Goal: Task Accomplishment & Management: Use online tool/utility

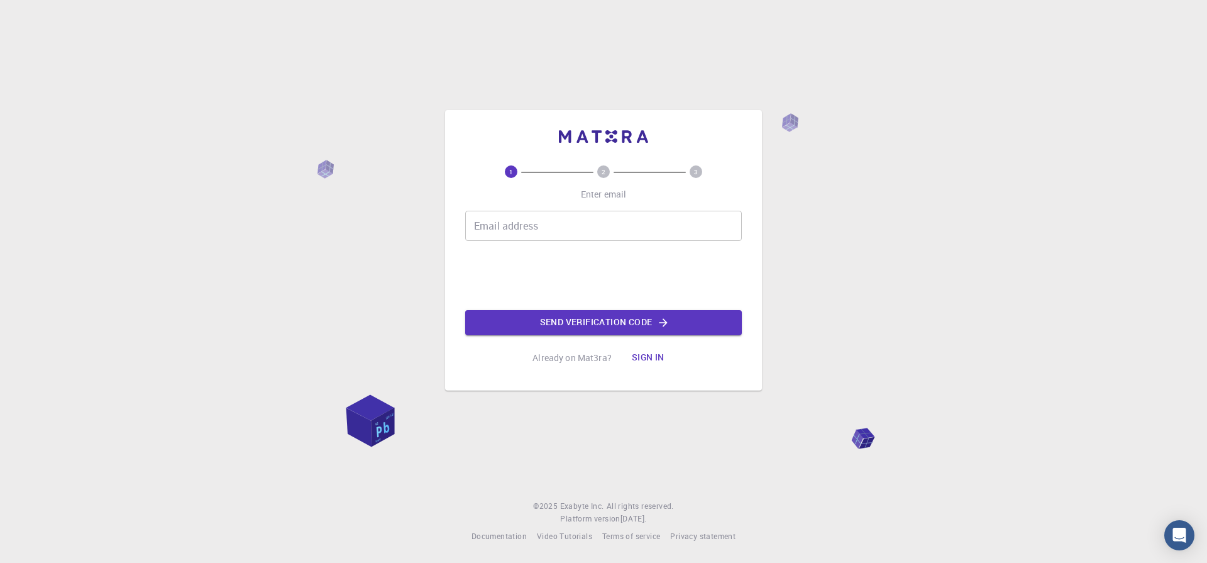
click at [515, 219] on input "Email address" at bounding box center [603, 226] width 277 height 30
type input "utsavsingh@bhu.ac.in"
click at [652, 356] on button "Sign in" at bounding box center [648, 357] width 53 height 25
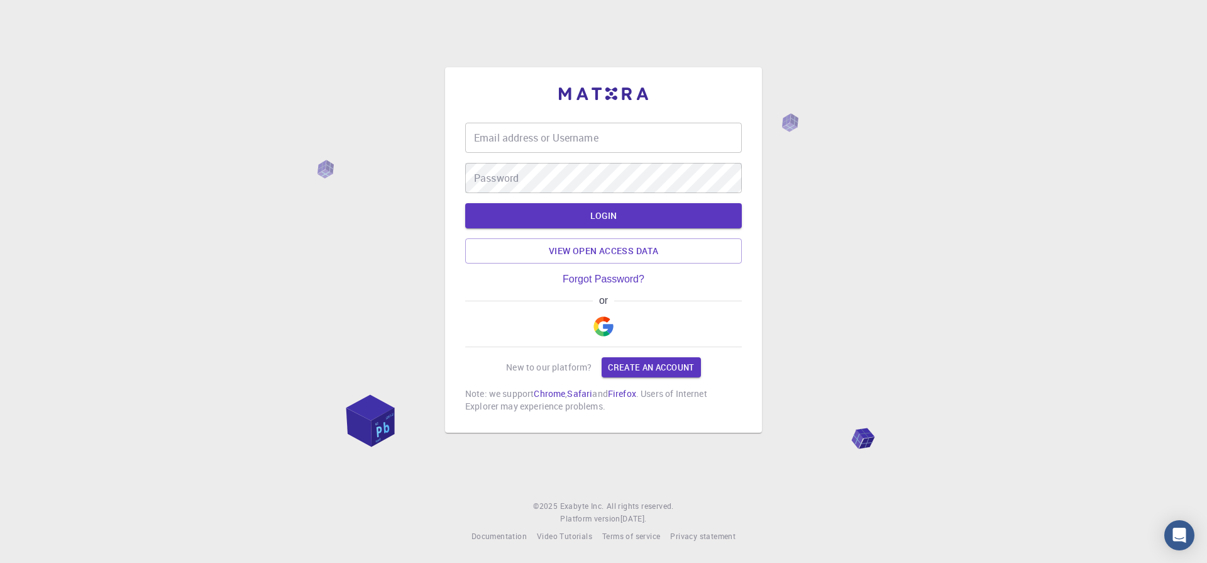
click at [514, 139] on input "Email address or Username" at bounding box center [603, 138] width 277 height 30
type input "utsavsingh@bhu.ac.in"
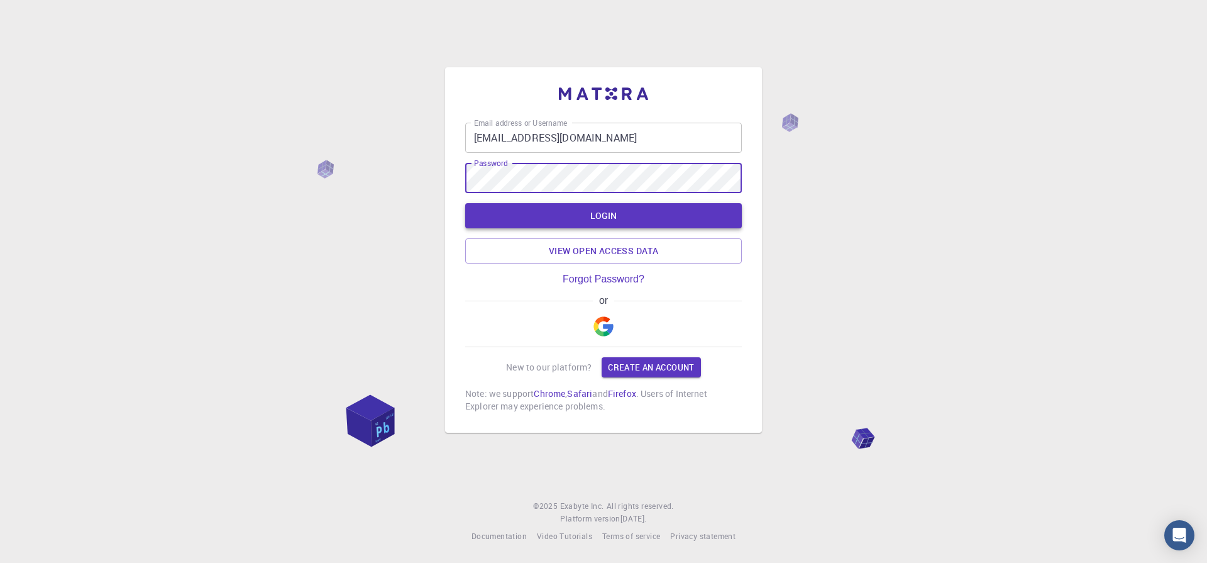
click at [631, 221] on button "LOGIN" at bounding box center [603, 215] width 277 height 25
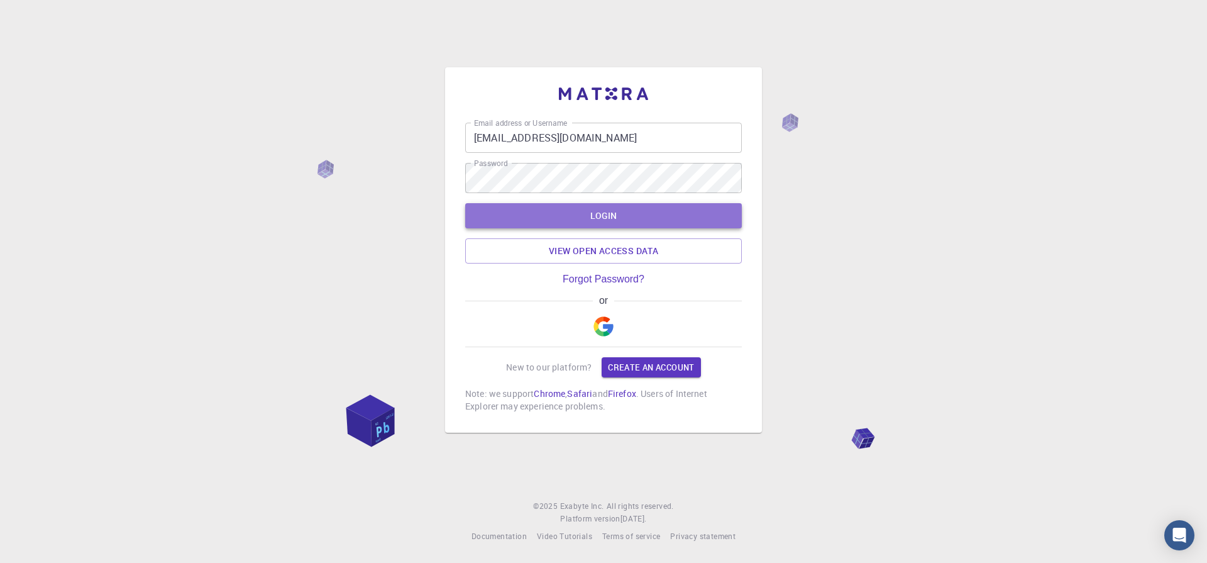
click at [619, 211] on button "LOGIN" at bounding box center [603, 215] width 277 height 25
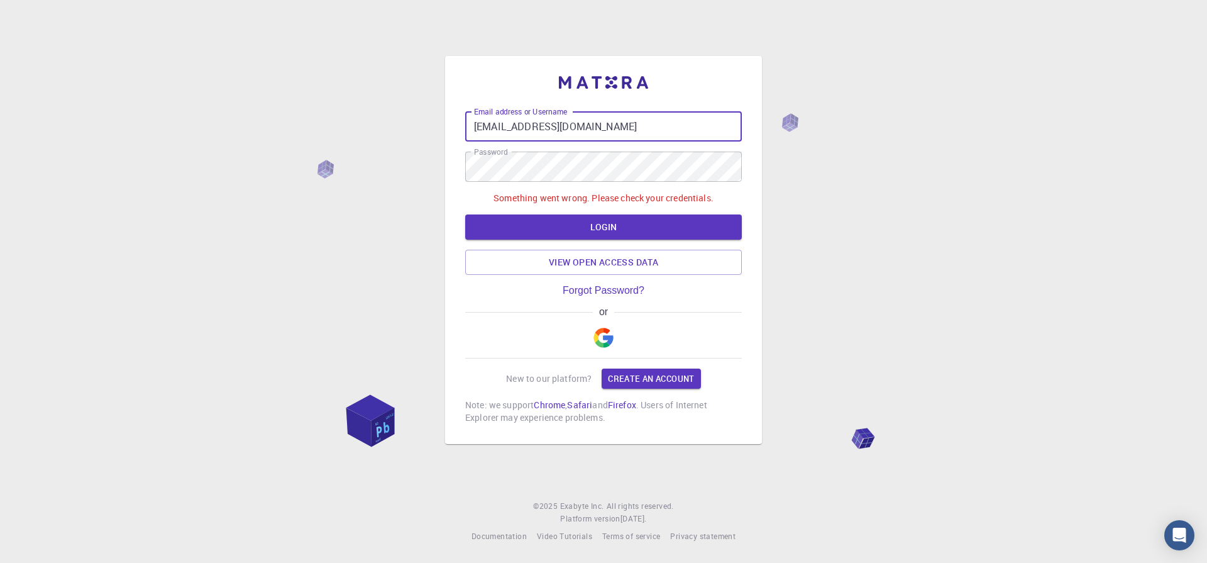
click at [634, 123] on input "[EMAIL_ADDRESS][DOMAIN_NAME]" at bounding box center [603, 126] width 277 height 30
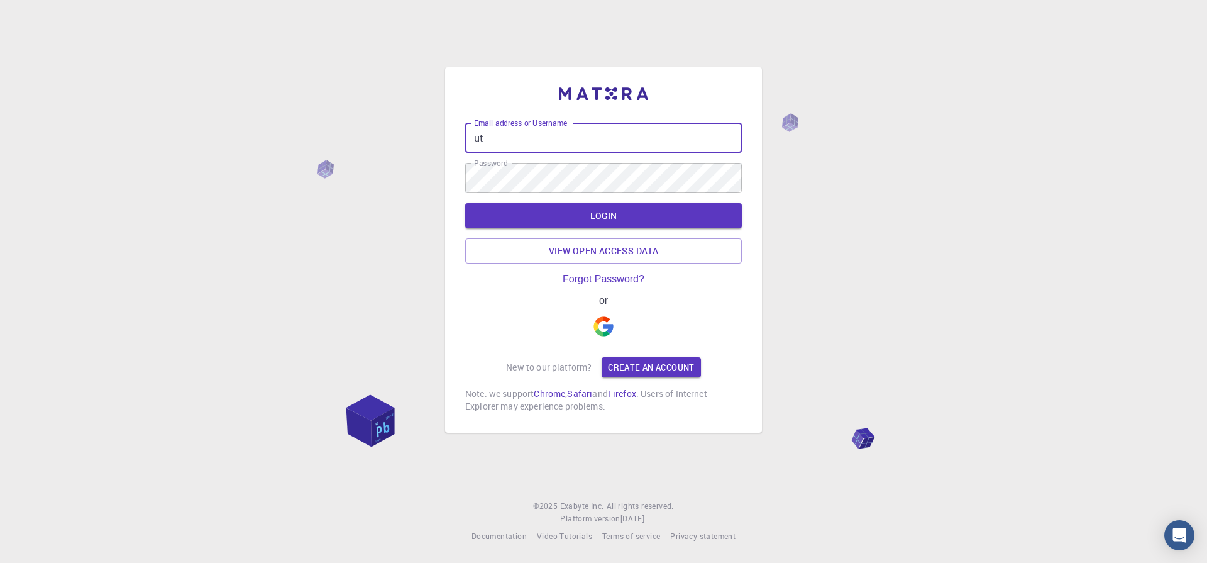
type input "u"
click at [498, 135] on input "Email address or Username" at bounding box center [603, 138] width 277 height 30
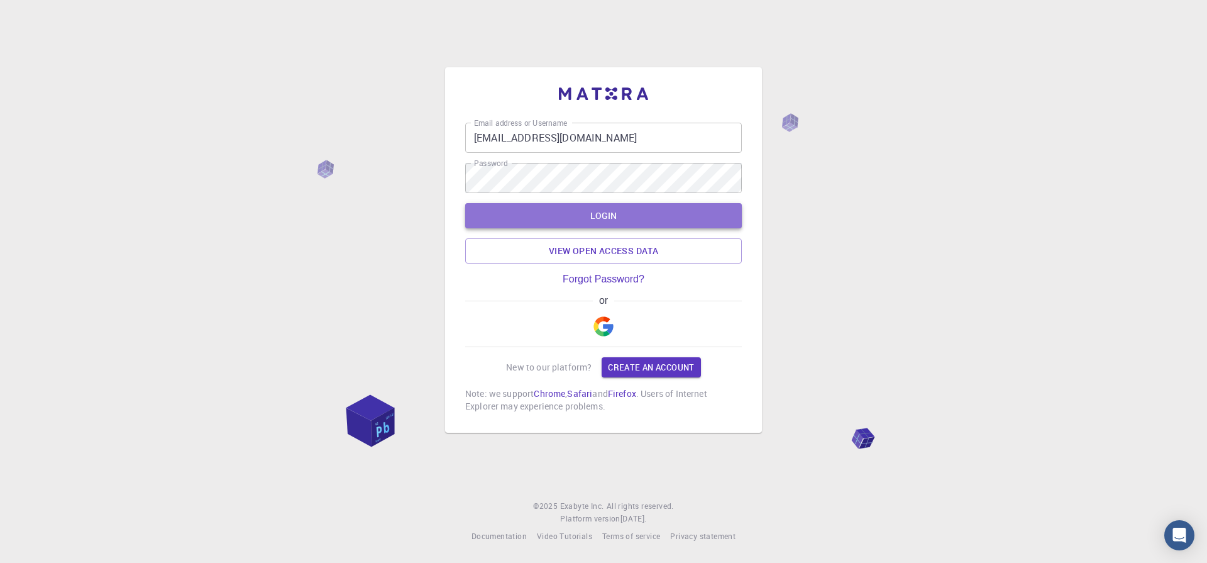
click at [588, 213] on button "LOGIN" at bounding box center [603, 215] width 277 height 25
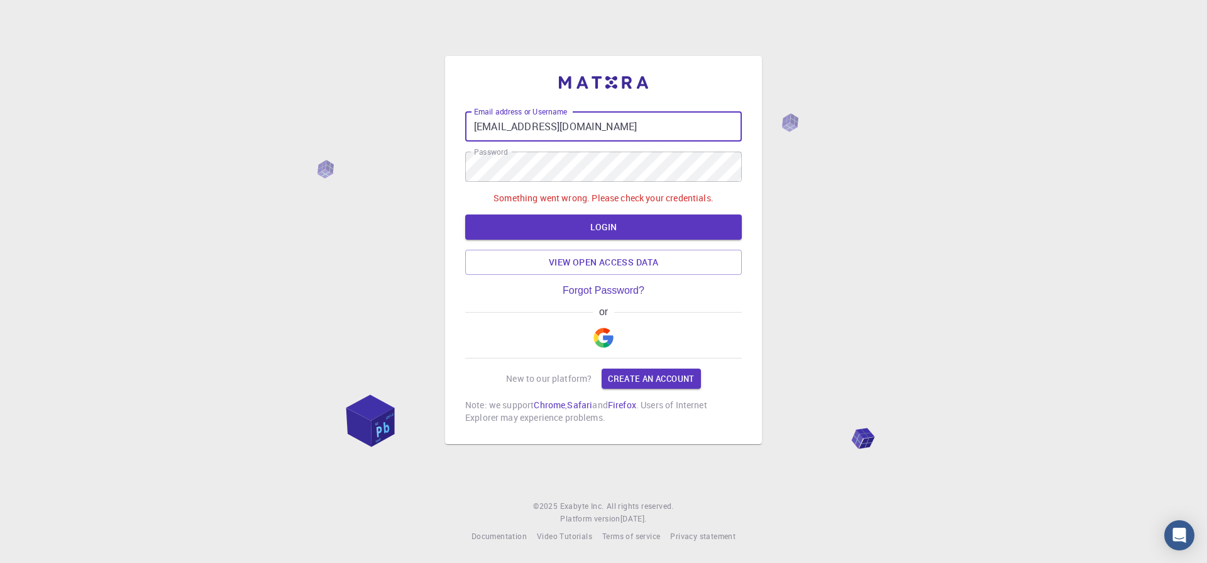
click at [602, 126] on input "[EMAIL_ADDRESS][DOMAIN_NAME]" at bounding box center [603, 126] width 277 height 30
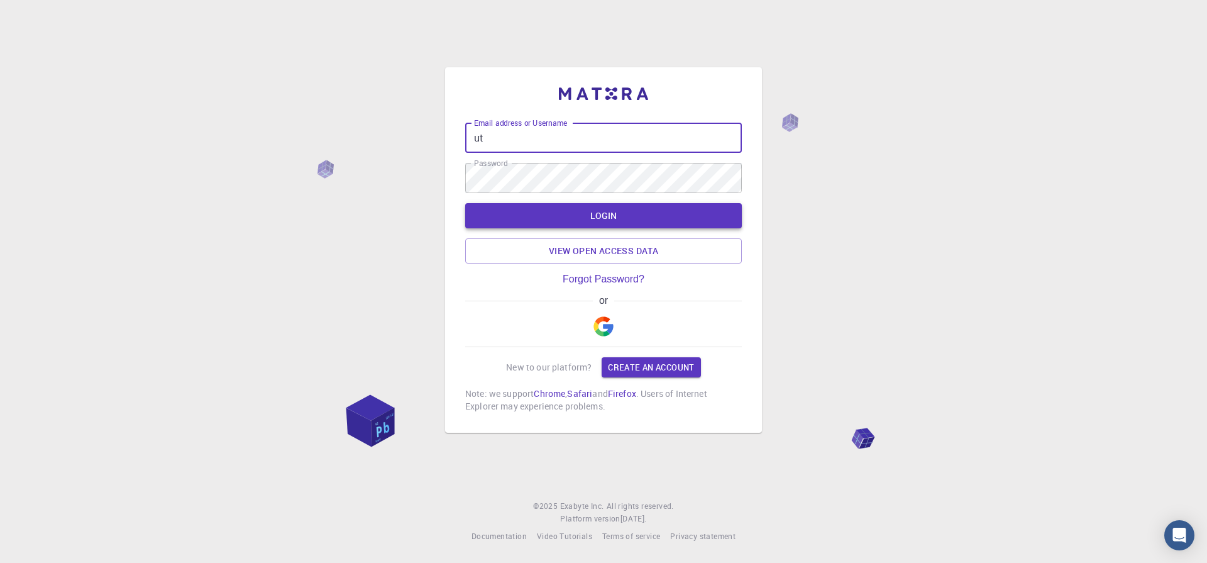
type input "u"
click at [479, 145] on input "Email address or Username" at bounding box center [603, 138] width 277 height 30
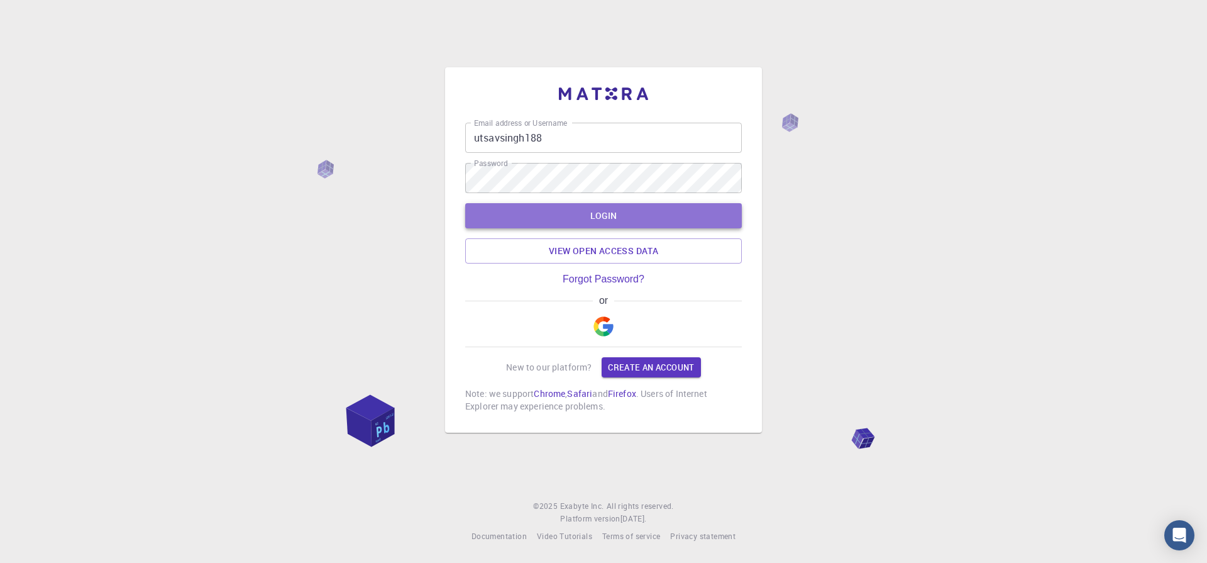
click at [607, 220] on button "LOGIN" at bounding box center [603, 215] width 277 height 25
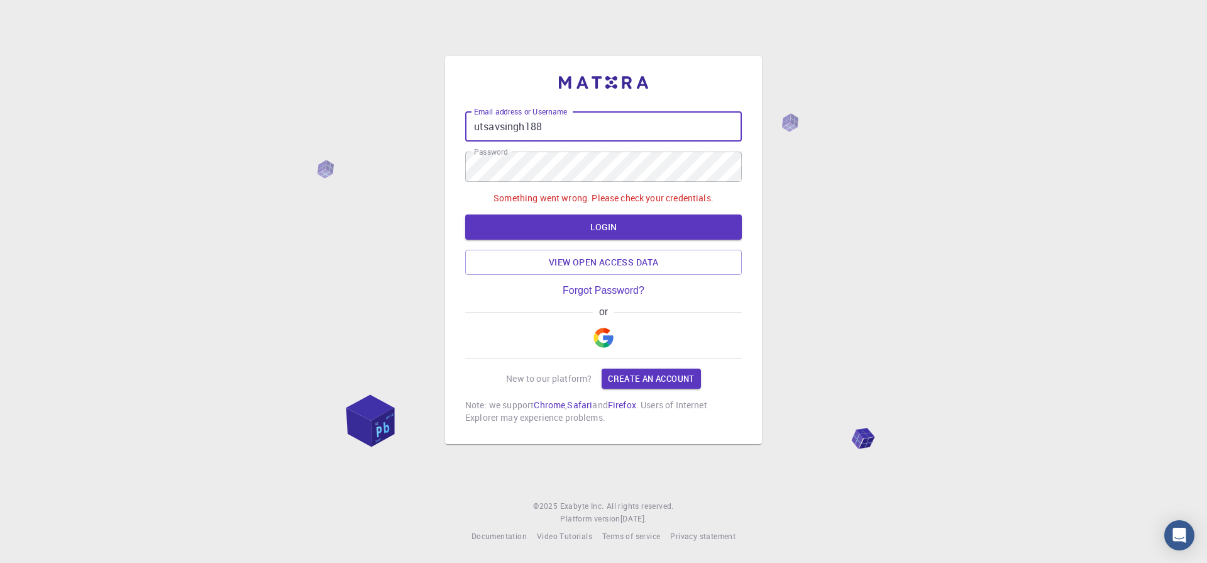
click at [576, 129] on input "utsavsingh188" at bounding box center [603, 126] width 277 height 30
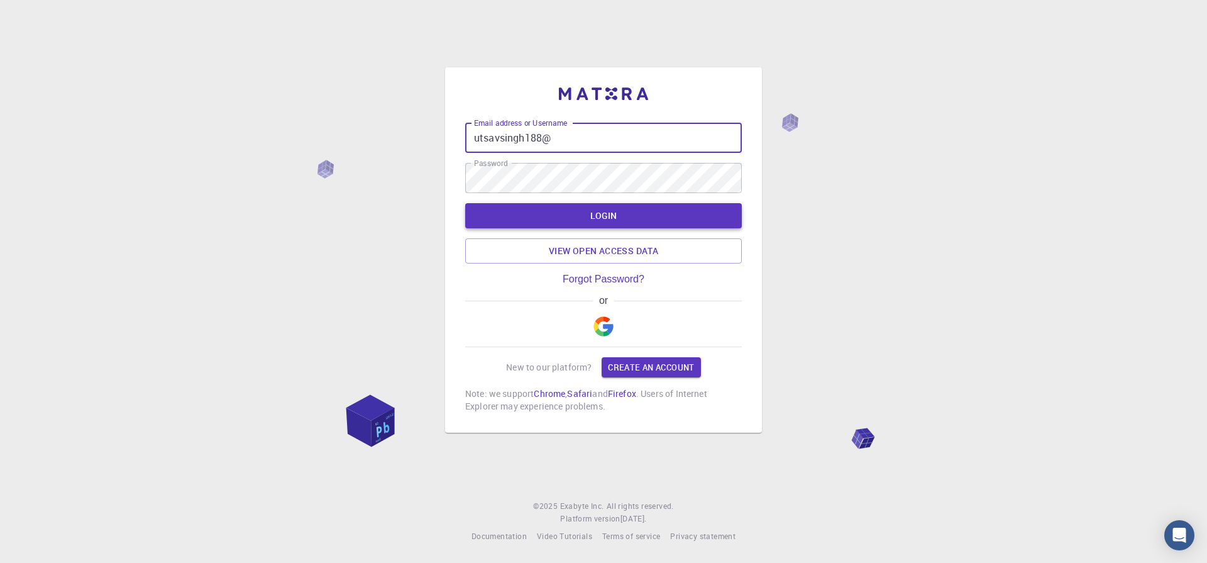
click at [567, 220] on button "LOGIN" at bounding box center [603, 215] width 277 height 25
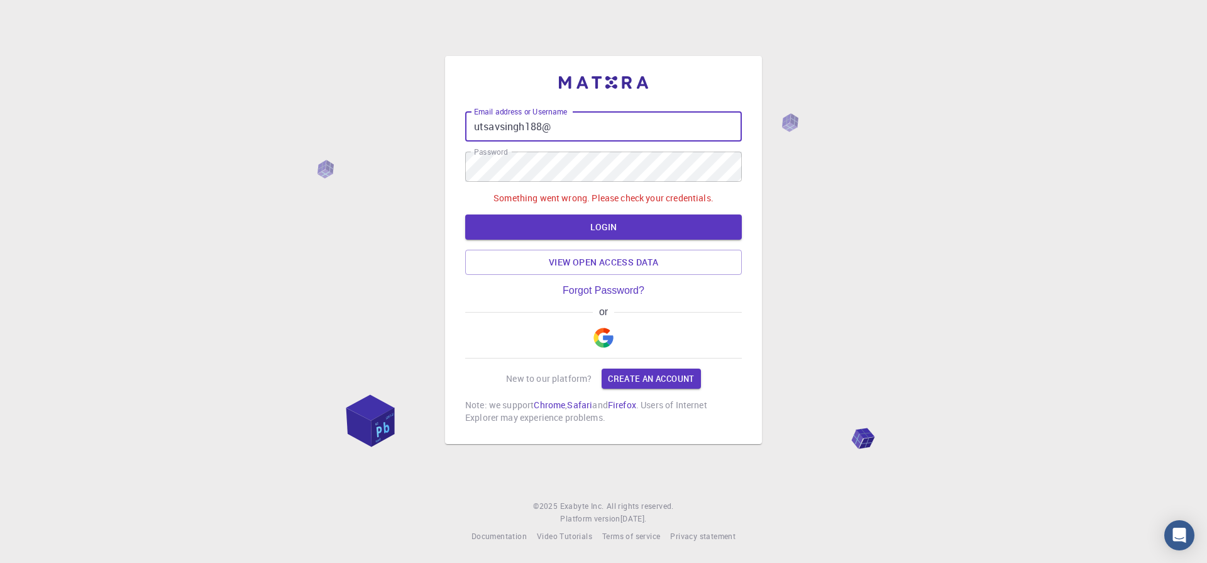
click at [567, 131] on input "utsavsingh188@" at bounding box center [603, 126] width 277 height 30
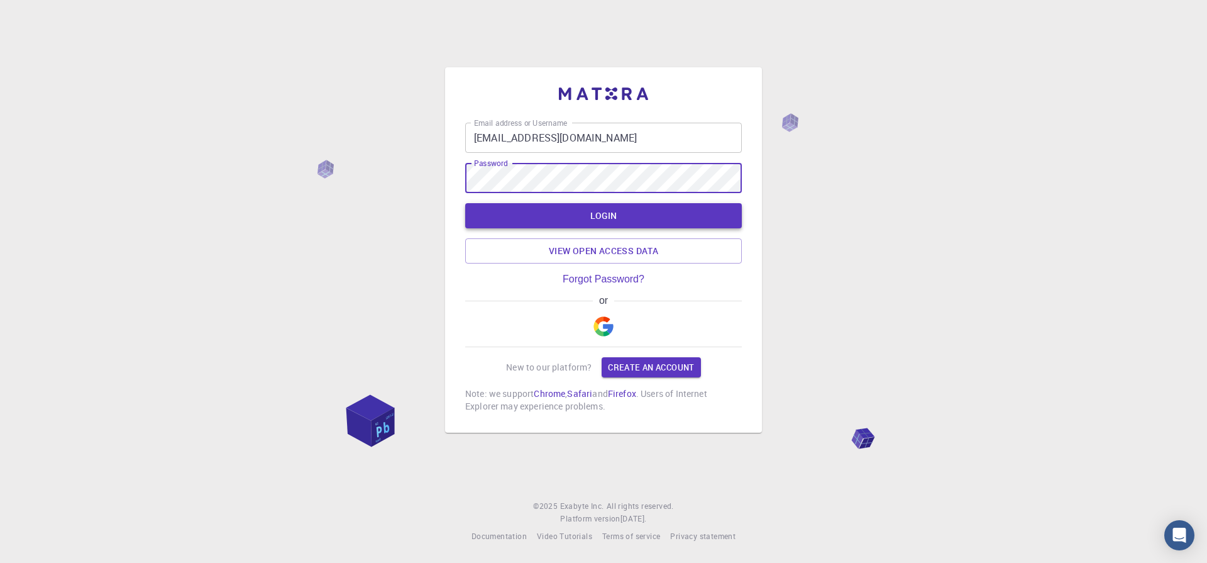
click at [569, 214] on button "LOGIN" at bounding box center [603, 215] width 277 height 25
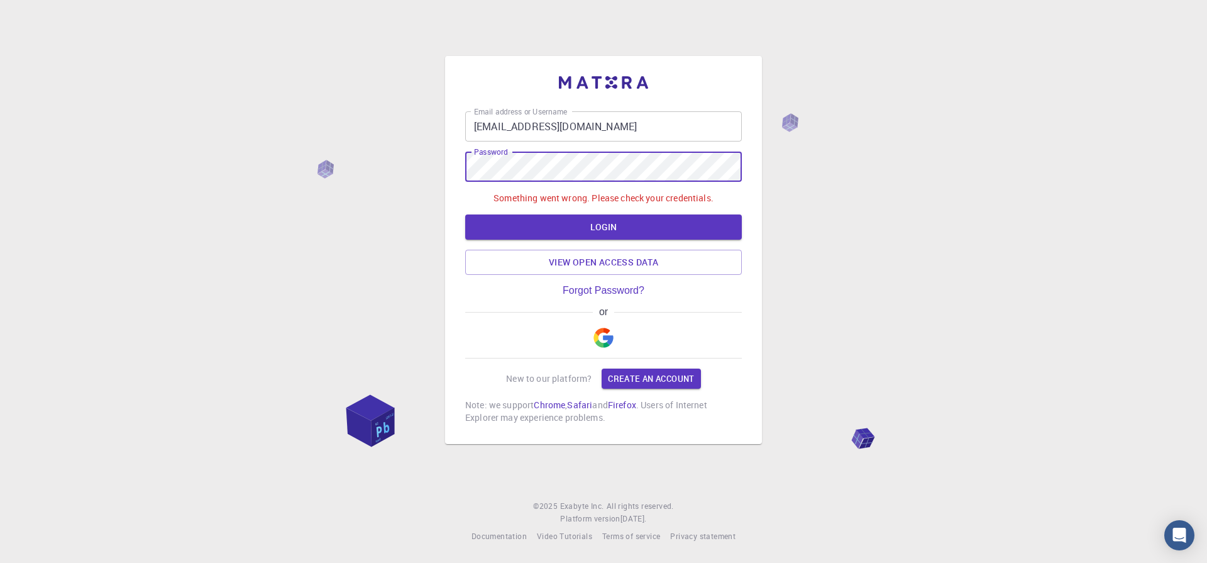
click at [621, 125] on input "utsavsingh188@gmail.com" at bounding box center [603, 126] width 277 height 30
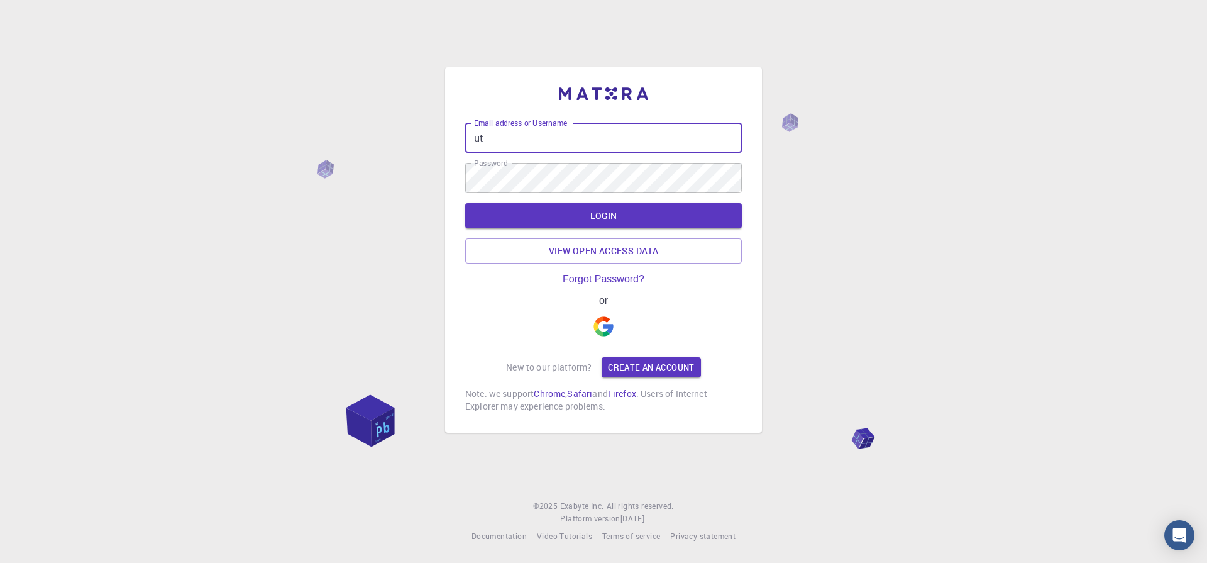
type input "u"
click at [520, 138] on input "Email address or Username" at bounding box center [603, 138] width 277 height 30
type input "utsavsingh@bhu.ac.in"
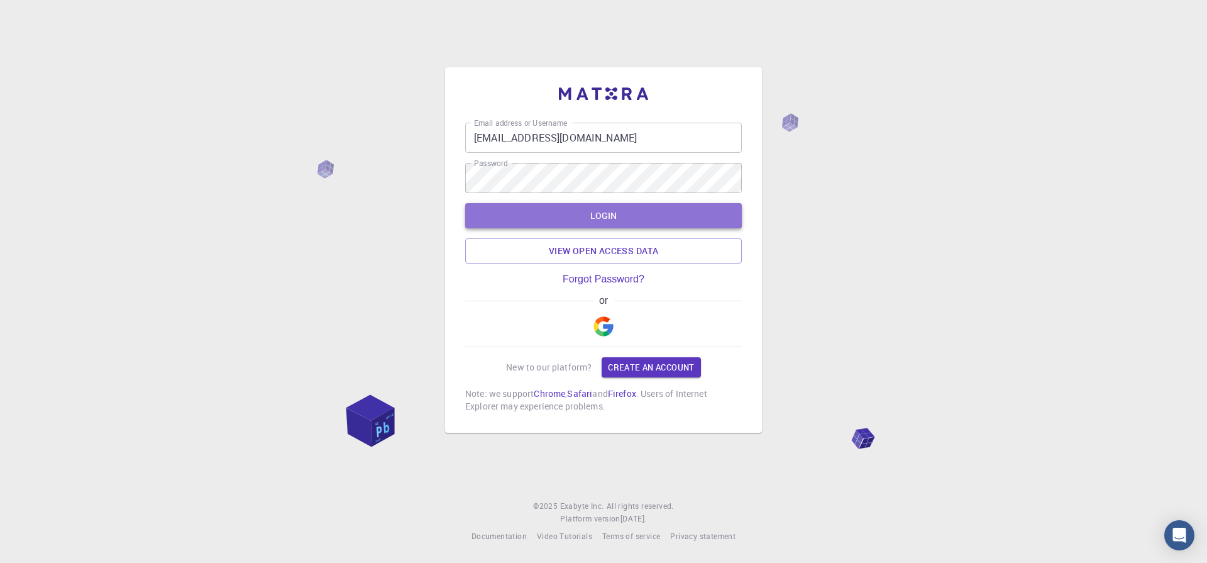
click at [613, 219] on button "LOGIN" at bounding box center [603, 215] width 277 height 25
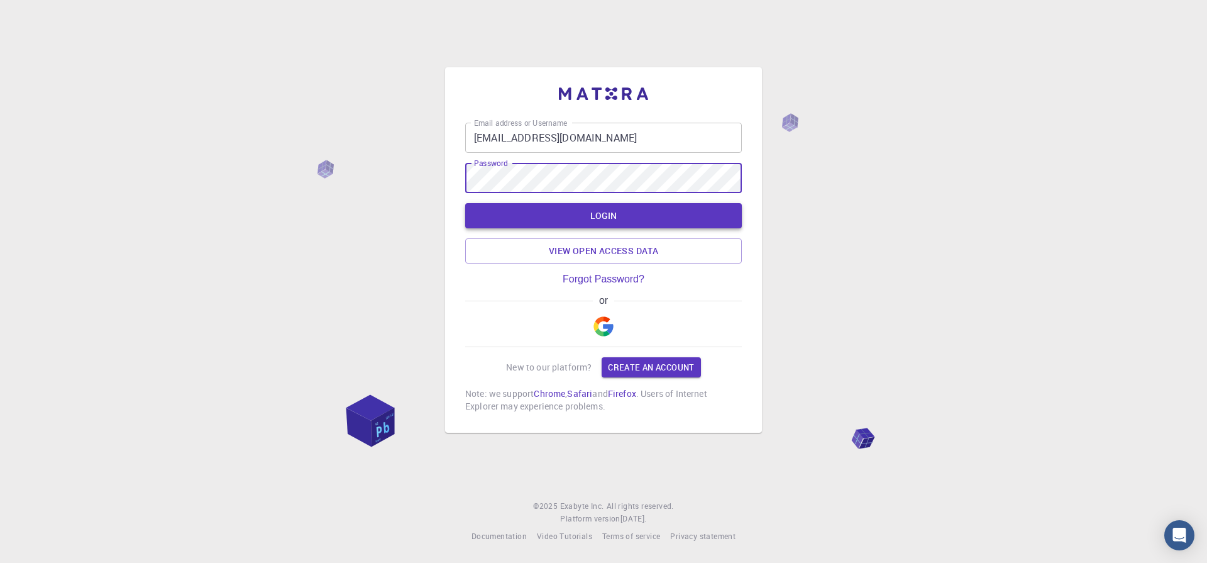
click at [612, 218] on button "LOGIN" at bounding box center [603, 215] width 277 height 25
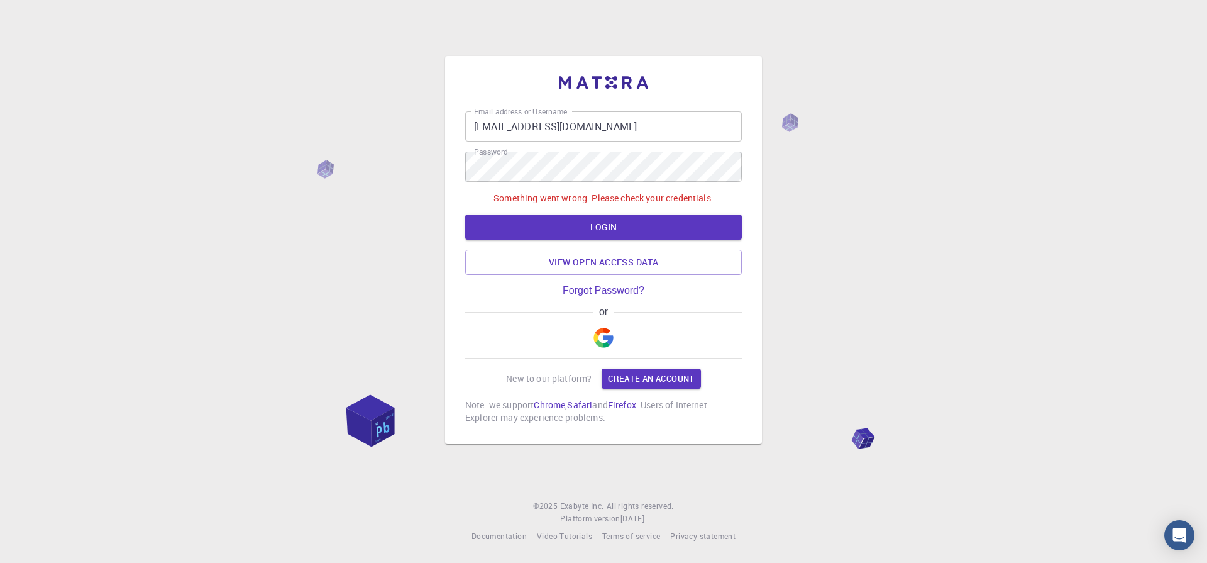
click at [635, 126] on input "utsavsingh@bhu.ac.in" at bounding box center [603, 126] width 277 height 30
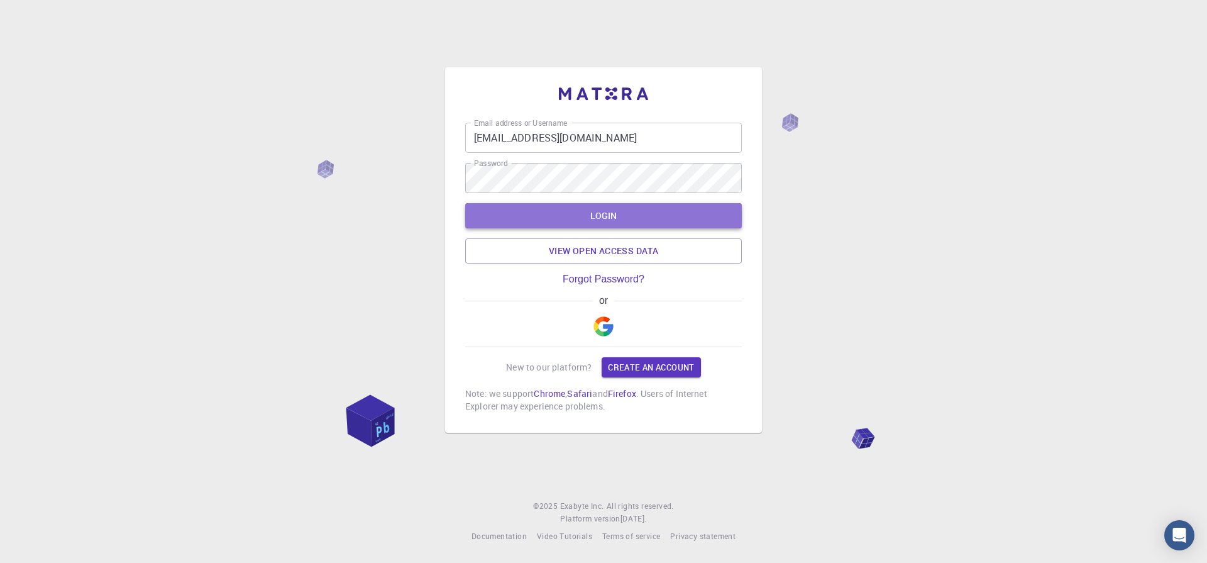
click at [614, 221] on button "LOGIN" at bounding box center [603, 215] width 277 height 25
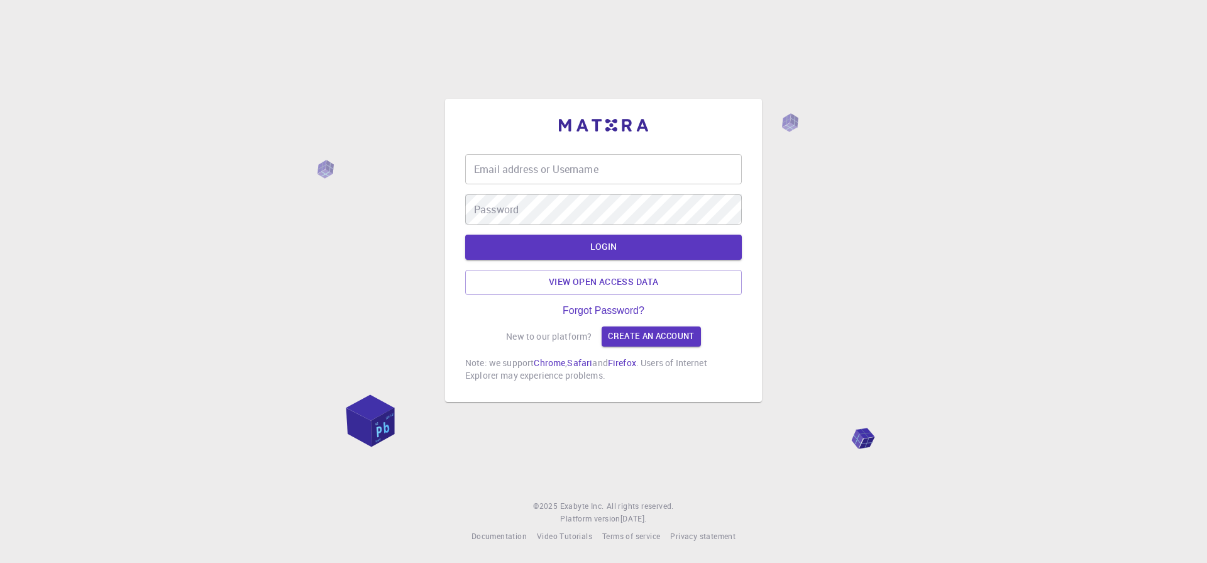
click at [538, 171] on input "Email address or Username" at bounding box center [603, 169] width 277 height 30
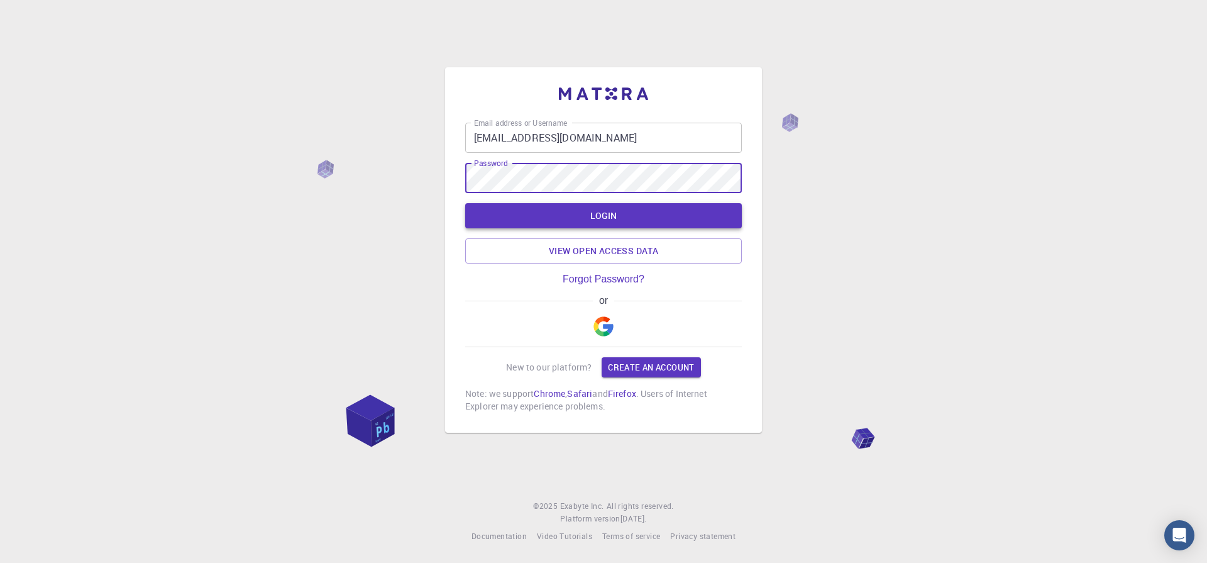
click at [613, 221] on button "LOGIN" at bounding box center [603, 215] width 277 height 25
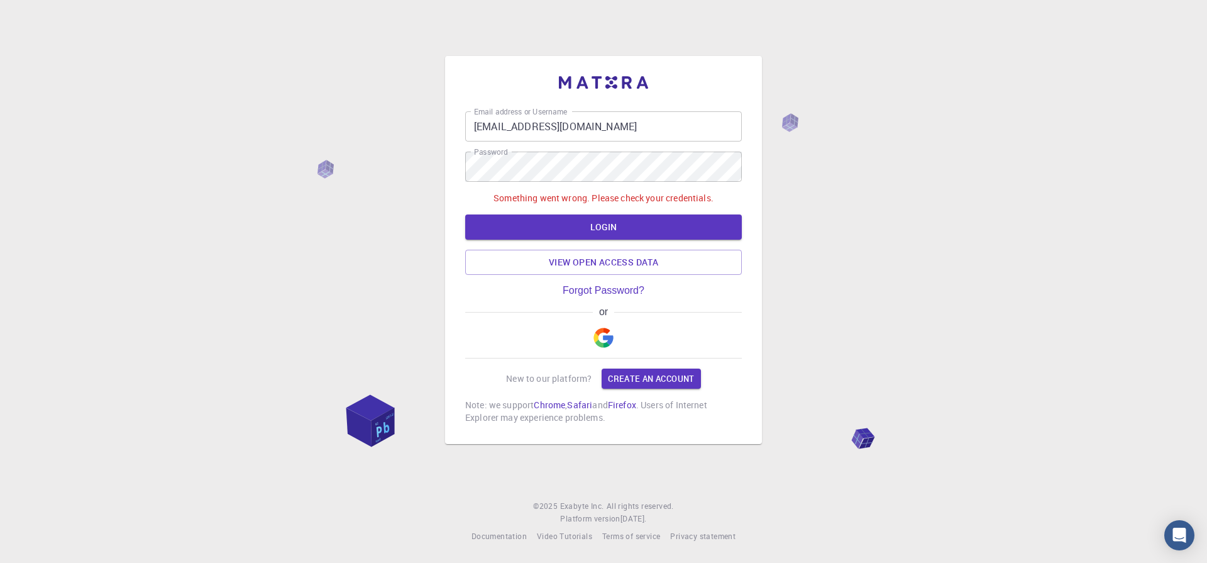
click at [638, 125] on input "utsavsingh188@gmail.com" at bounding box center [603, 126] width 277 height 30
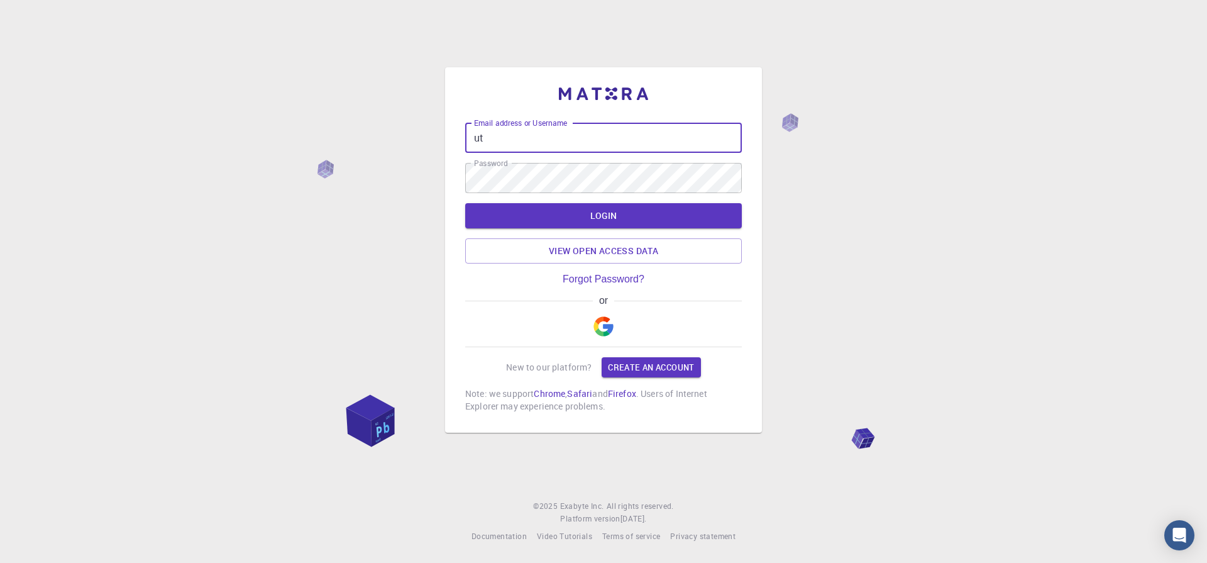
type input "u"
click at [487, 134] on input "Email address or Username" at bounding box center [603, 138] width 277 height 30
click at [577, 218] on button "LOGIN" at bounding box center [603, 215] width 277 height 25
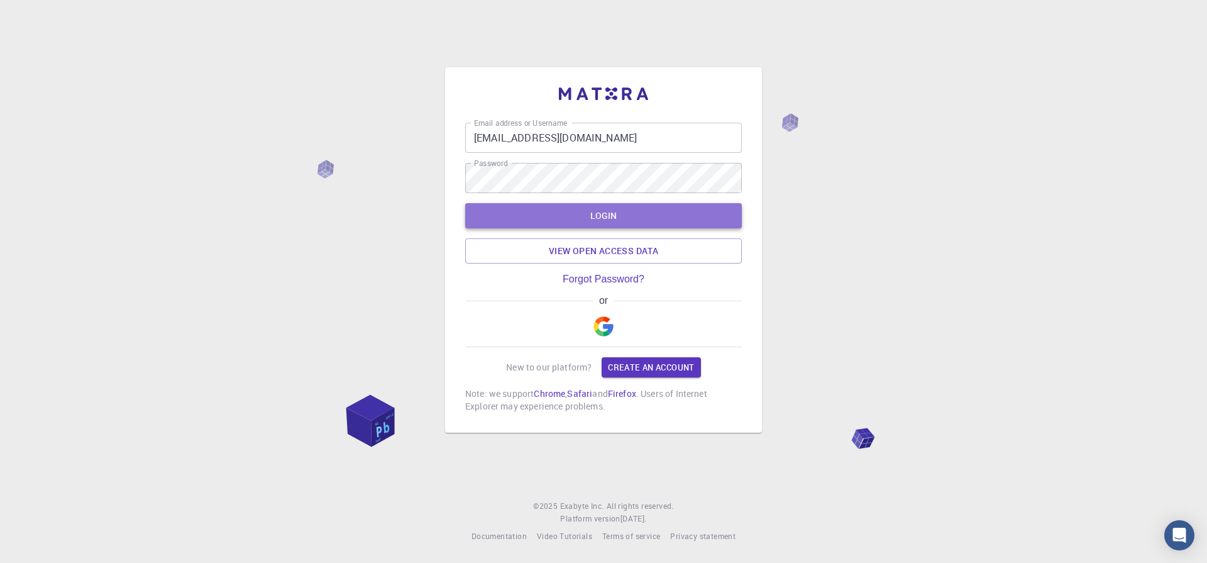
click at [555, 224] on button "LOGIN" at bounding box center [603, 215] width 277 height 25
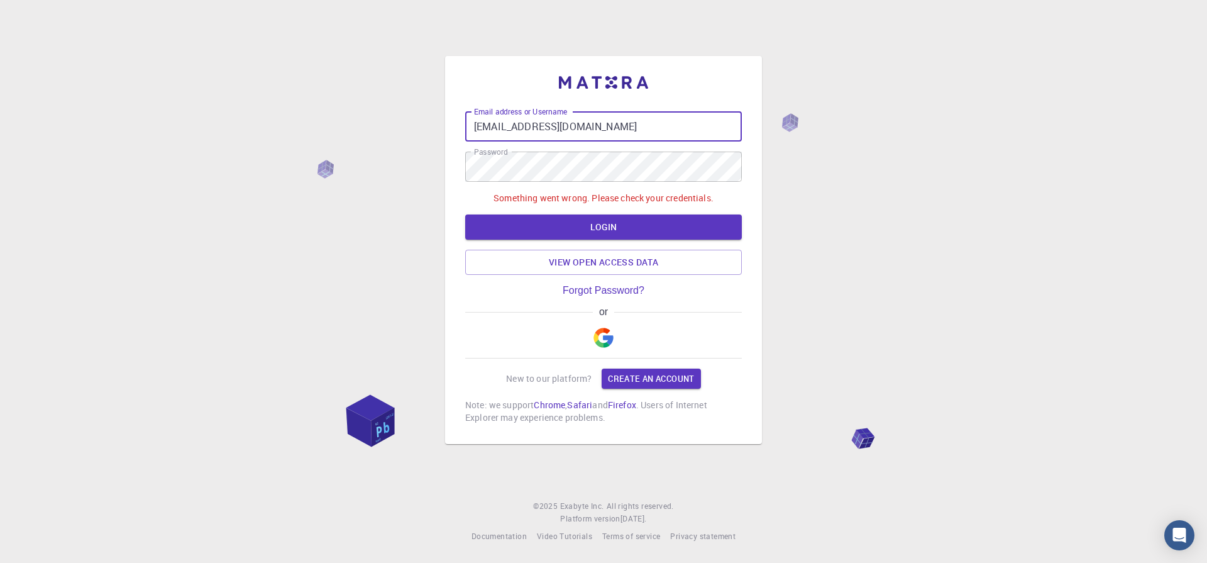
click at [593, 125] on input "[EMAIL_ADDRESS][DOMAIN_NAME]" at bounding box center [603, 126] width 277 height 30
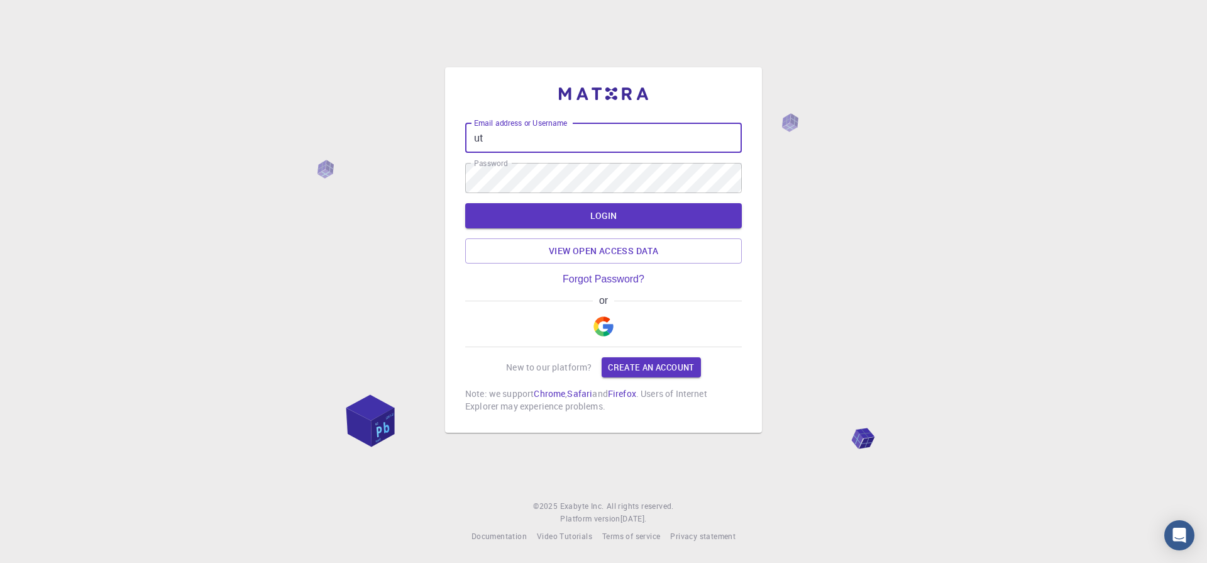
type input "u"
click at [1102, 135] on div "Email address or Username Email address or Username Password Password LOGIN Vie…" at bounding box center [603, 281] width 1207 height 563
drag, startPoint x: 500, startPoint y: 131, endPoint x: 515, endPoint y: 140, distance: 17.8
click at [504, 134] on input "Email address or Username" at bounding box center [603, 138] width 277 height 30
click at [604, 219] on button "LOGIN" at bounding box center [603, 215] width 277 height 25
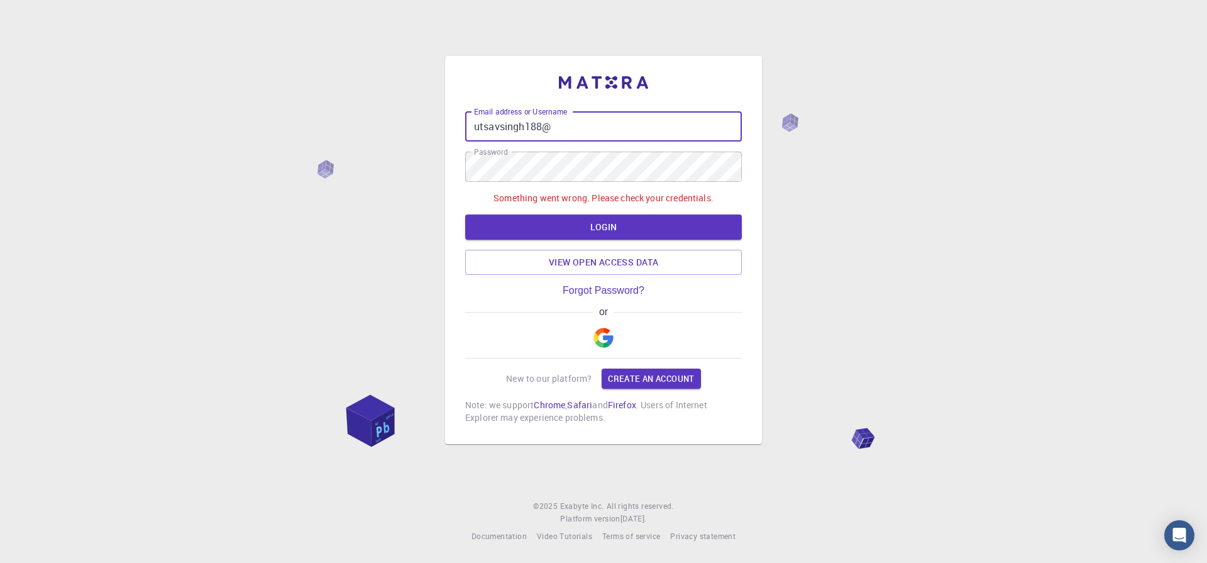
click at [575, 133] on input "utsavsingh188@" at bounding box center [603, 126] width 277 height 30
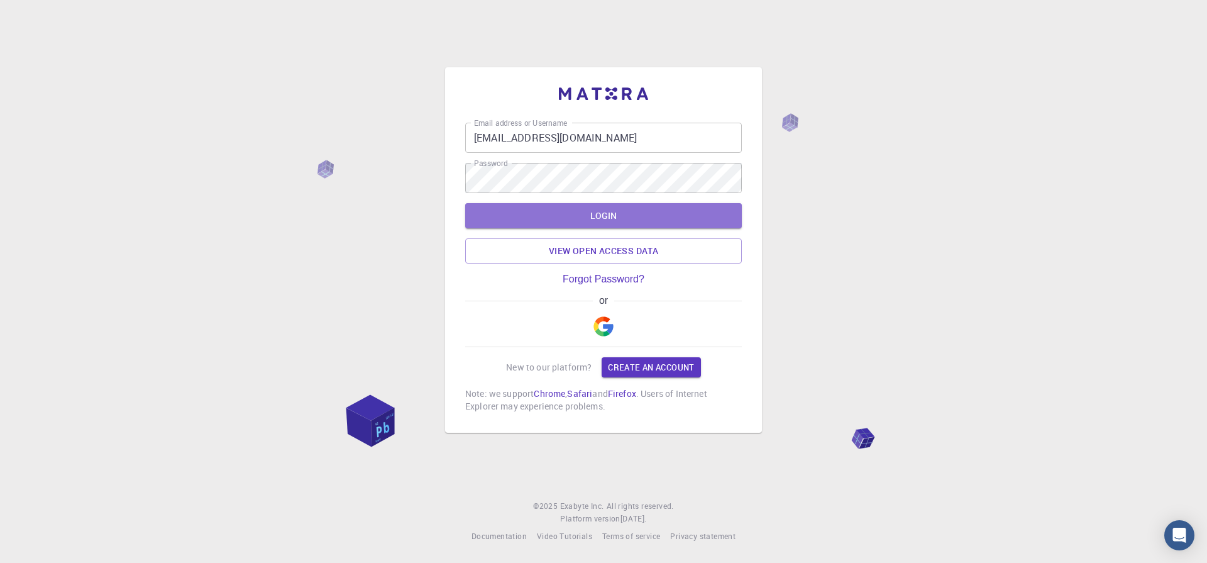
click at [575, 215] on button "LOGIN" at bounding box center [603, 215] width 277 height 25
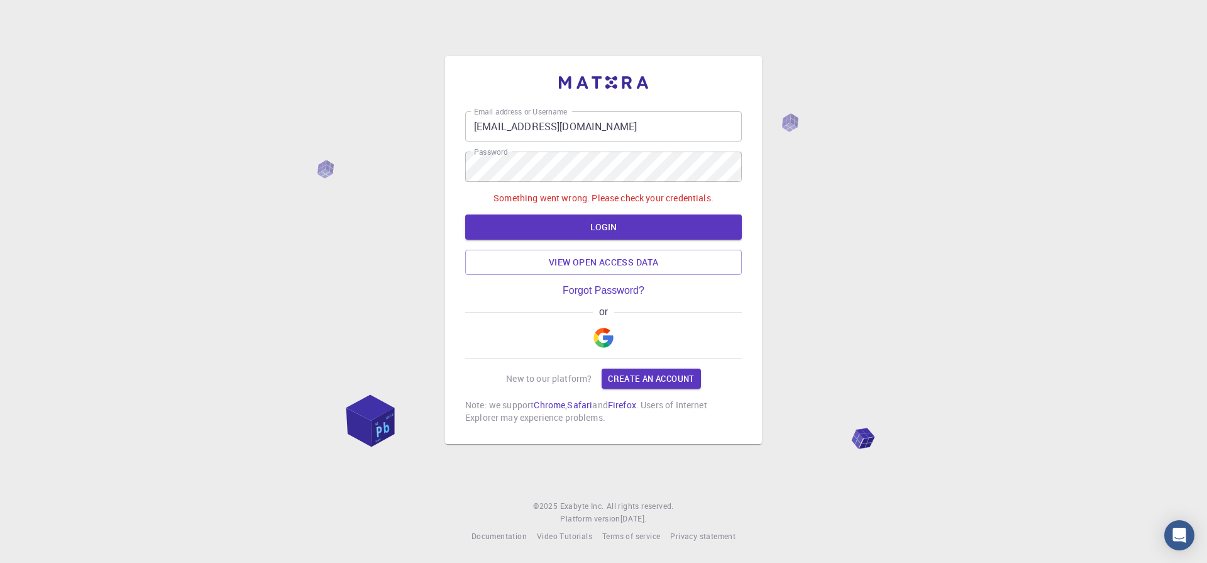
click at [682, 126] on input "utsavsingh188@gmail.com" at bounding box center [603, 126] width 277 height 30
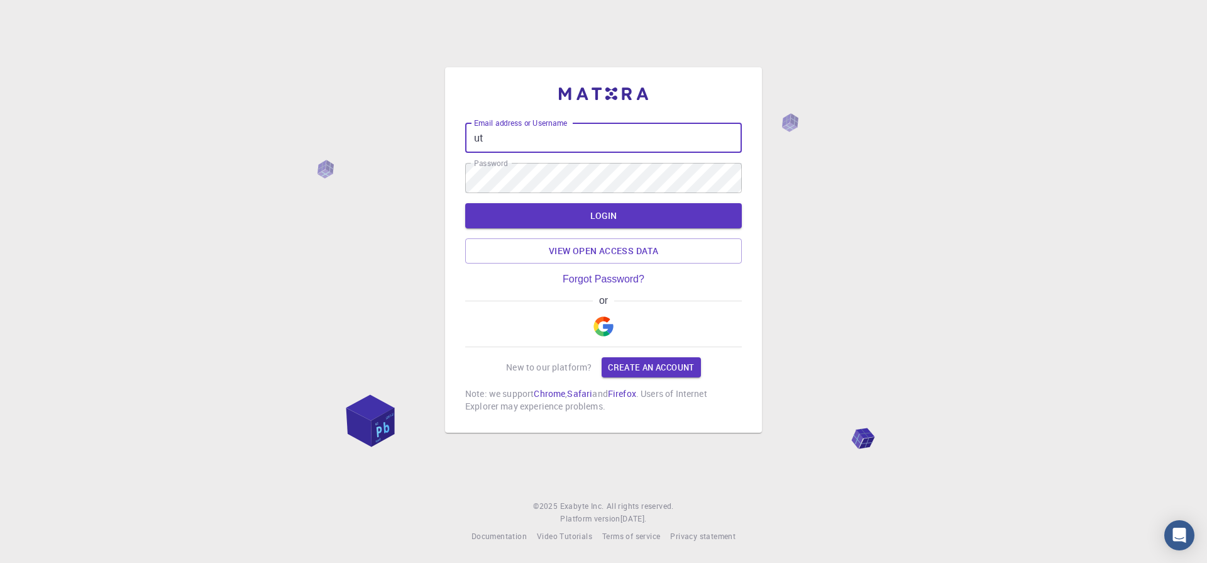
type input "u"
click at [572, 132] on input "Email address or Username" at bounding box center [603, 138] width 277 height 30
type input "utsavsingh@bhu.ac.in"
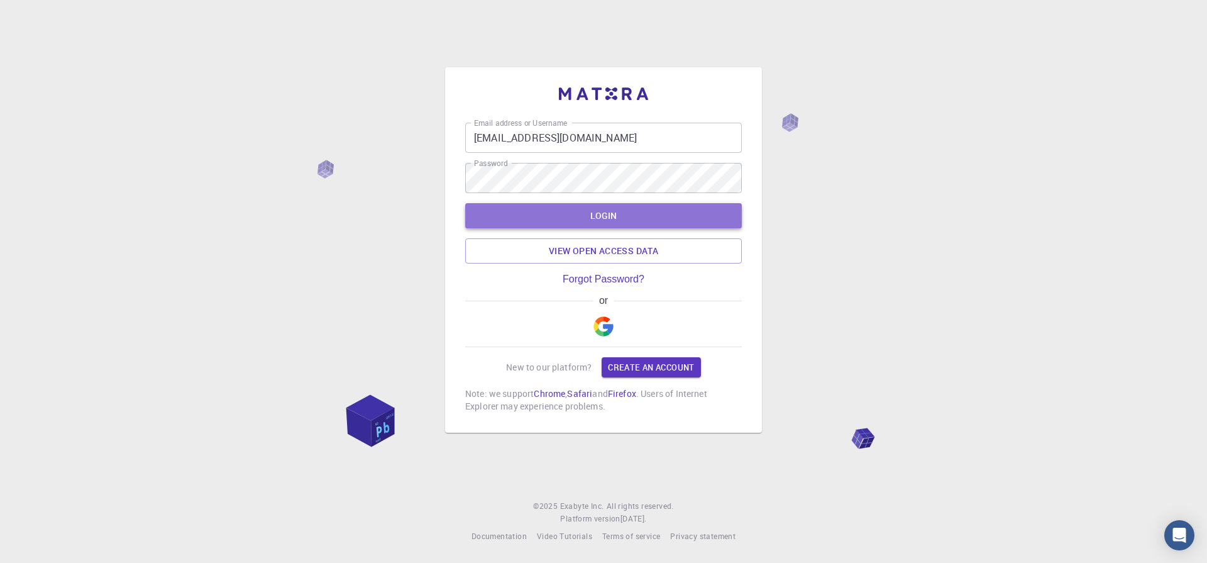
click at [626, 214] on button "LOGIN" at bounding box center [603, 215] width 277 height 25
click at [641, 212] on button "LOGIN" at bounding box center [603, 215] width 277 height 25
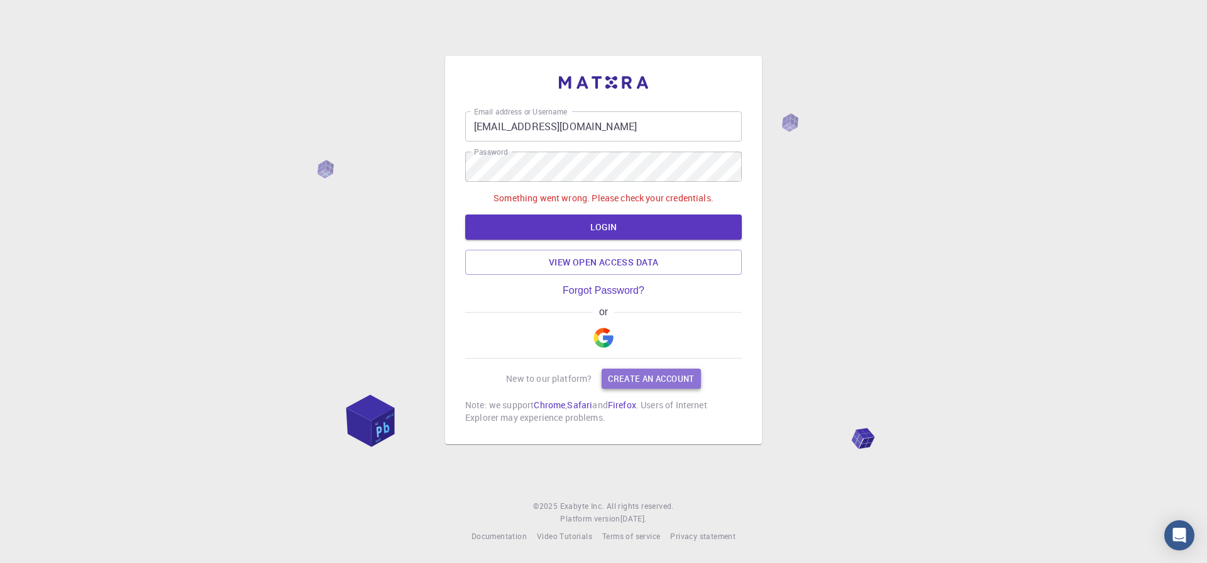
click at [670, 380] on link "Create an account" at bounding box center [651, 379] width 99 height 20
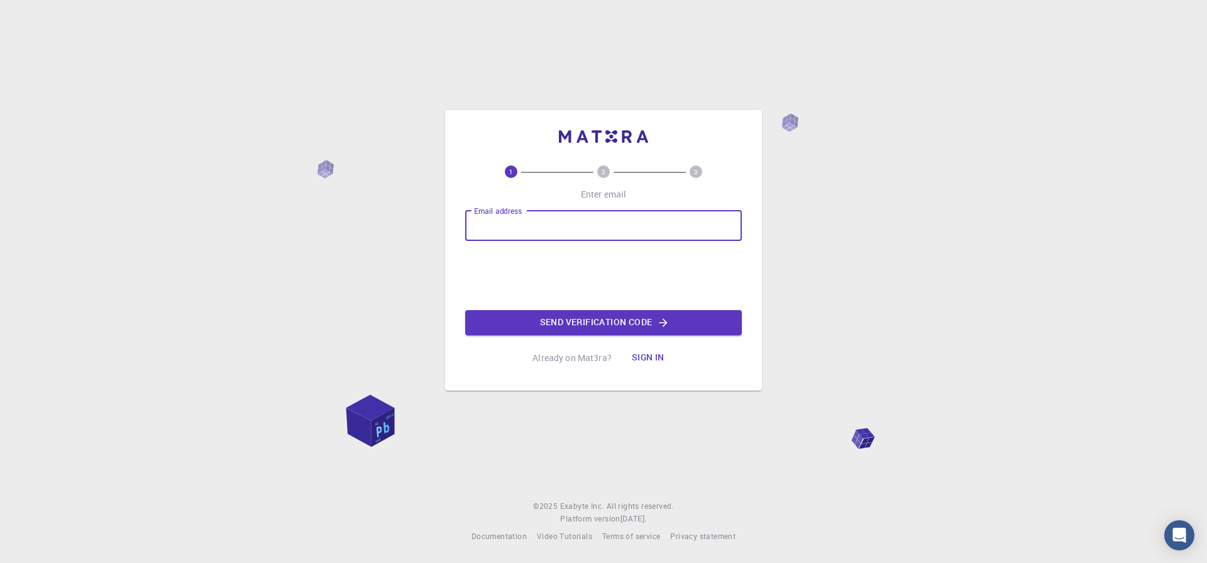
click at [550, 224] on input "Email address" at bounding box center [603, 226] width 277 height 30
type input "utsavsingh@bhu.ac.in"
click at [648, 361] on button "Sign in" at bounding box center [648, 357] width 53 height 25
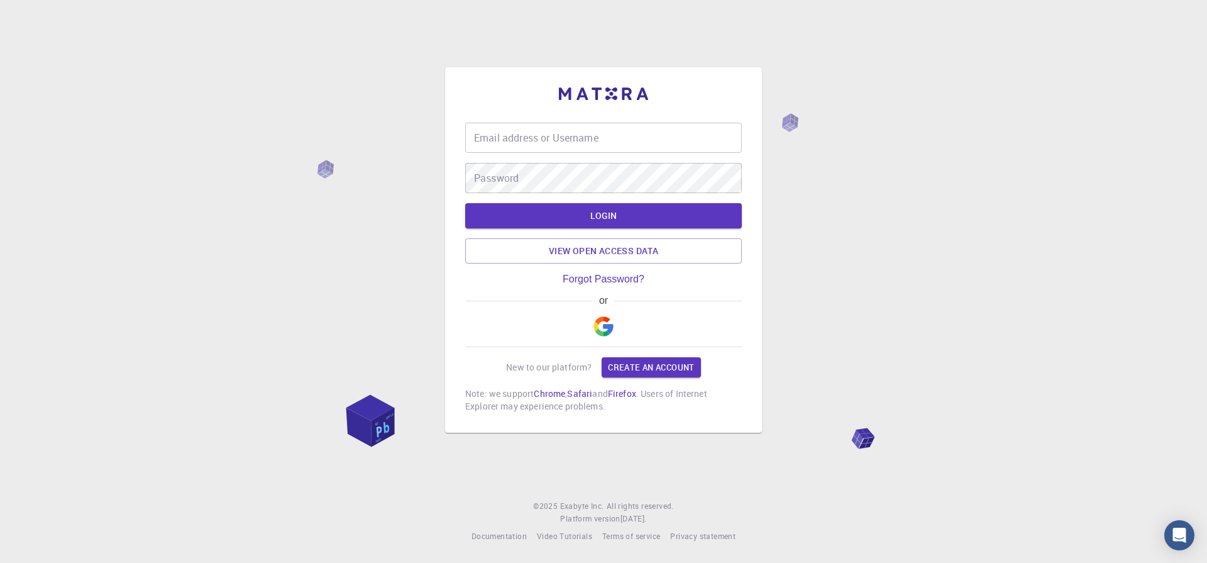
type input "utsavsingh@bhu.ac.in"
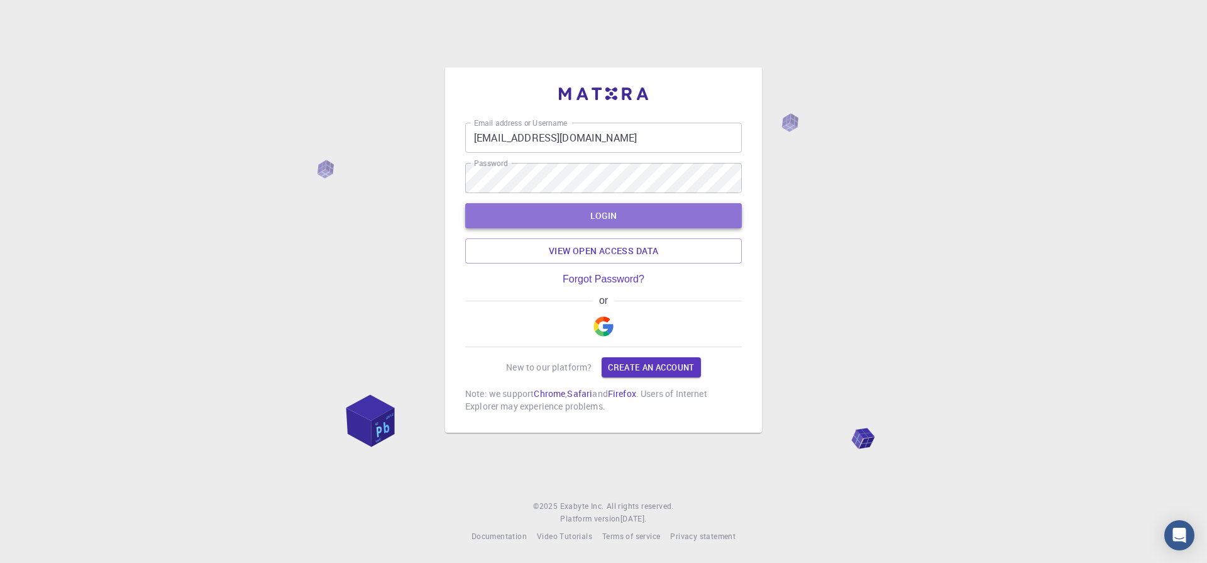
click at [596, 216] on button "LOGIN" at bounding box center [603, 215] width 277 height 25
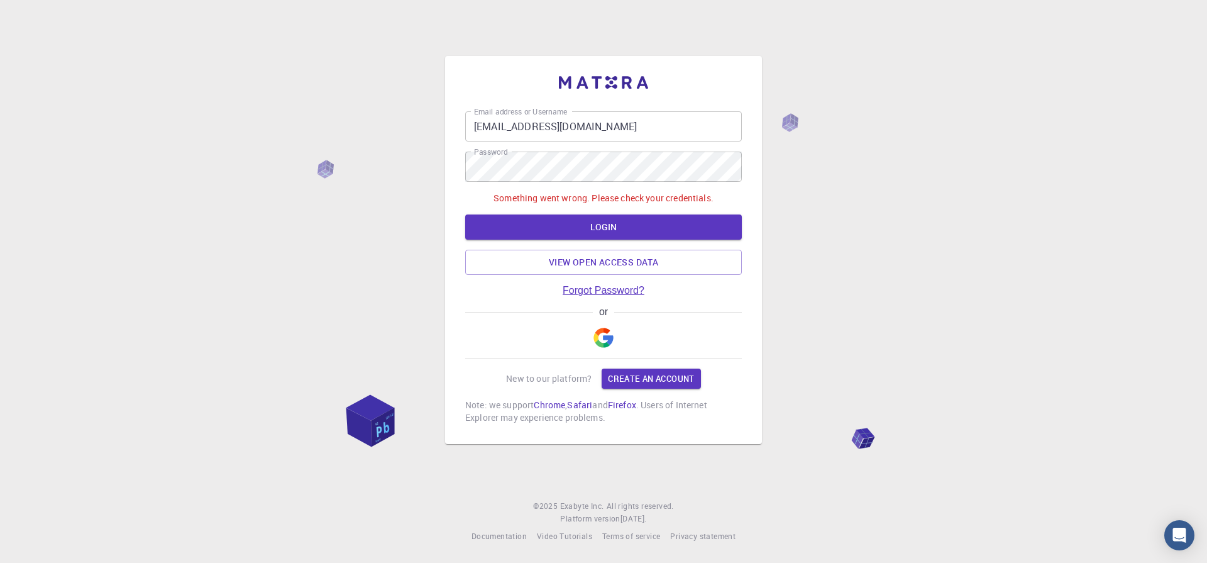
click at [636, 287] on link "Forgot Password?" at bounding box center [604, 290] width 82 height 11
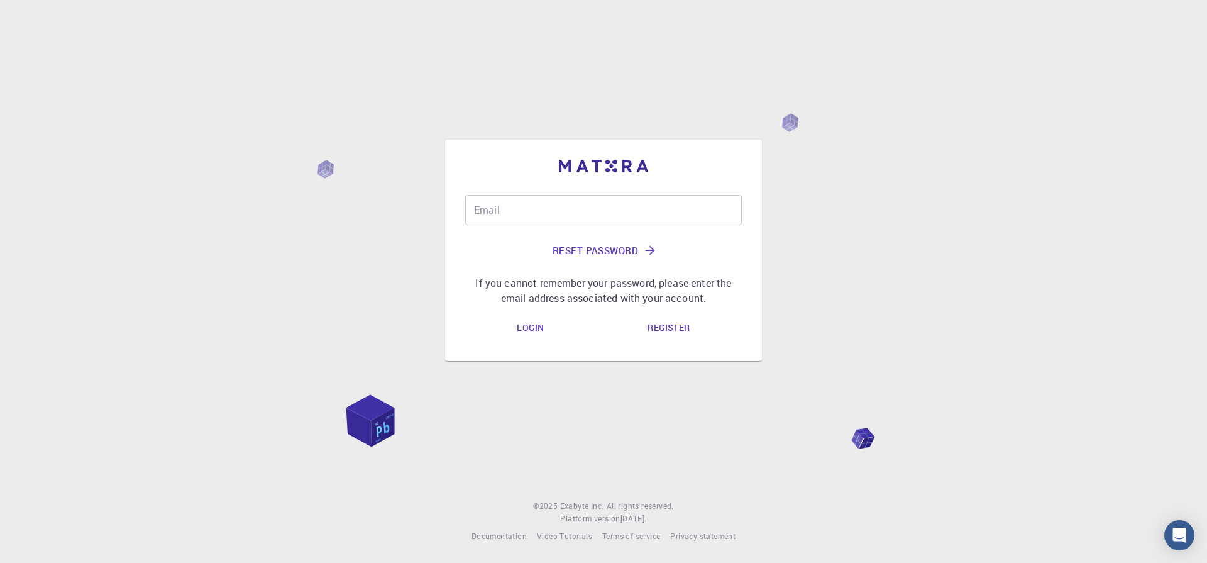
click at [567, 209] on input "Email" at bounding box center [603, 210] width 277 height 30
type input "utsavsingh@bhu.ac.in"
click at [608, 255] on button "Reset Password" at bounding box center [603, 250] width 277 height 30
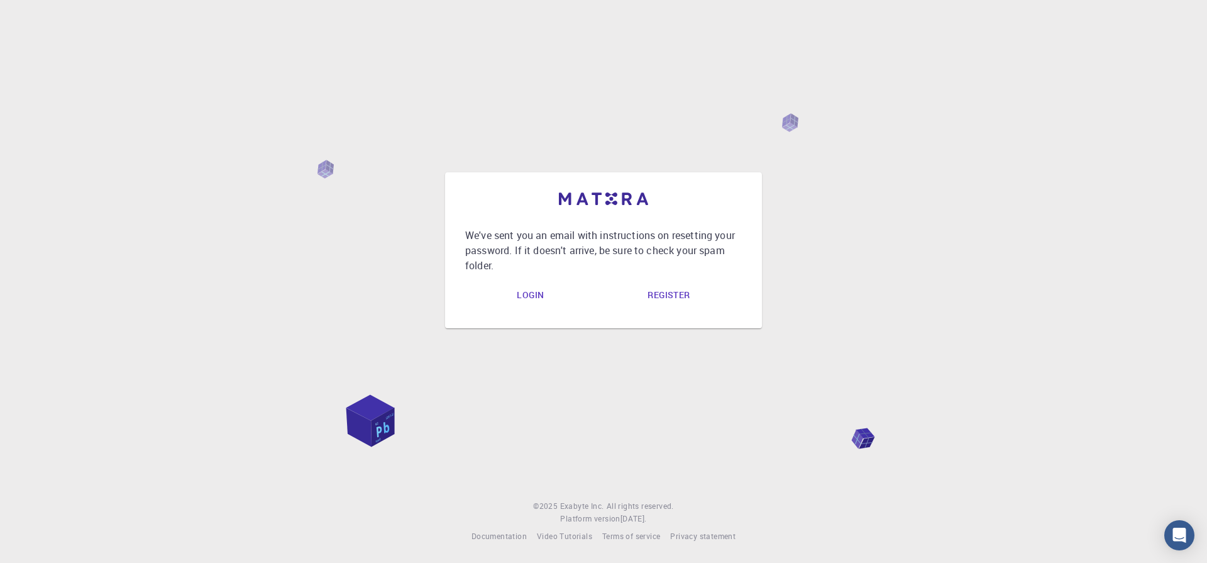
click at [518, 292] on link "Login" at bounding box center [530, 295] width 47 height 25
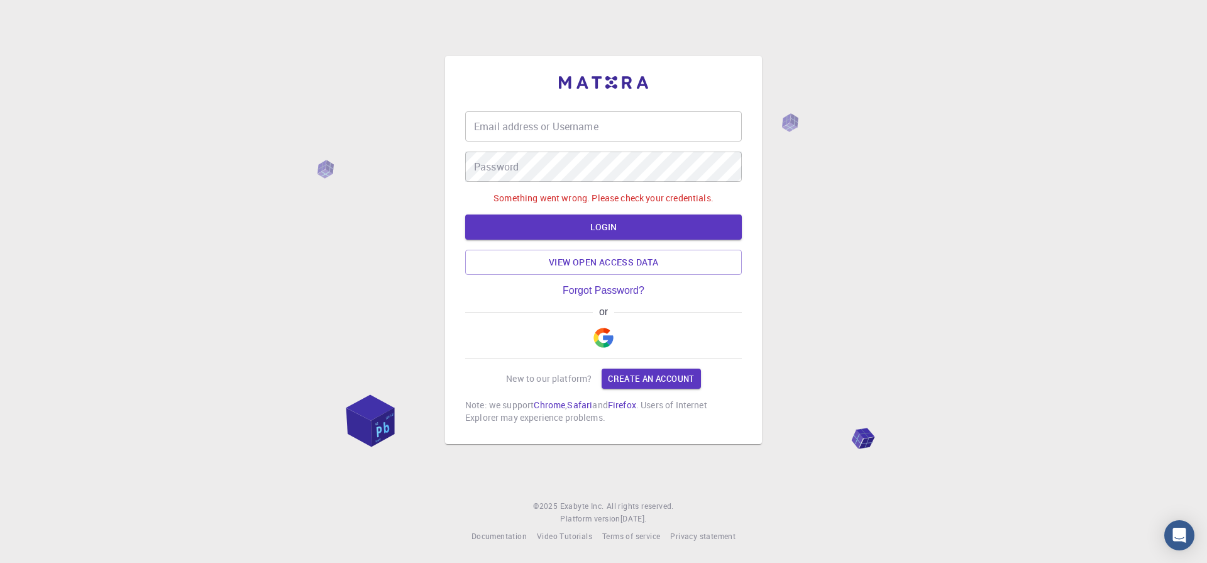
type input "utsavsingh@bhu.ac.in"
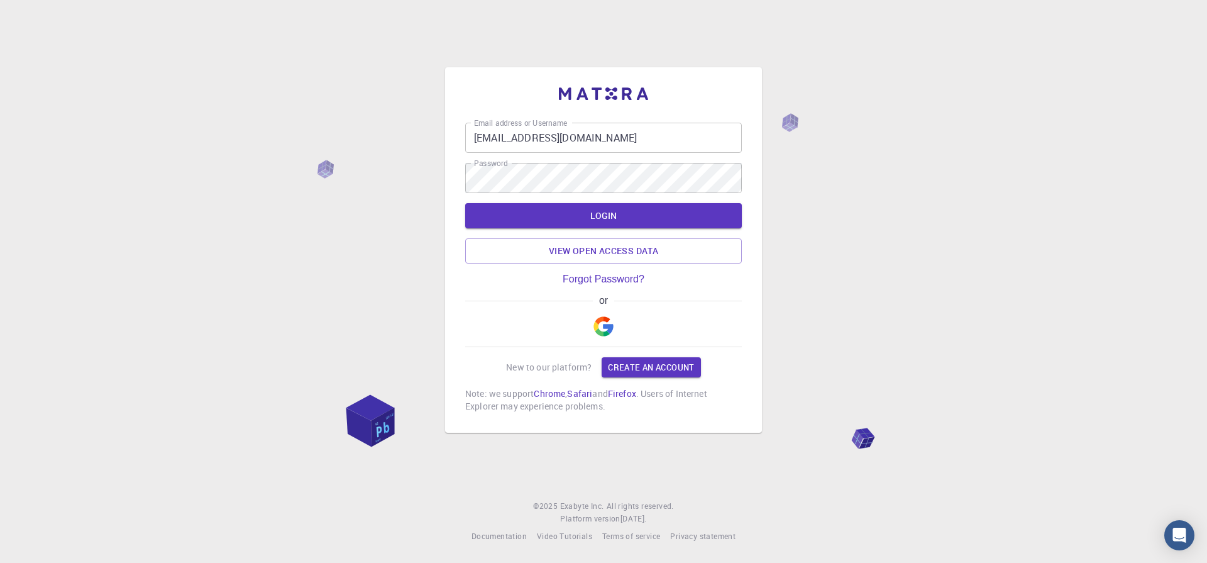
click at [145, 295] on div "Email address or Username utsavsingh@bhu.ac.in Email address or Username Passwo…" at bounding box center [603, 281] width 1207 height 563
click at [983, 131] on div "Email address or Username utsavsingh@bhu.ac.in Email address or Username Passwo…" at bounding box center [603, 281] width 1207 height 563
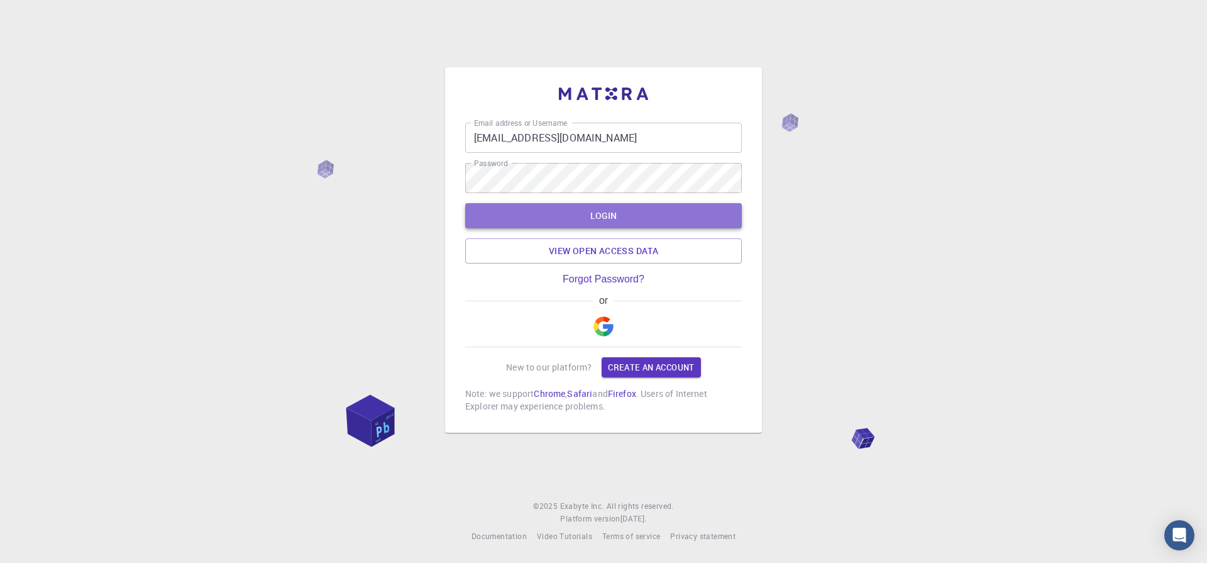
click at [616, 214] on button "LOGIN" at bounding box center [603, 215] width 277 height 25
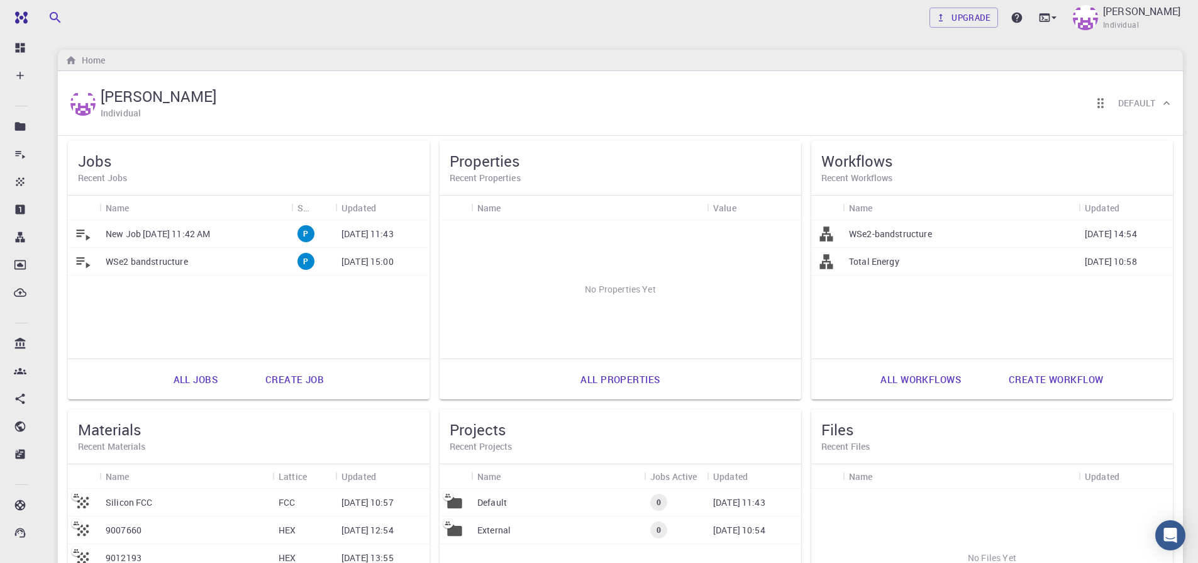
click at [489, 44] on div "Upgrade UTSAV SINGH Individual Home UTSAV SINGH Individual Default Jobs Recent …" at bounding box center [620, 388] width 1155 height 776
drag, startPoint x: 550, startPoint y: 67, endPoint x: 572, endPoint y: 69, distance: 22.1
click at [550, 67] on div "Home" at bounding box center [620, 60] width 1125 height 21
click at [1045, 379] on link "Create workflow" at bounding box center [1056, 379] width 122 height 30
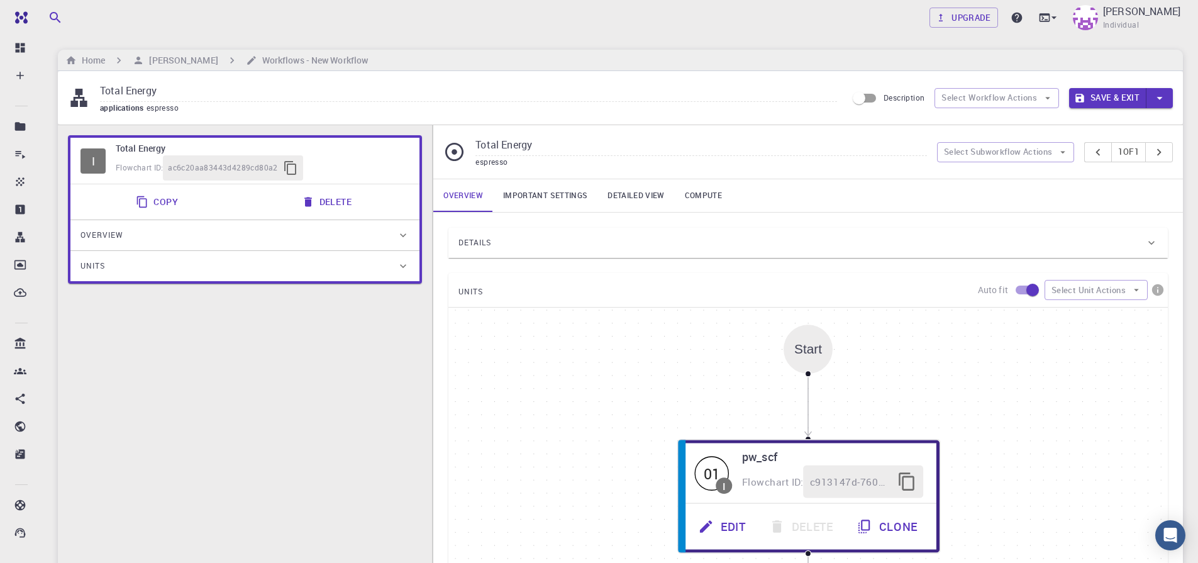
click at [138, 415] on div "I Total Energy Flowchart ID: ac6c20aa83443d4289cd80a2 Copy Delete Overview Prop…" at bounding box center [245, 422] width 374 height 595
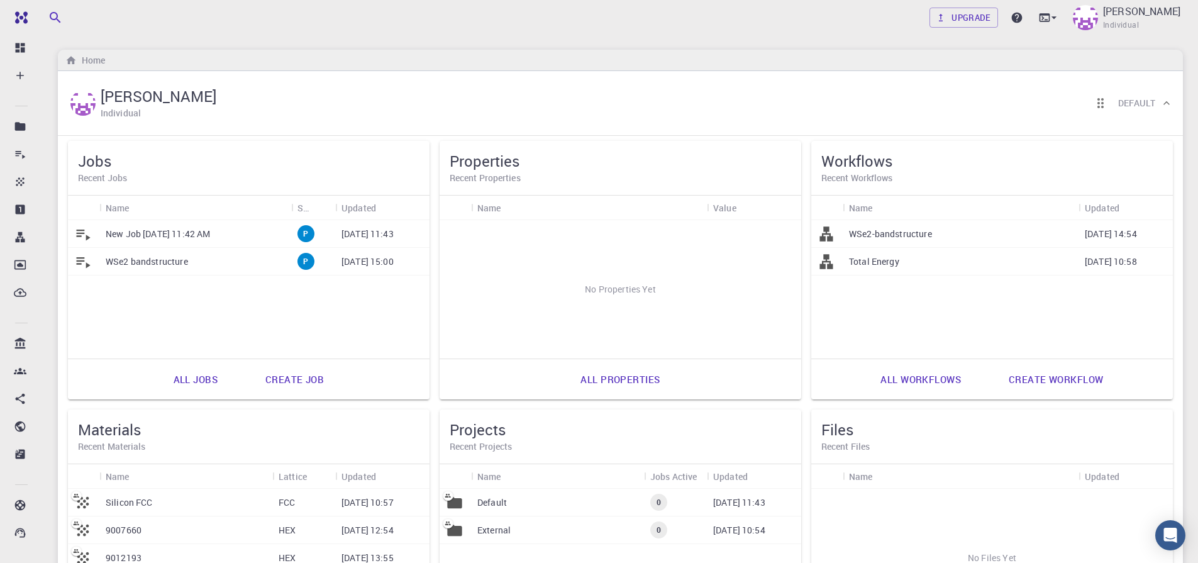
click at [850, 161] on h5 "Workflows" at bounding box center [991, 161] width 341 height 20
click at [917, 384] on link "All workflows" at bounding box center [921, 379] width 108 height 30
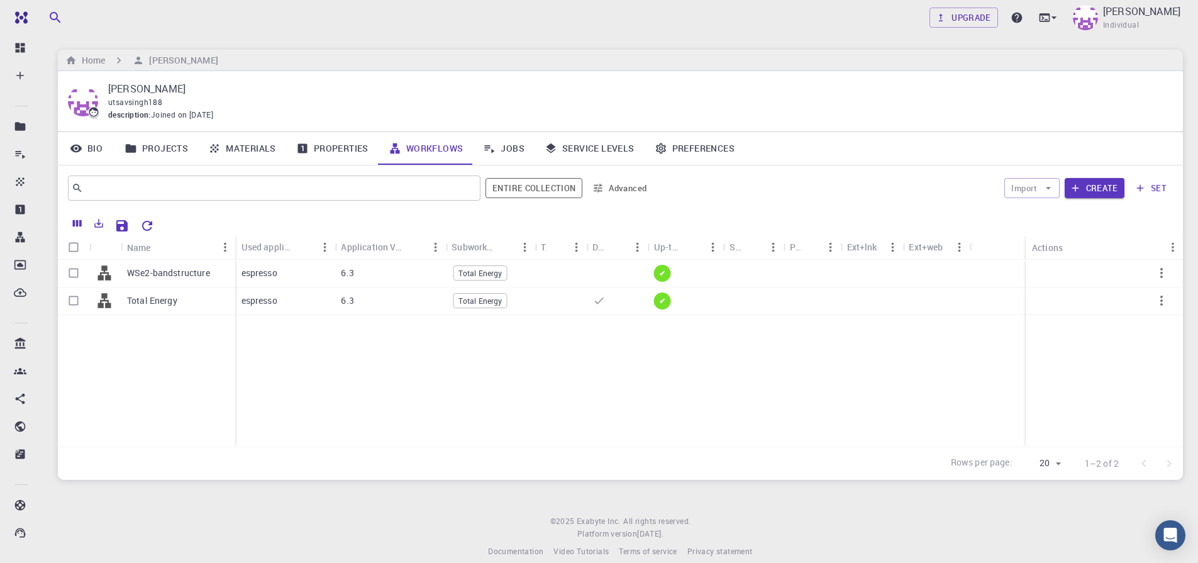
click at [228, 148] on link "Materials" at bounding box center [242, 148] width 88 height 33
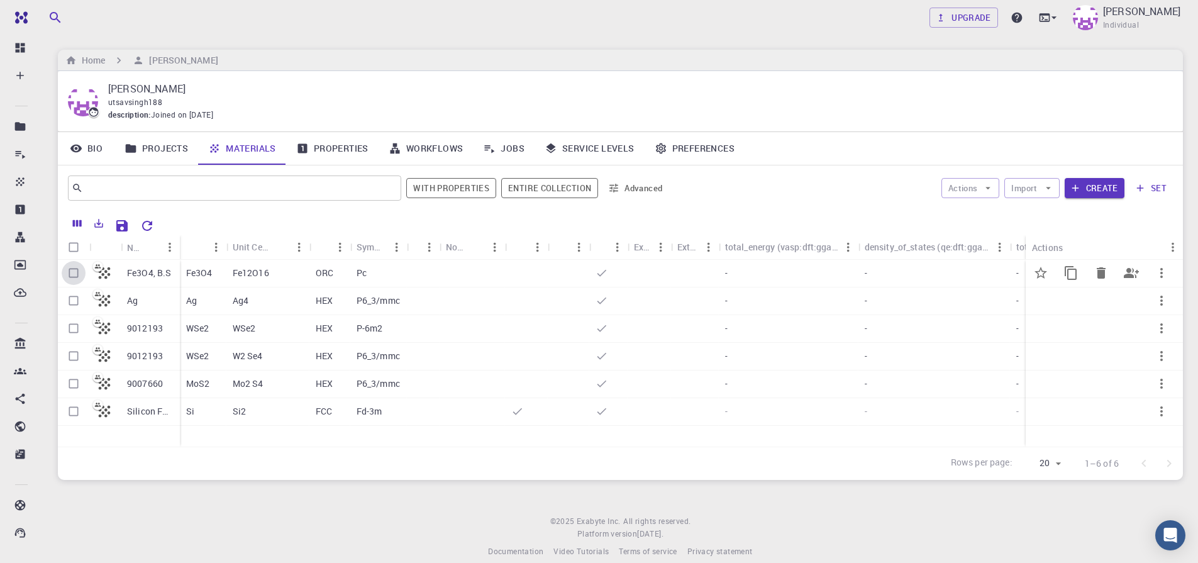
click at [71, 277] on input "Select row" at bounding box center [74, 273] width 24 height 24
checkbox input "true"
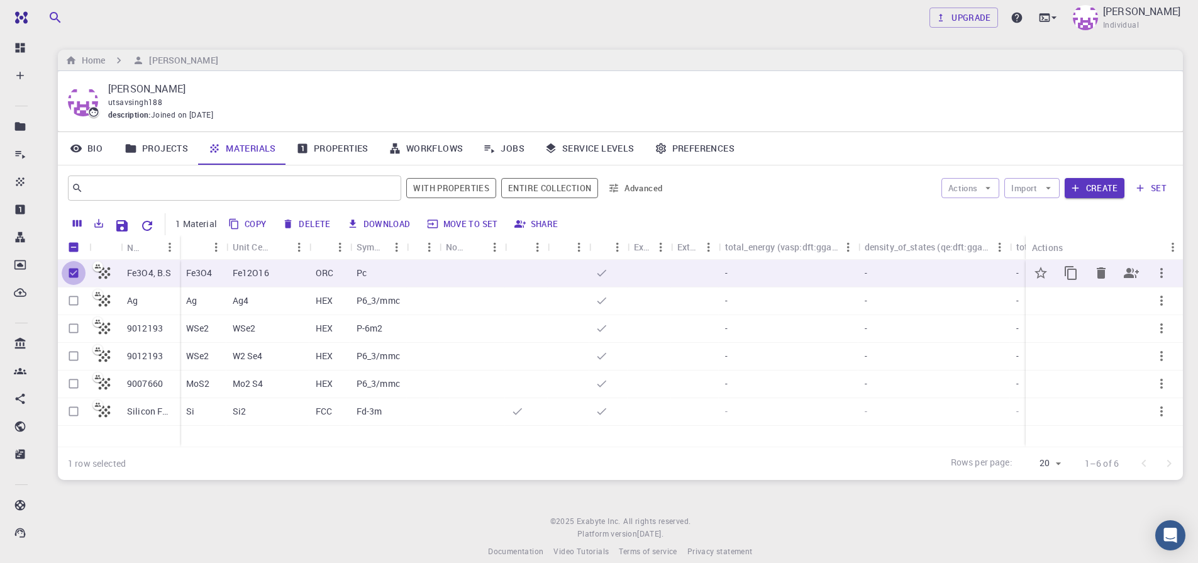
click at [77, 272] on input "Unselect row" at bounding box center [74, 273] width 24 height 24
checkbox input "false"
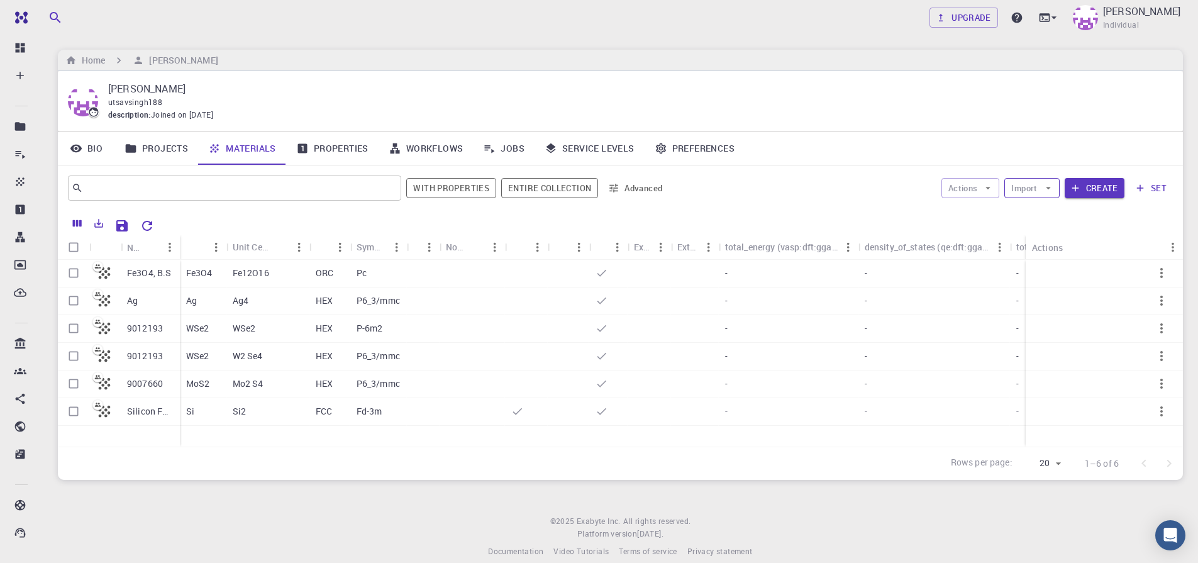
click at [1046, 184] on icon "button" at bounding box center [1048, 187] width 11 height 11
click at [1046, 212] on span "Upload File" at bounding box center [1078, 213] width 80 height 13
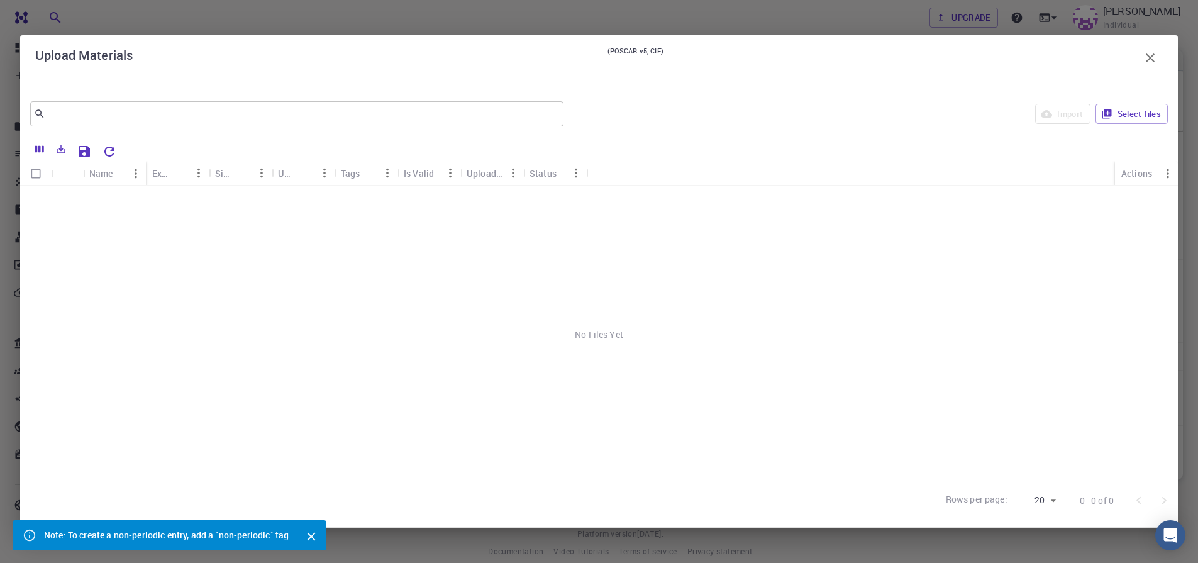
scroll to position [15, 0]
click at [1128, 109] on button "Select files" at bounding box center [1132, 114] width 72 height 20
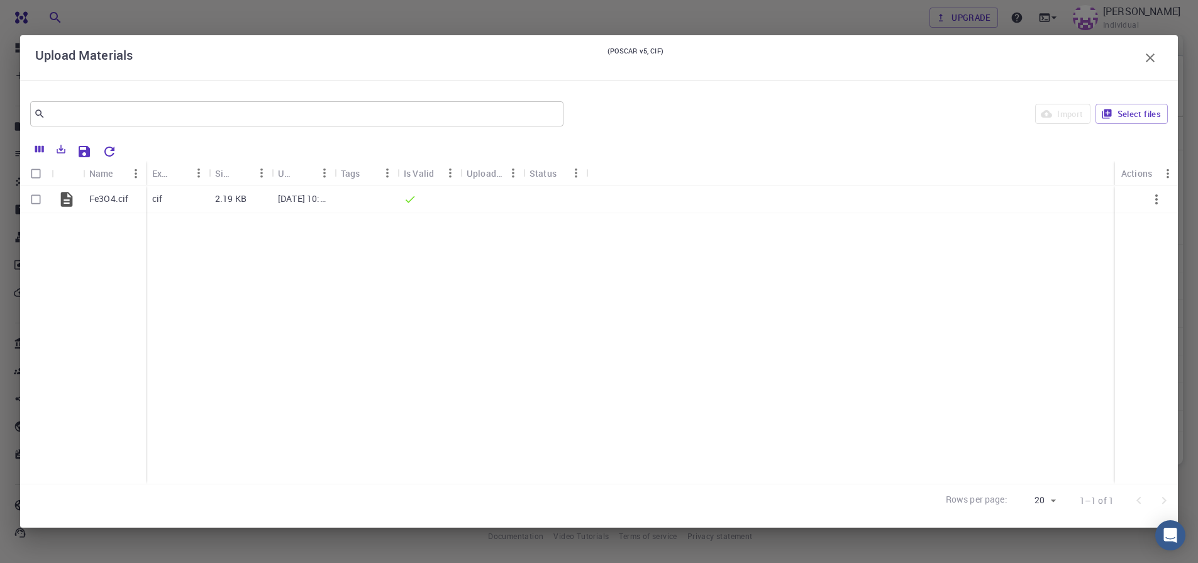
click at [36, 171] on input "Select all rows" at bounding box center [36, 174] width 24 height 24
checkbox input "true"
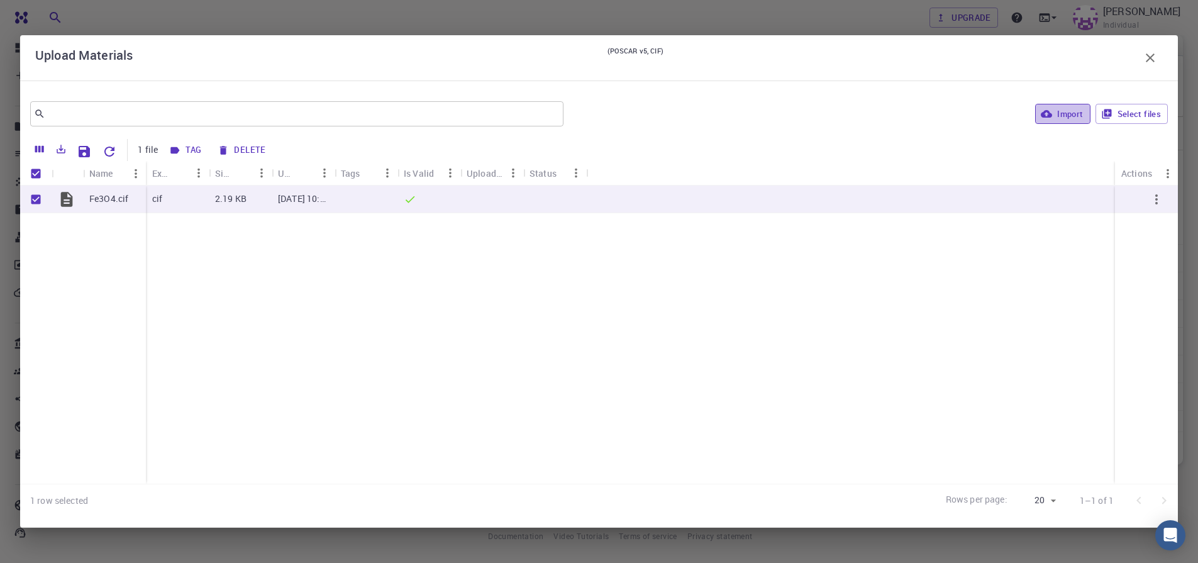
click at [1050, 115] on icon "button" at bounding box center [1046, 114] width 11 height 8
checkbox input "false"
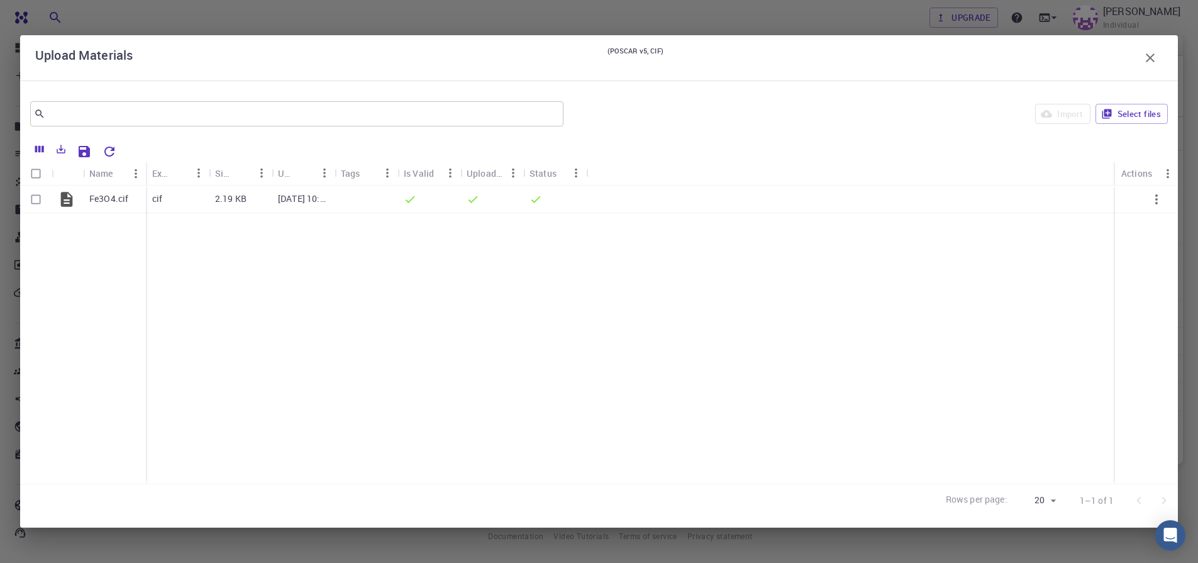
click at [33, 178] on input "Select all rows" at bounding box center [36, 174] width 24 height 24
checkbox input "true"
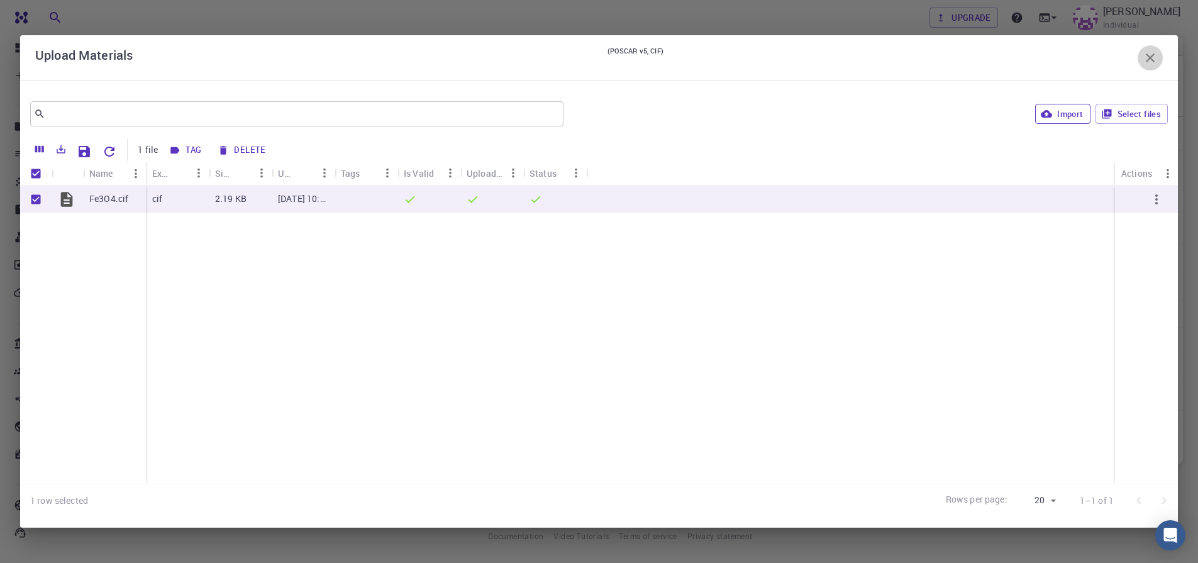
click at [1149, 60] on icon "button" at bounding box center [1150, 57] width 15 height 15
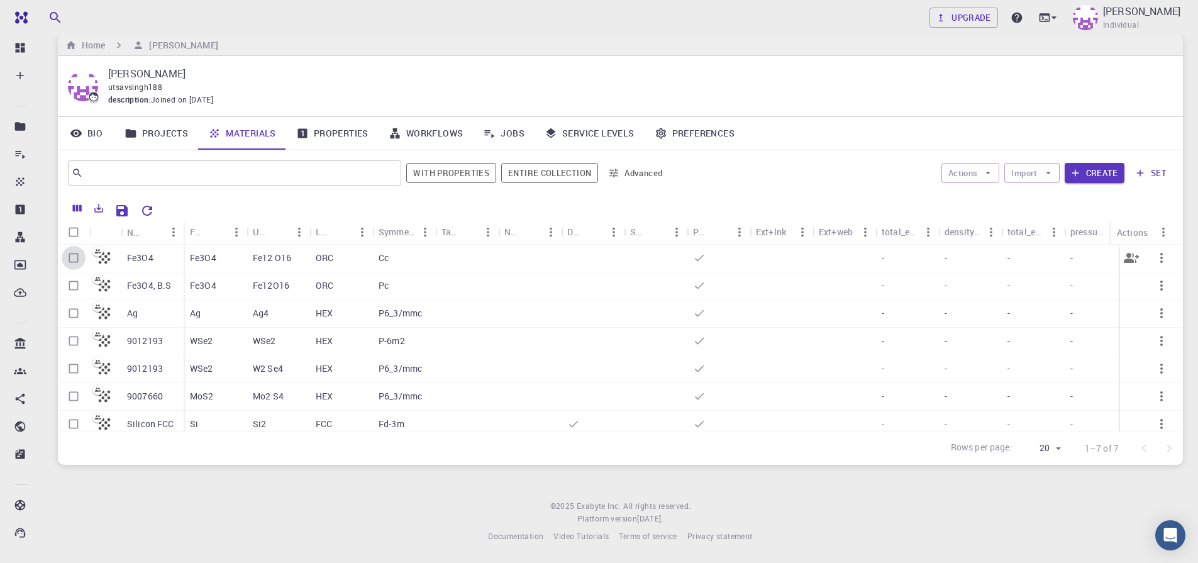
click at [76, 262] on input "Select row" at bounding box center [74, 258] width 24 height 24
checkbox input "true"
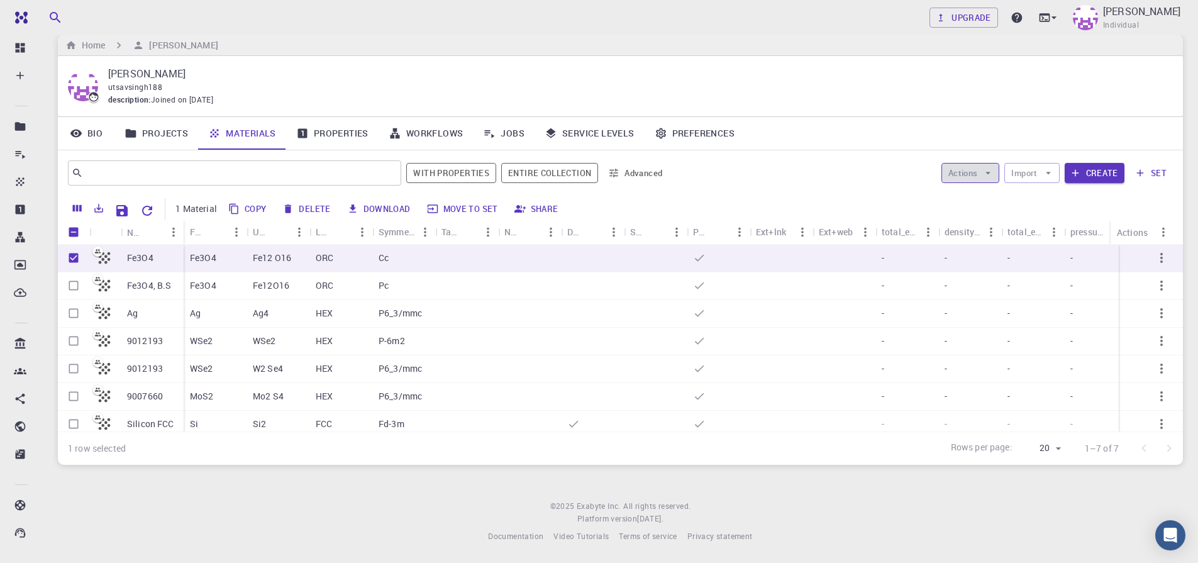
click at [989, 175] on icon "button" at bounding box center [987, 172] width 11 height 11
click at [967, 199] on div at bounding box center [963, 198] width 23 height 13
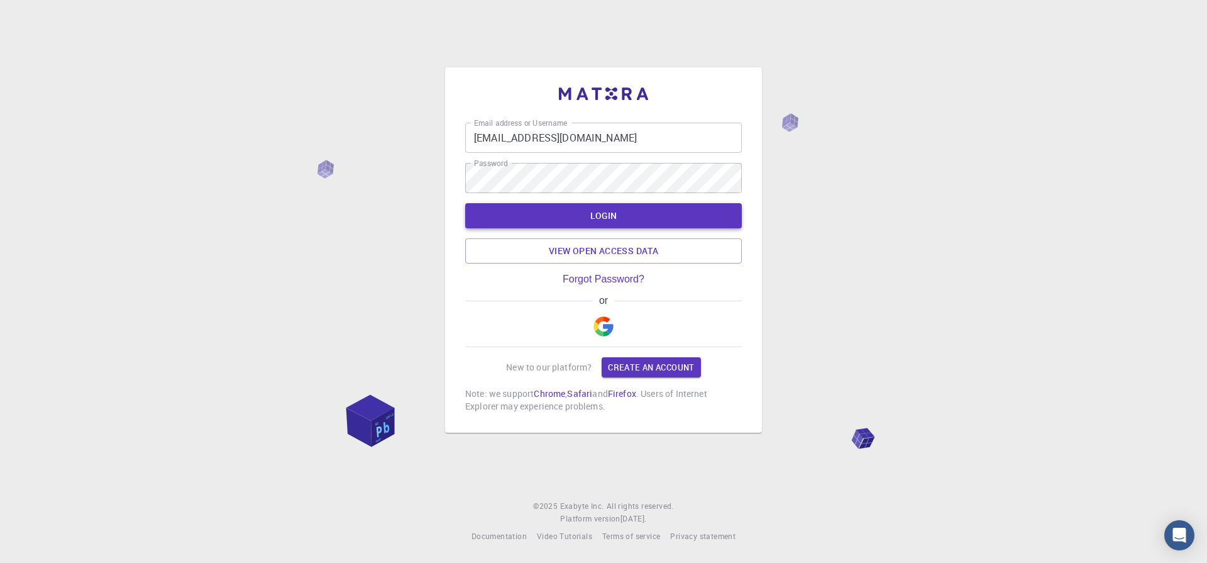
click at [592, 214] on button "LOGIN" at bounding box center [603, 215] width 277 height 25
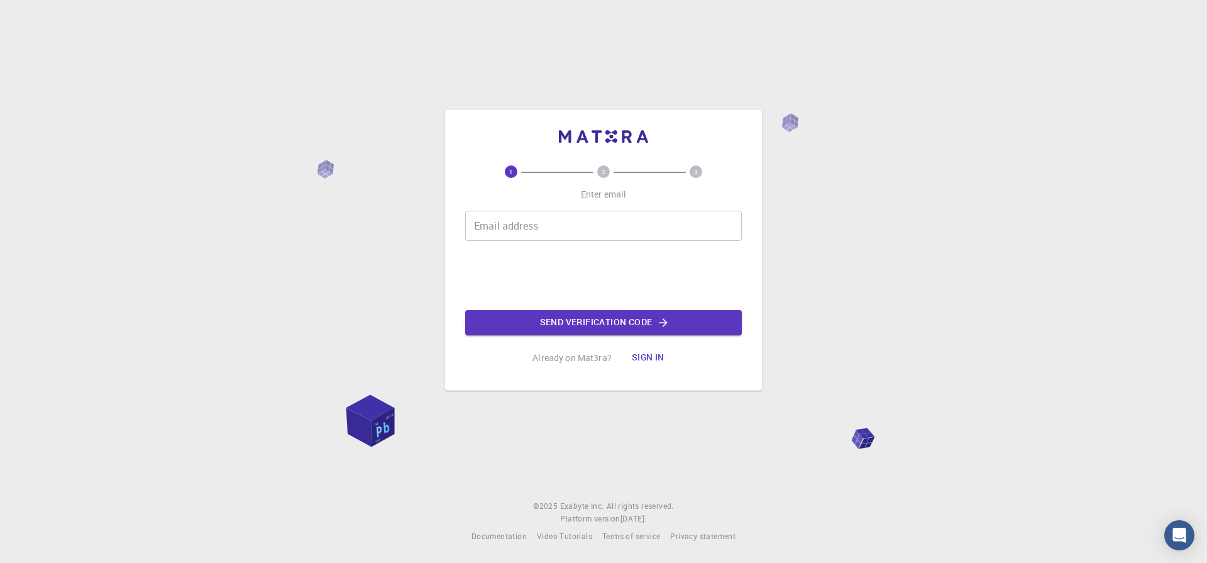
click at [519, 227] on input "Email address" at bounding box center [603, 226] width 277 height 30
type input "[EMAIL_ADDRESS][DOMAIN_NAME]"
click at [645, 362] on button "Sign in" at bounding box center [648, 357] width 53 height 25
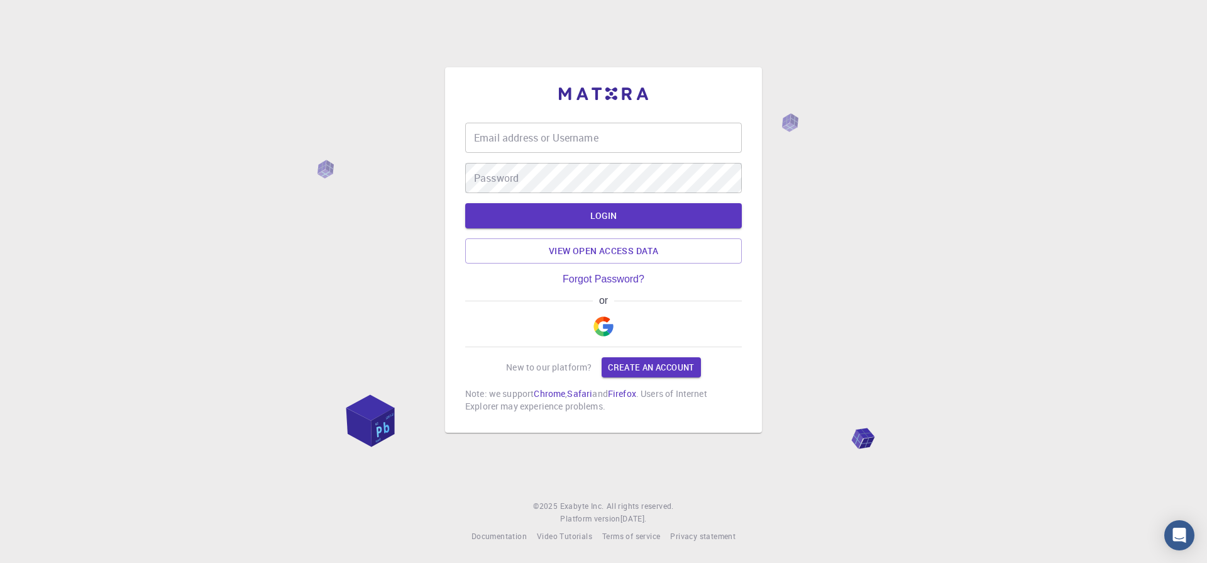
type input "[EMAIL_ADDRESS][DOMAIN_NAME]"
click at [641, 214] on button "LOGIN" at bounding box center [603, 215] width 277 height 25
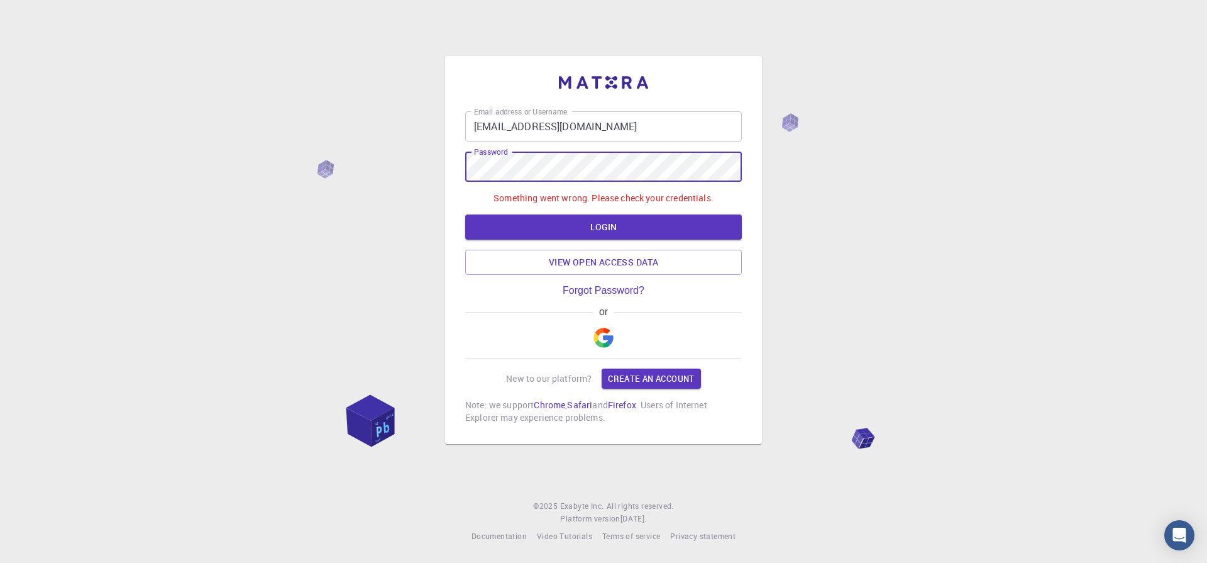
click at [996, 236] on div "Email address or Username utsavsingh@bhu.ac.in Email address or Username Passwo…" at bounding box center [603, 281] width 1207 height 563
click at [658, 235] on button "LOGIN" at bounding box center [603, 226] width 277 height 25
click at [657, 229] on button "LOGIN" at bounding box center [603, 226] width 277 height 25
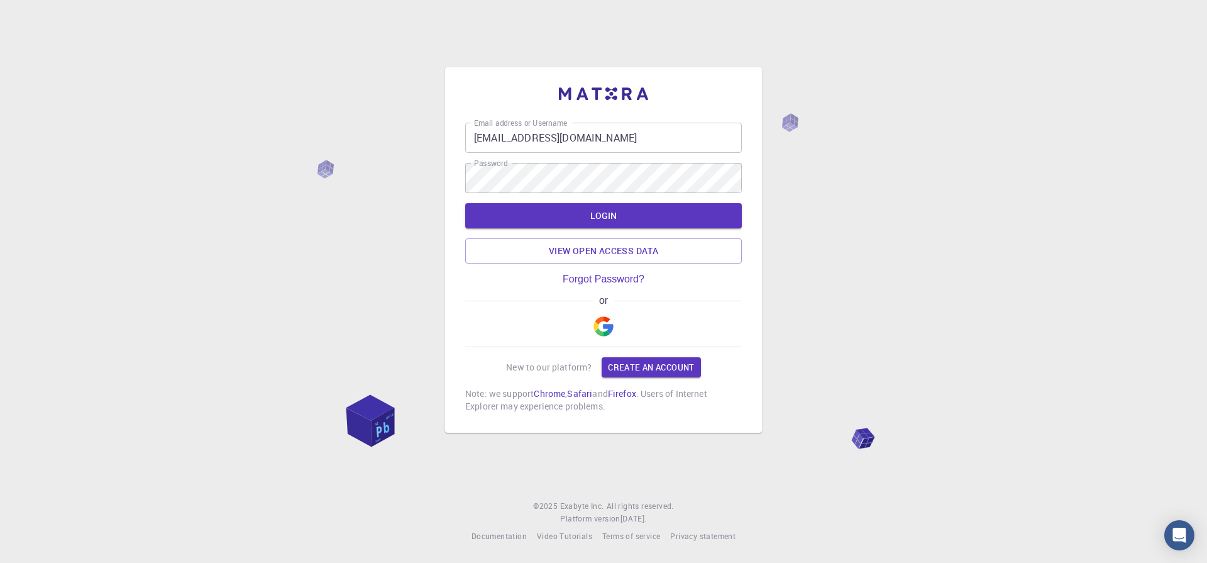
click at [831, 169] on div "Email address or Username utsavsingh@bhu.ac.in Email address or Username Passwo…" at bounding box center [603, 281] width 1207 height 563
click at [631, 219] on button "LOGIN" at bounding box center [603, 215] width 277 height 25
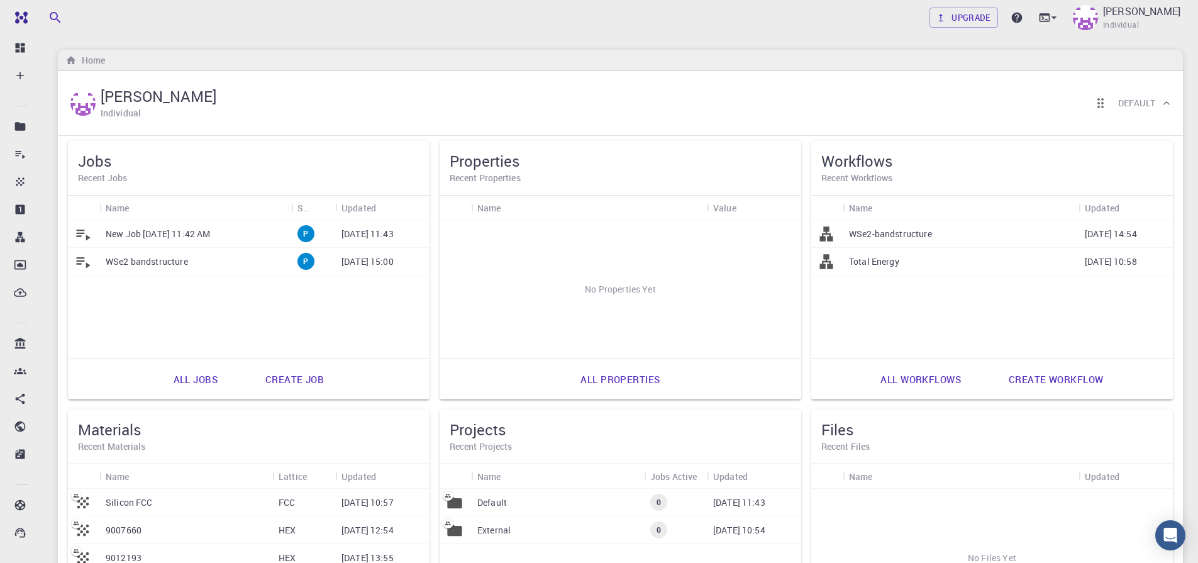
click at [868, 173] on h6 "Recent Workflows" at bounding box center [991, 178] width 341 height 14
click at [917, 379] on link "All workflows" at bounding box center [921, 379] width 108 height 30
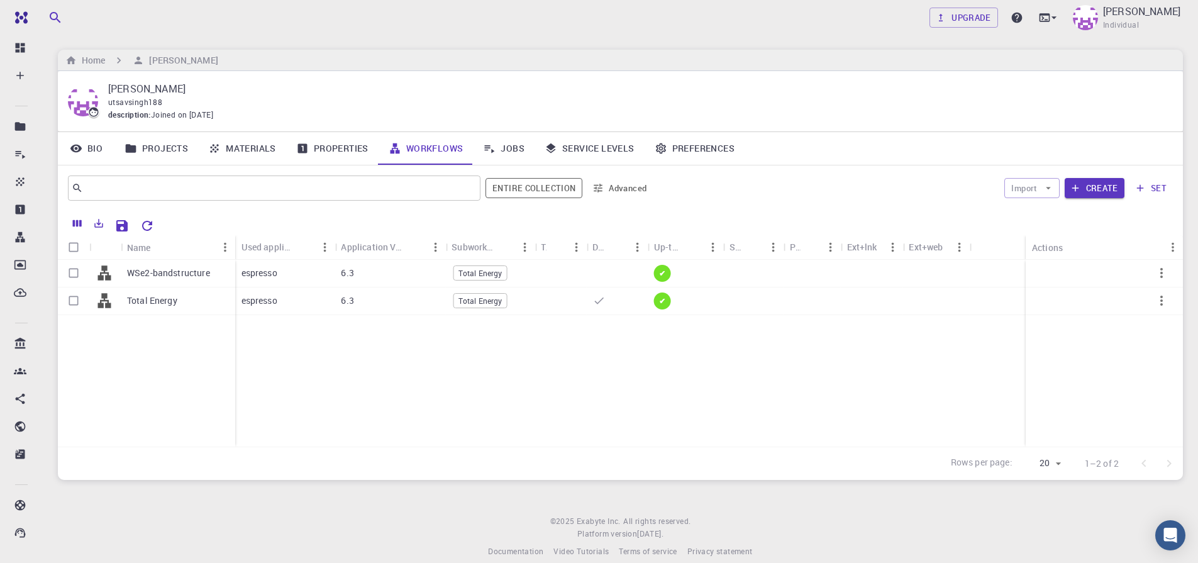
click at [248, 155] on link "Materials" at bounding box center [242, 148] width 88 height 33
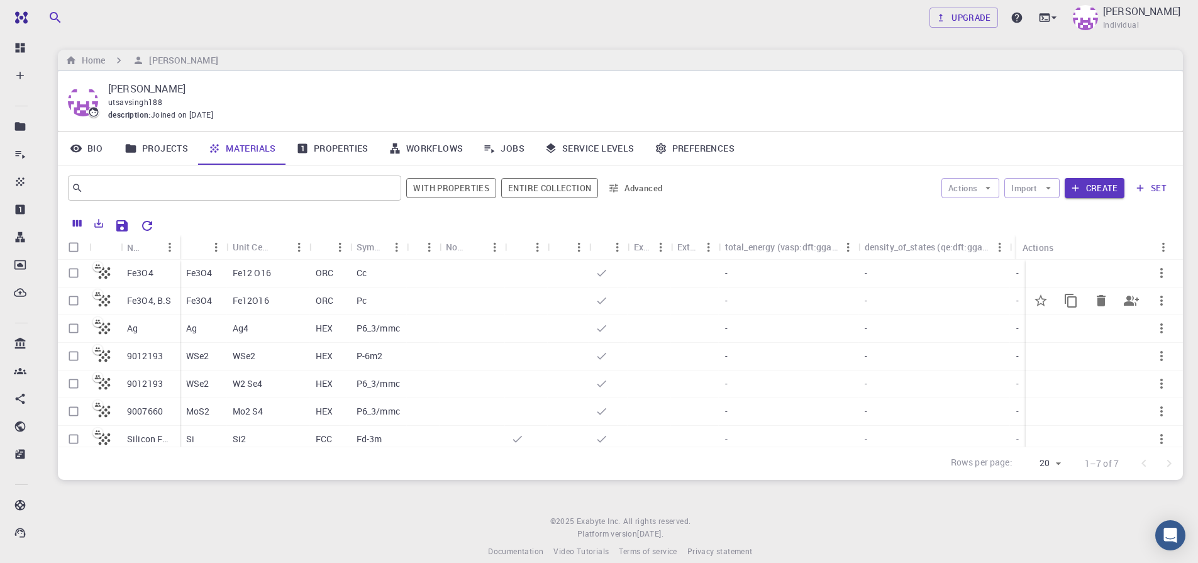
click at [69, 300] on input "Select row" at bounding box center [74, 301] width 24 height 24
checkbox input "true"
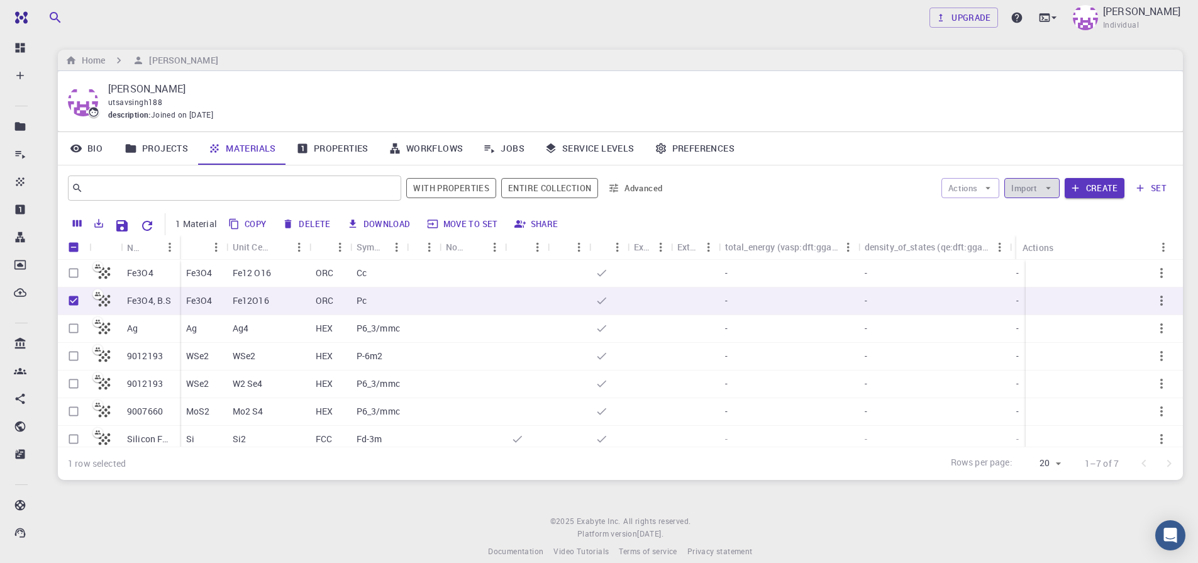
click at [1043, 193] on icon "button" at bounding box center [1048, 187] width 11 height 11
click at [816, 185] on div "Actions Import Create set" at bounding box center [923, 188] width 499 height 30
click at [1112, 182] on button "Create" at bounding box center [1095, 188] width 60 height 20
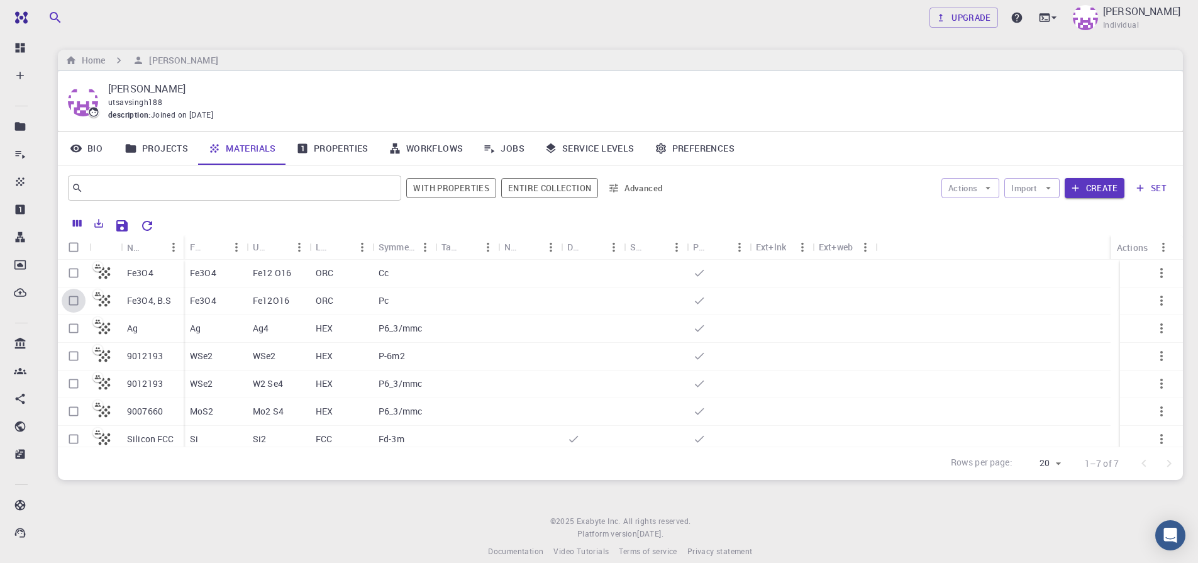
click at [74, 302] on input "Select row" at bounding box center [74, 301] width 24 height 24
checkbox input "true"
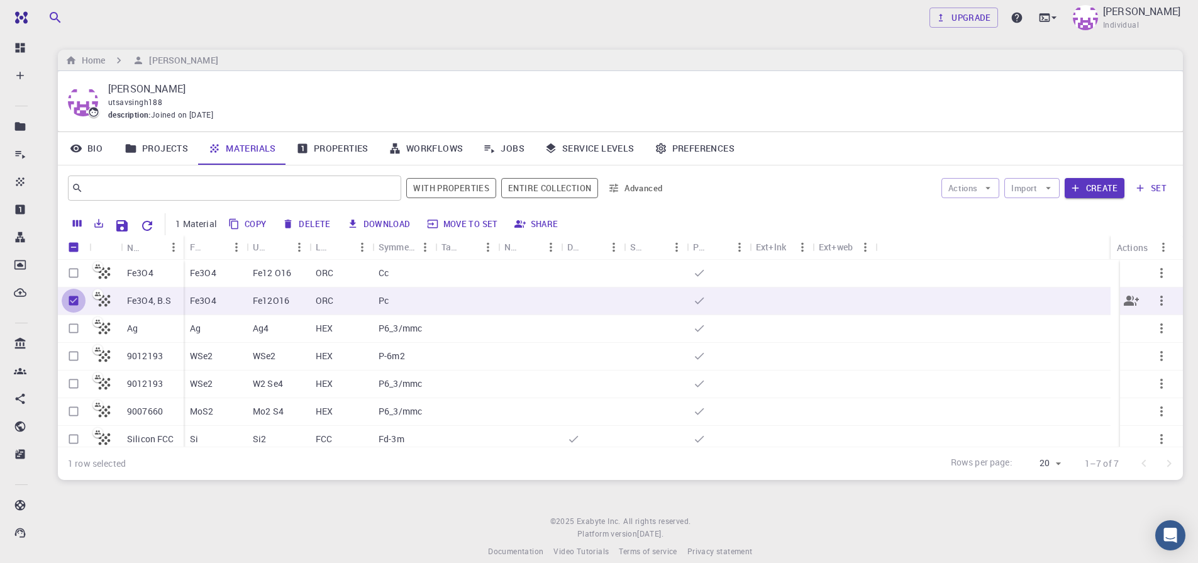
click at [72, 304] on input "Unselect row" at bounding box center [74, 301] width 24 height 24
checkbox input "false"
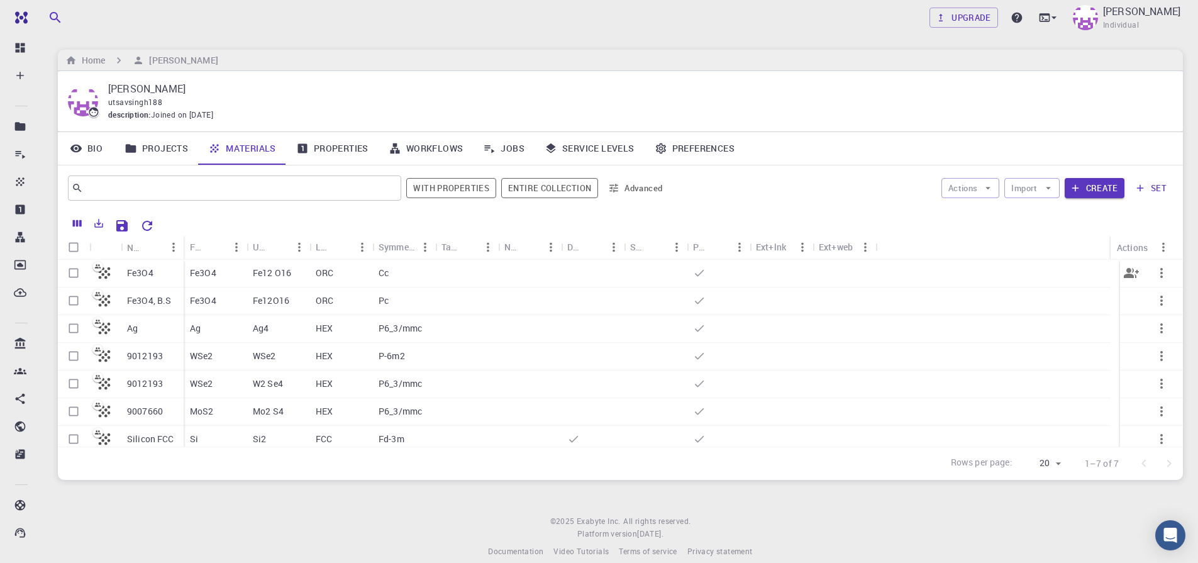
click at [70, 275] on input "Select row" at bounding box center [74, 273] width 24 height 24
checkbox input "true"
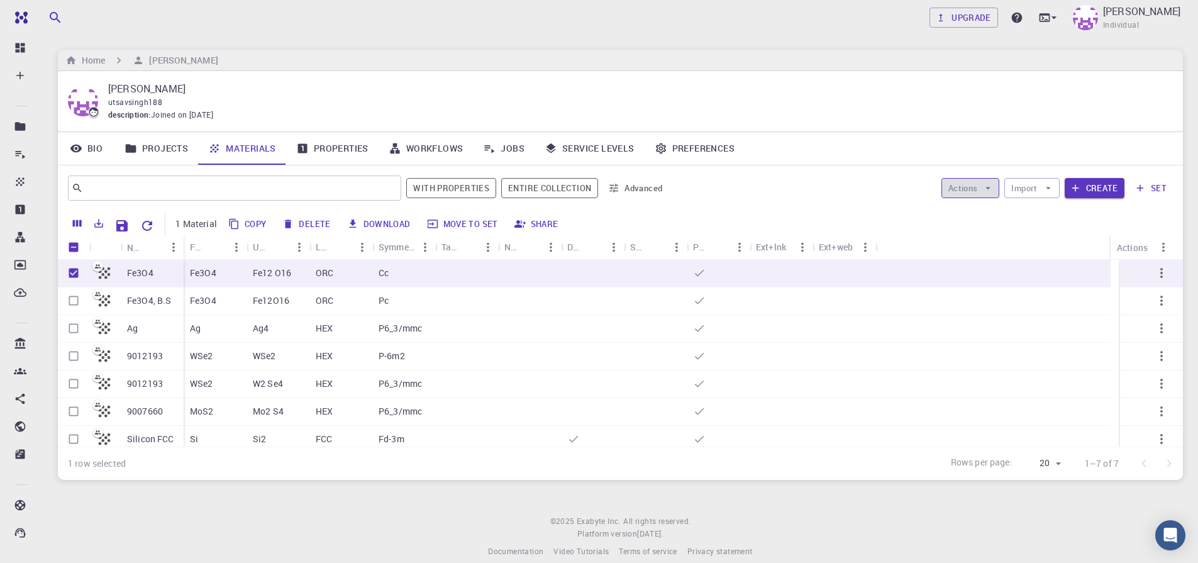
click at [988, 190] on icon "button" at bounding box center [987, 187] width 11 height 11
click at [960, 219] on icon at bounding box center [958, 213] width 13 height 13
click at [1106, 187] on button "Create" at bounding box center [1095, 188] width 60 height 20
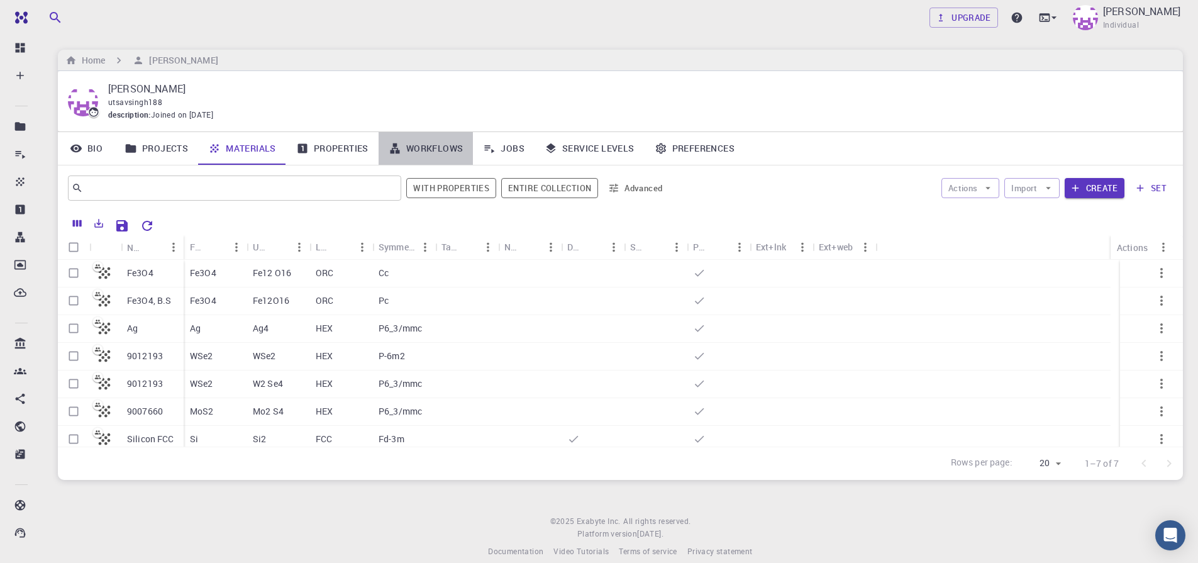
click at [443, 147] on link "Workflows" at bounding box center [426, 148] width 95 height 33
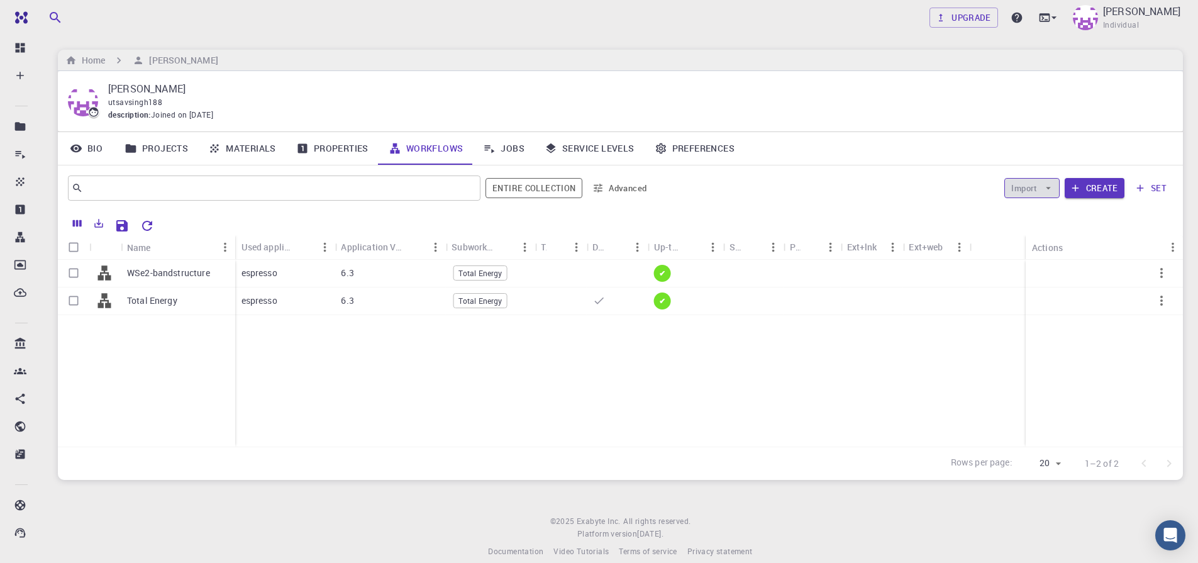
click at [1033, 187] on button "Import" at bounding box center [1031, 188] width 55 height 20
click at [1057, 215] on span "Import From Bank" at bounding box center [1070, 213] width 65 height 13
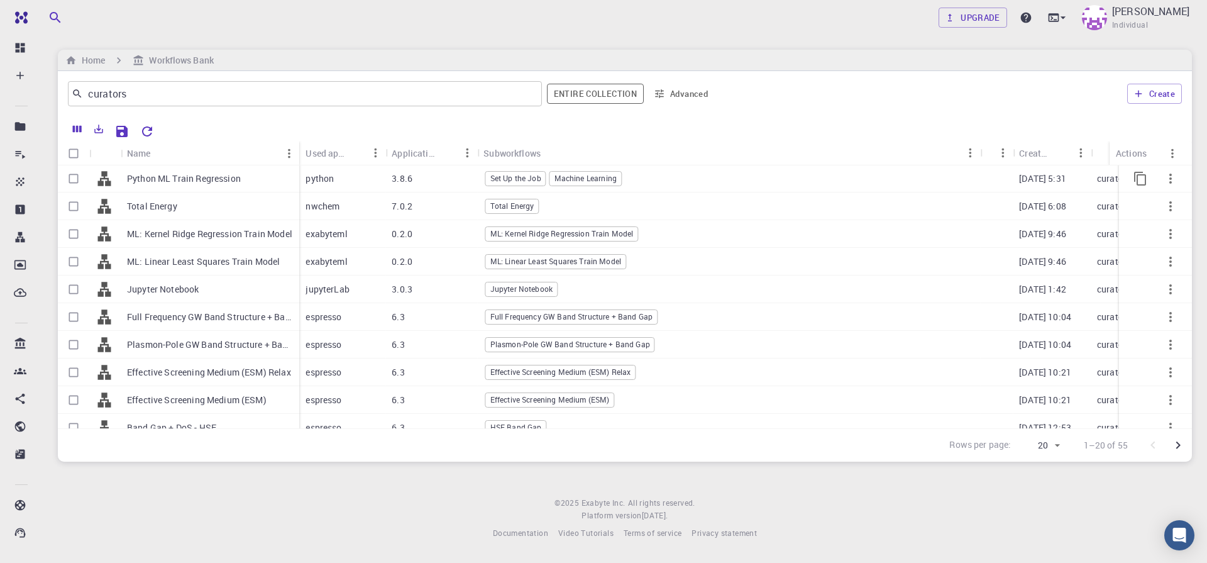
scroll to position [300, 0]
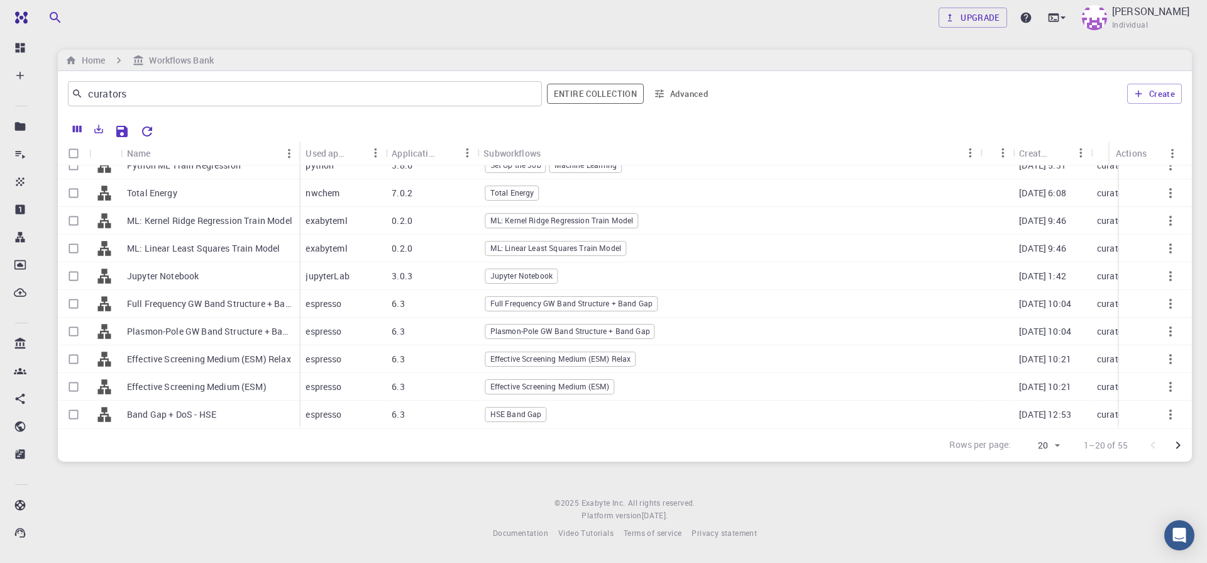
click at [323, 19] on div "Upgrade UTSAV SINGH Individual" at bounding box center [625, 17] width 1165 height 33
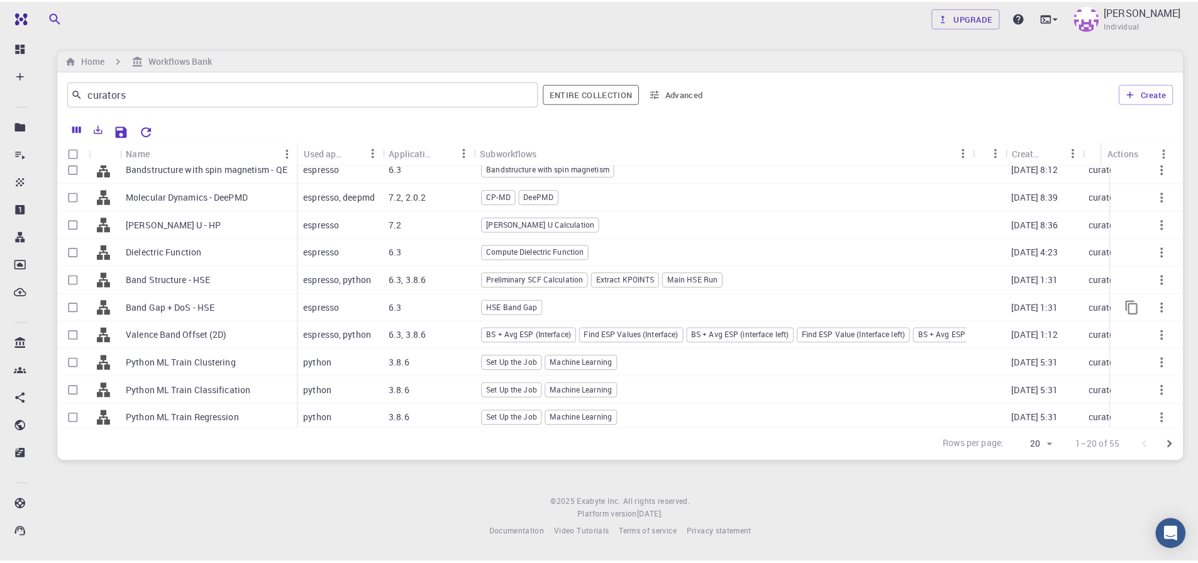
scroll to position [0, 0]
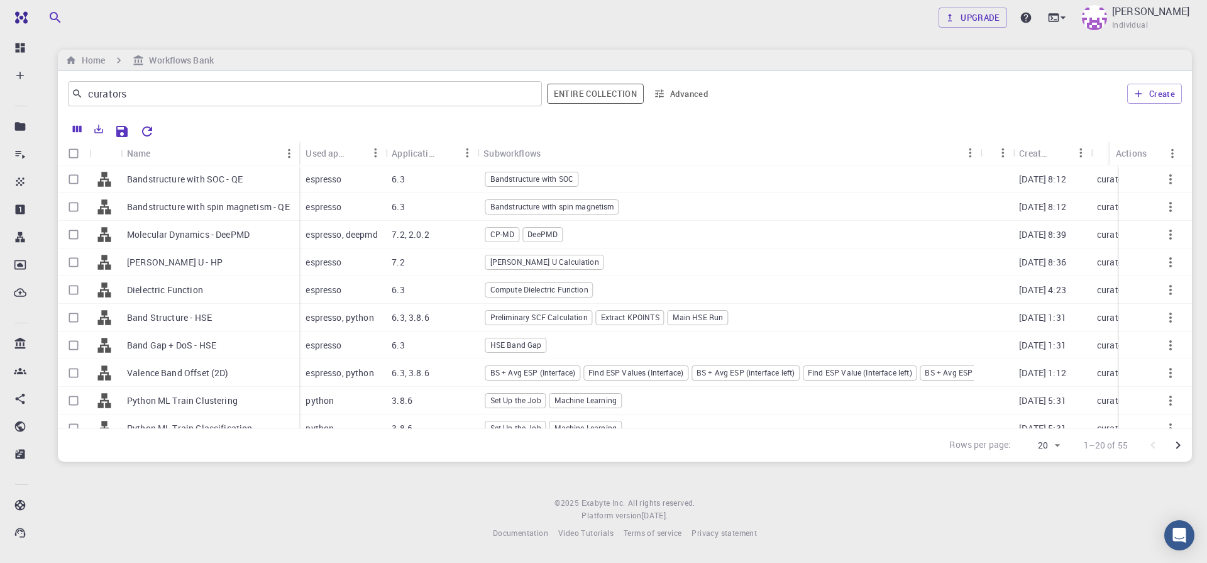
click at [241, 497] on footer "© 2025 Exabyte Inc. All rights reserved. Platform version 2025.7.24 . Documenta…" at bounding box center [625, 518] width 1165 height 43
click at [134, 498] on footer "© 2025 Exabyte Inc. All rights reserved. Platform version 2025.7.24 . Documenta…" at bounding box center [625, 518] width 1165 height 43
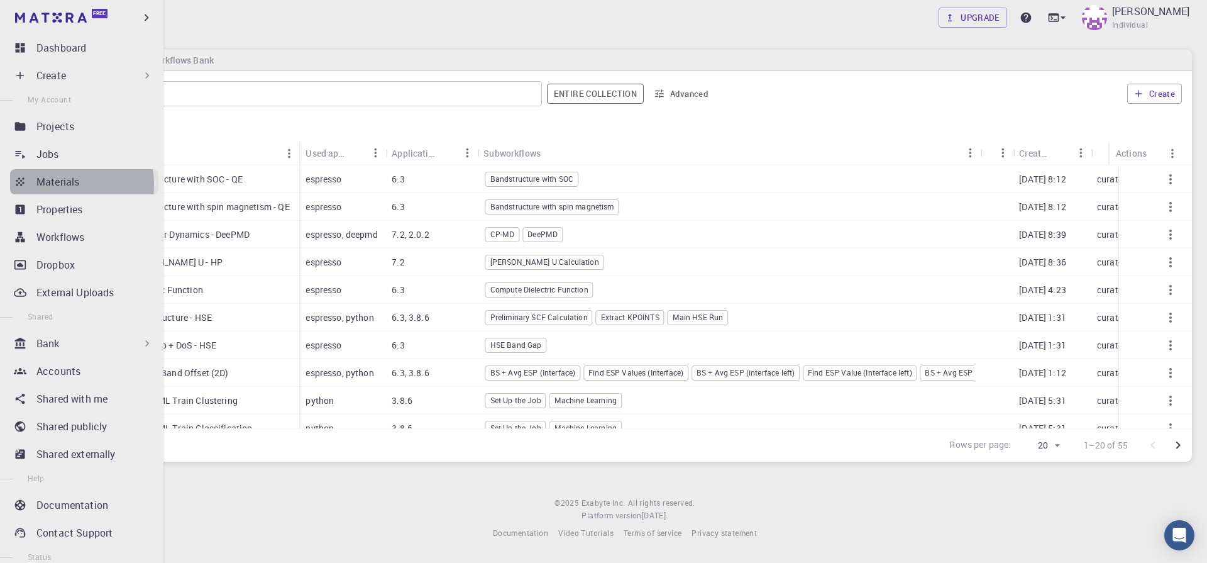
click at [63, 184] on p "Materials" at bounding box center [57, 181] width 43 height 15
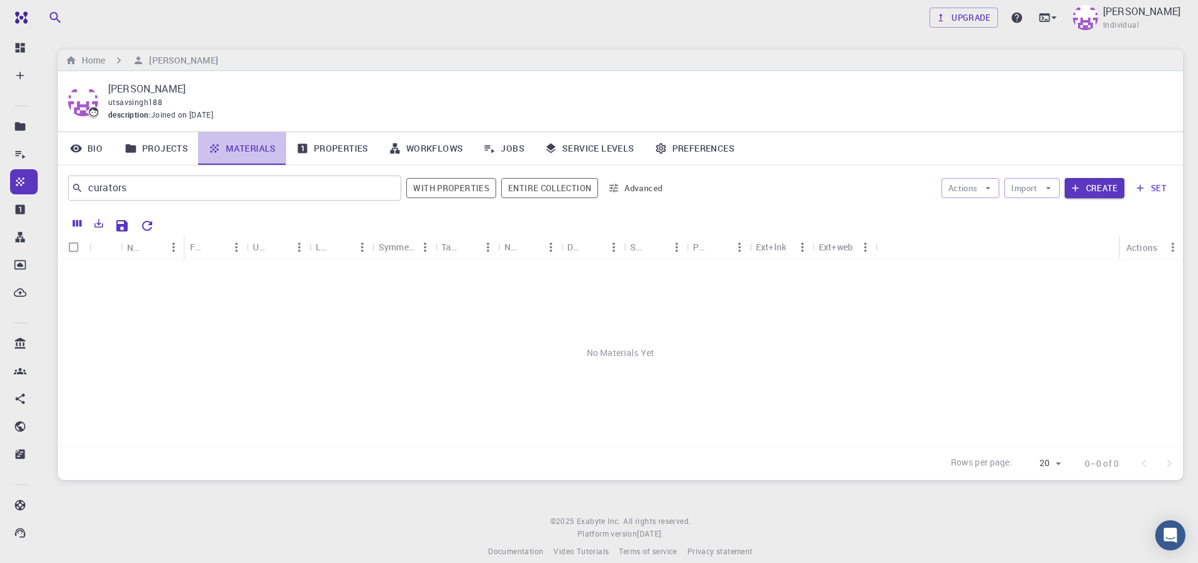
click at [258, 146] on link "Materials" at bounding box center [242, 148] width 88 height 33
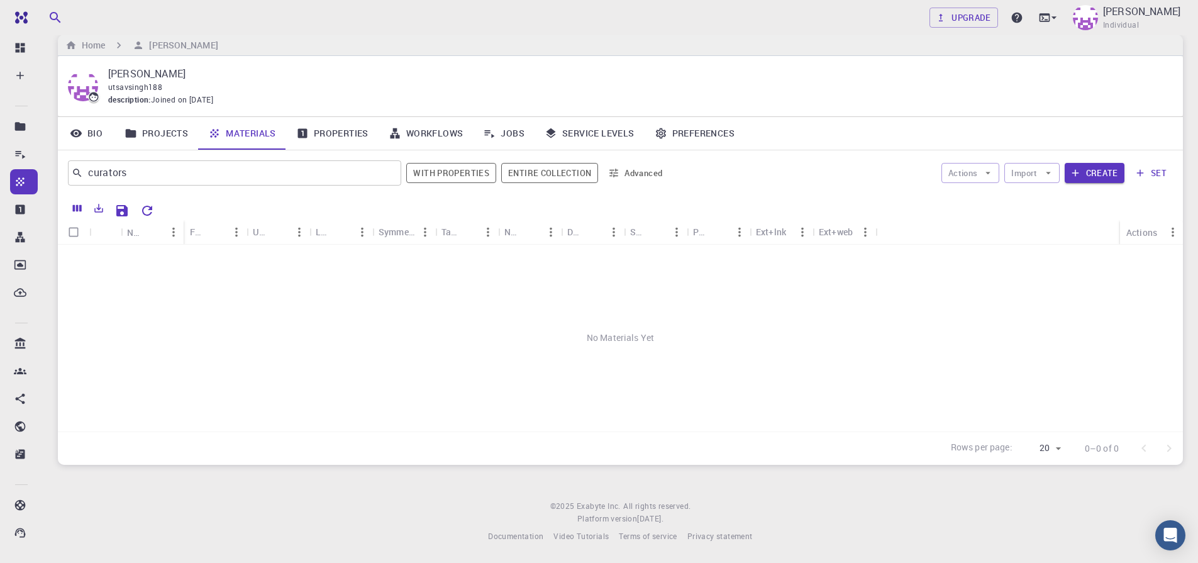
click at [157, 133] on link "Projects" at bounding box center [156, 133] width 84 height 33
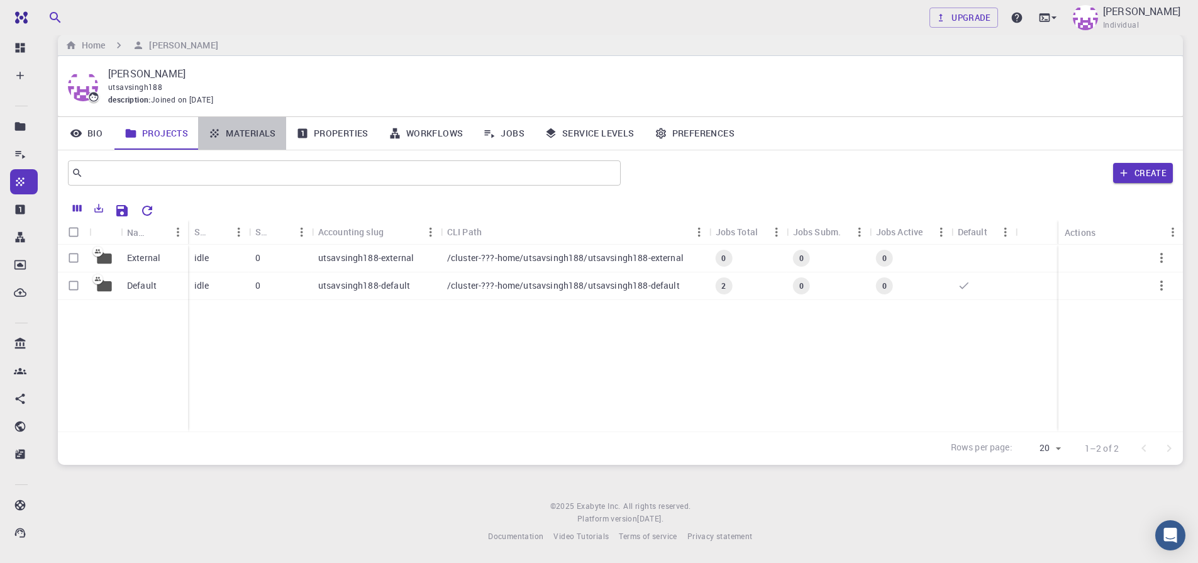
click at [216, 133] on icon at bounding box center [214, 133] width 13 height 13
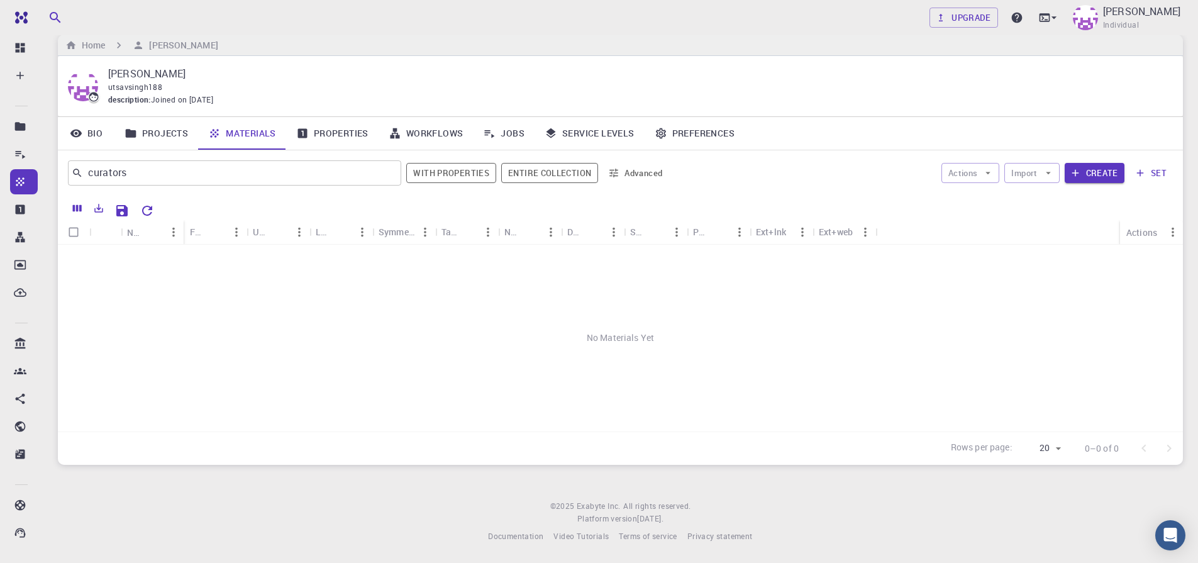
drag, startPoint x: 316, startPoint y: 522, endPoint x: 410, endPoint y: 518, distance: 93.8
click at [317, 522] on footer "© 2025 Exabyte Inc. All rights reserved. Platform version 2025.7.24 . Documenta…" at bounding box center [620, 521] width 1155 height 43
click at [236, 520] on footer "© 2025 Exabyte Inc. All rights reserved. Platform version 2025.7.24 . Documenta…" at bounding box center [620, 521] width 1155 height 43
click at [105, 135] on link "Bio" at bounding box center [86, 133] width 57 height 33
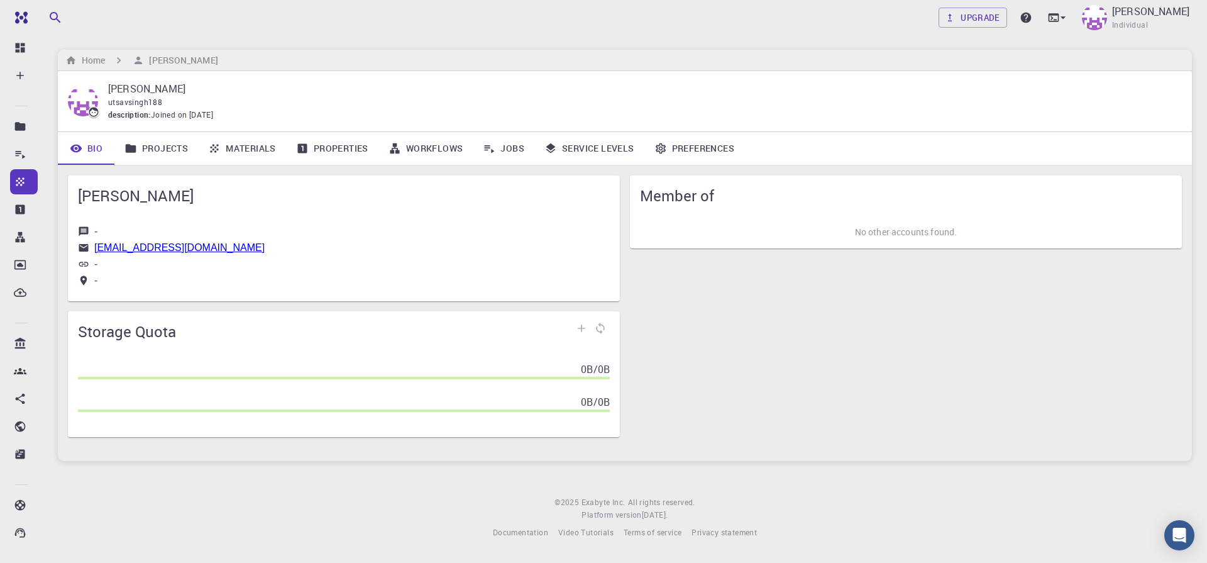
click at [815, 331] on div "Member of No other accounts found." at bounding box center [901, 301] width 562 height 272
drag, startPoint x: 719, startPoint y: 442, endPoint x: 724, endPoint y: 409, distance: 33.7
click at [719, 440] on div "UTSAV SINGH - utsavsingh@bhu.ac.in - - Storage Quota 0B / 0B 0B / 0B Member of …" at bounding box center [625, 313] width 1135 height 296
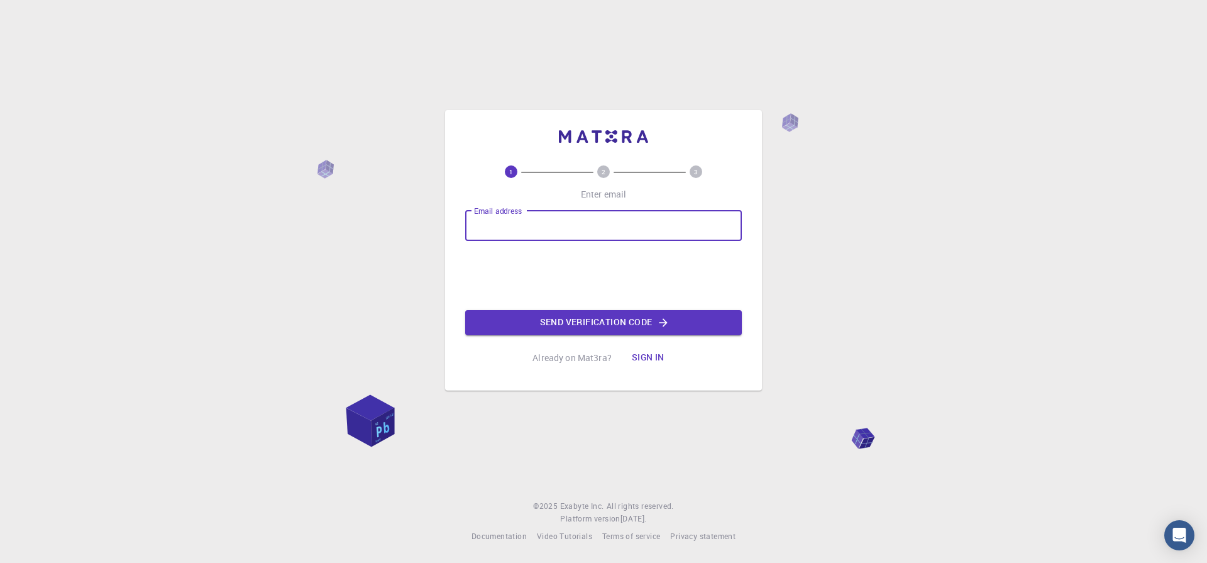
click at [536, 221] on input "Email address" at bounding box center [603, 226] width 277 height 30
type input "[EMAIL_ADDRESS][DOMAIN_NAME]"
click at [647, 363] on button "Sign in" at bounding box center [648, 357] width 53 height 25
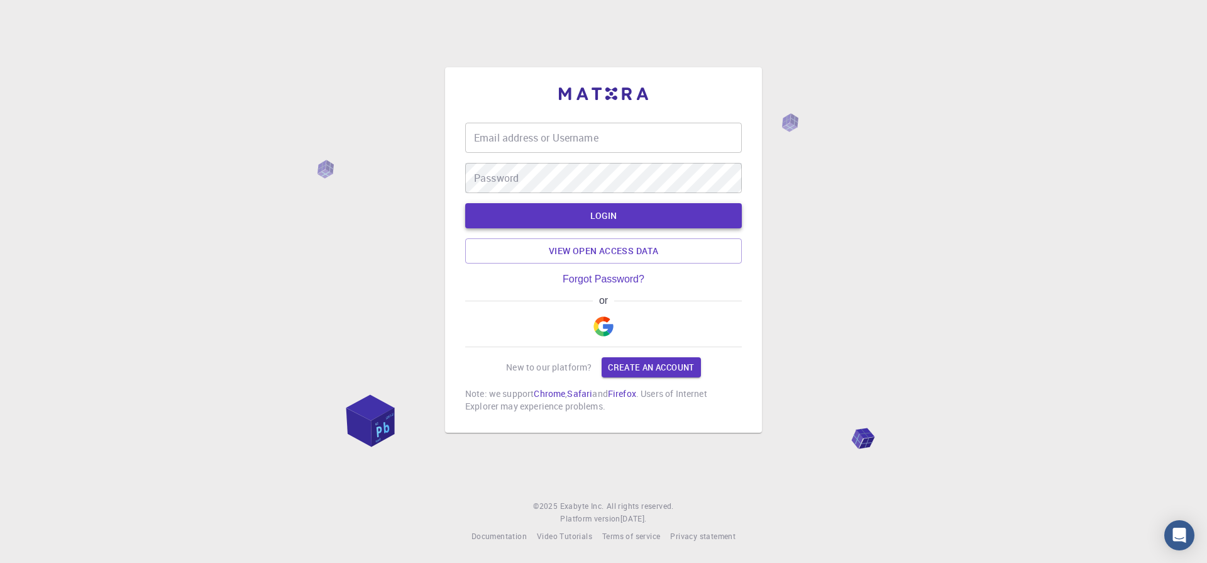
type input "utsavsingh@bhu.ac.in"
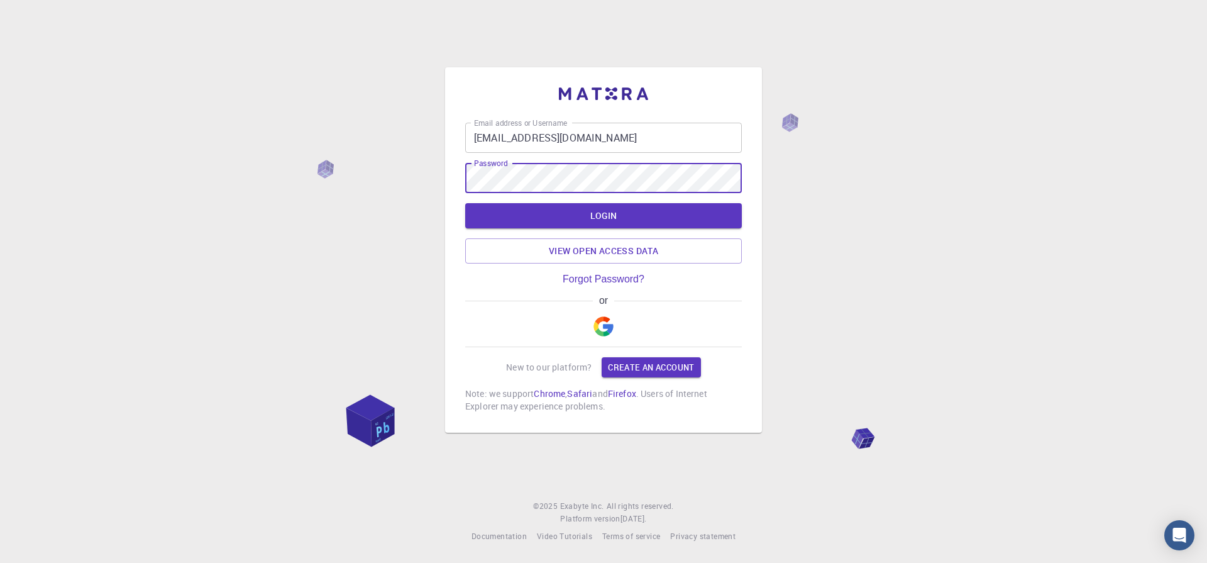
click at [980, 194] on div "Email address or Username utsavsingh@bhu.ac.in Email address or Username Passwo…" at bounding box center [603, 281] width 1207 height 563
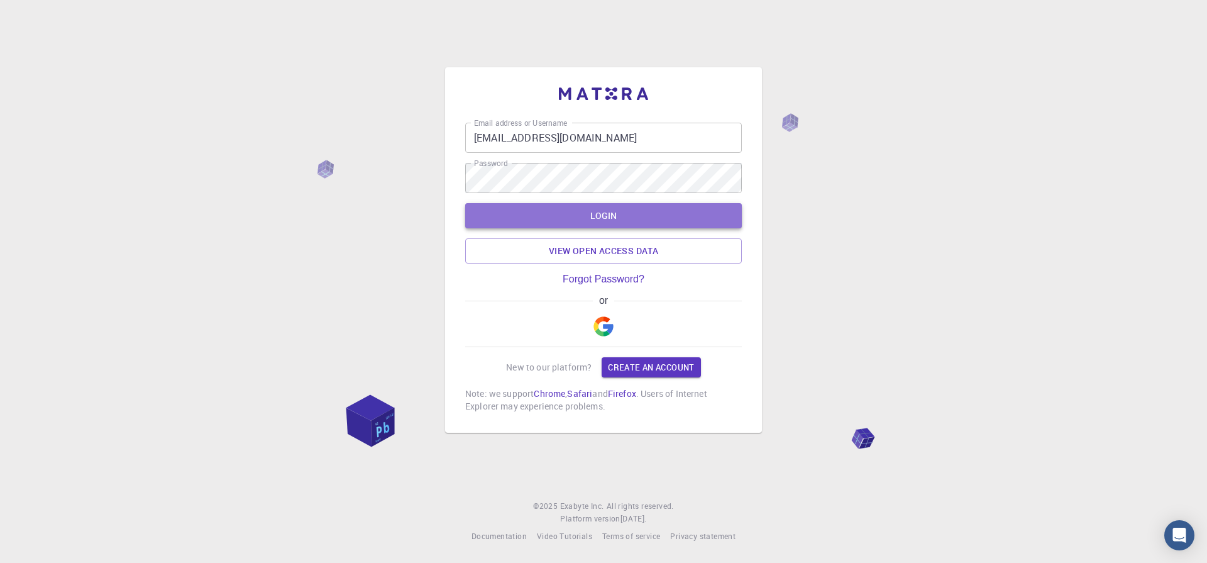
click at [586, 212] on button "LOGIN" at bounding box center [603, 215] width 277 height 25
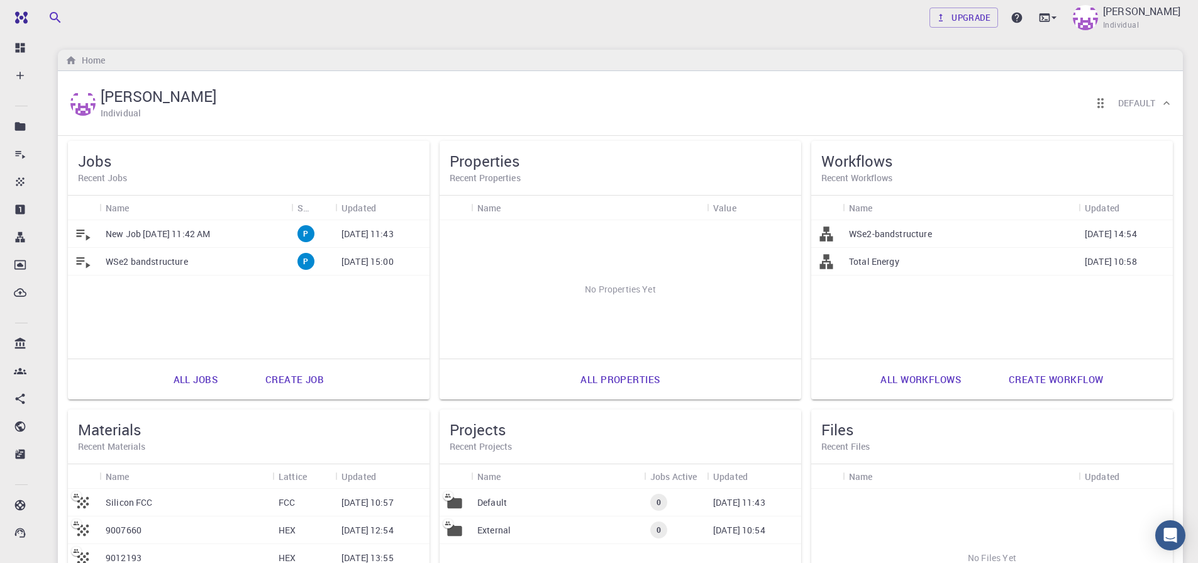
click at [928, 384] on link "All workflows" at bounding box center [921, 379] width 108 height 30
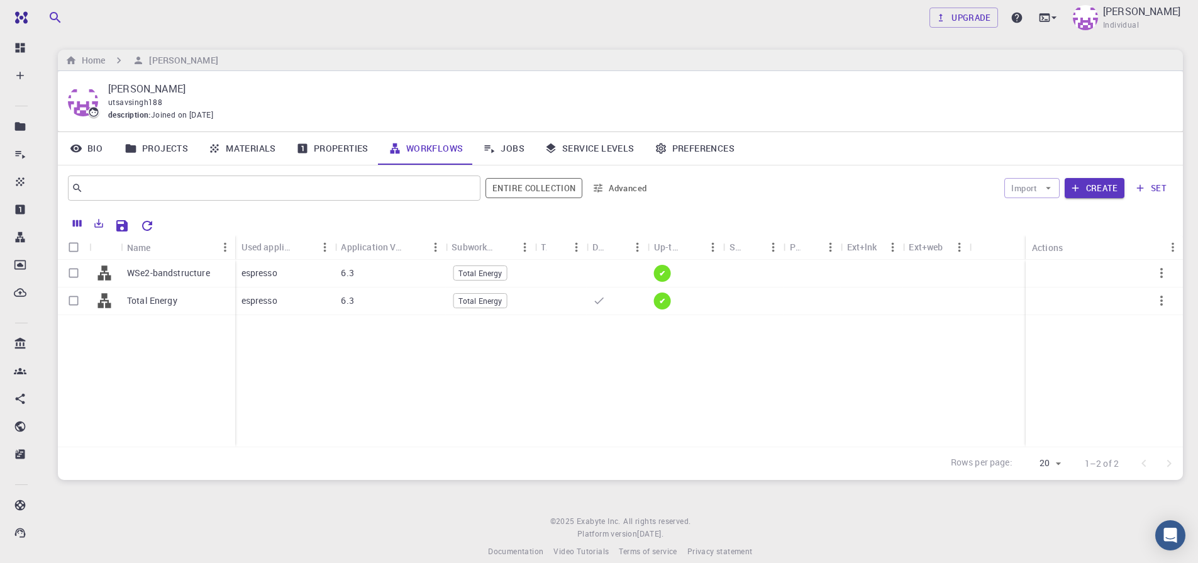
click at [223, 148] on link "Materials" at bounding box center [242, 148] width 88 height 33
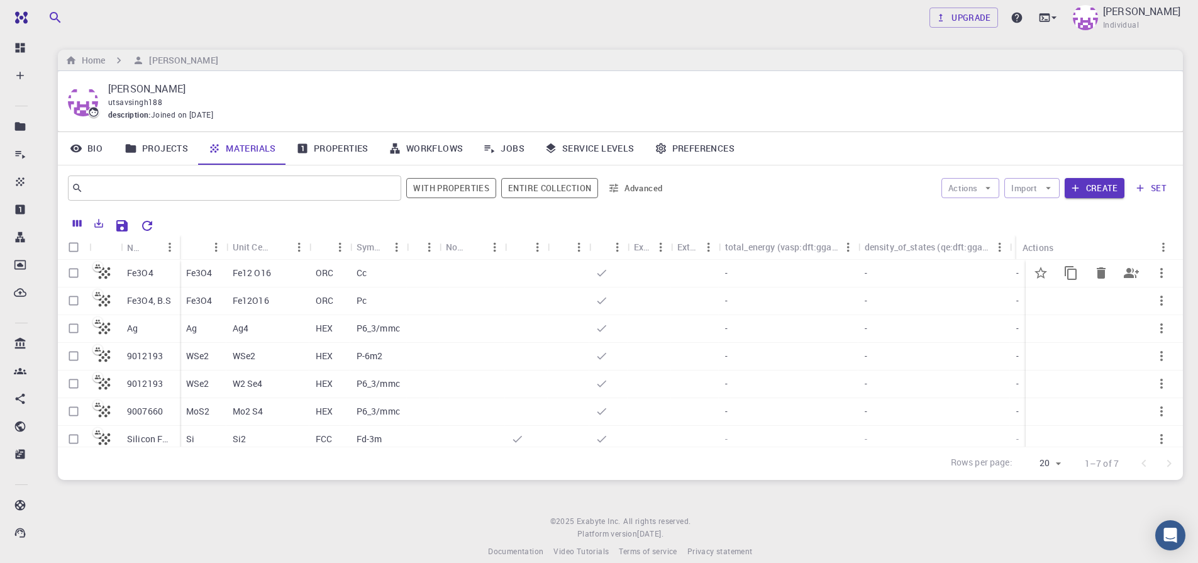
click at [78, 275] on input "Select row" at bounding box center [74, 273] width 24 height 24
checkbox input "true"
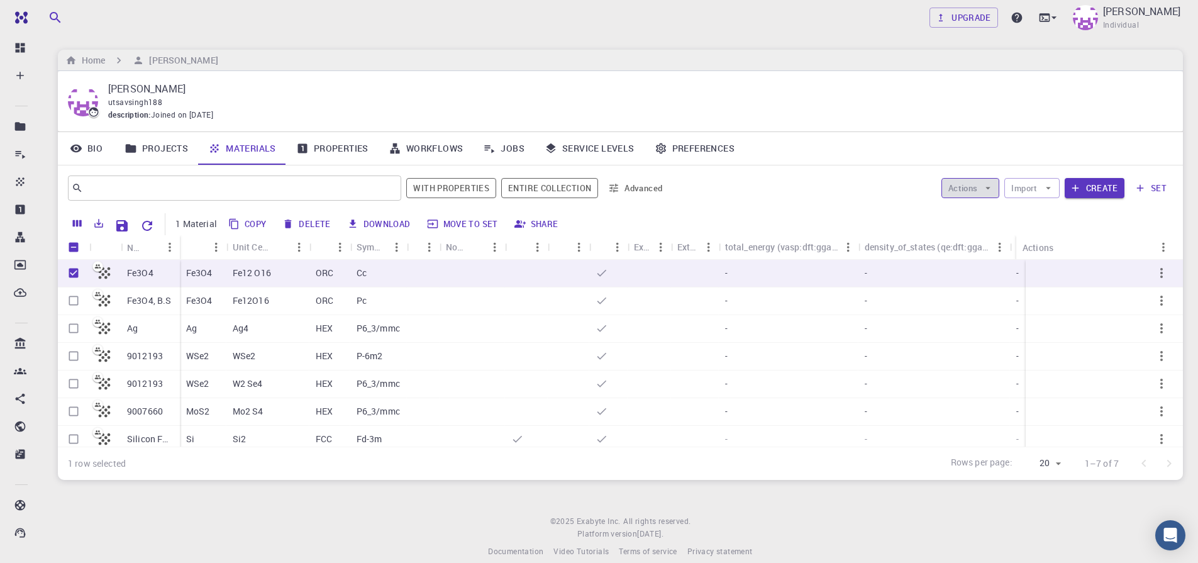
click at [990, 192] on icon "button" at bounding box center [987, 187] width 11 height 11
click at [983, 219] on span "Create Job" at bounding box center [995, 213] width 40 height 13
click at [1089, 187] on button "Create" at bounding box center [1095, 188] width 60 height 20
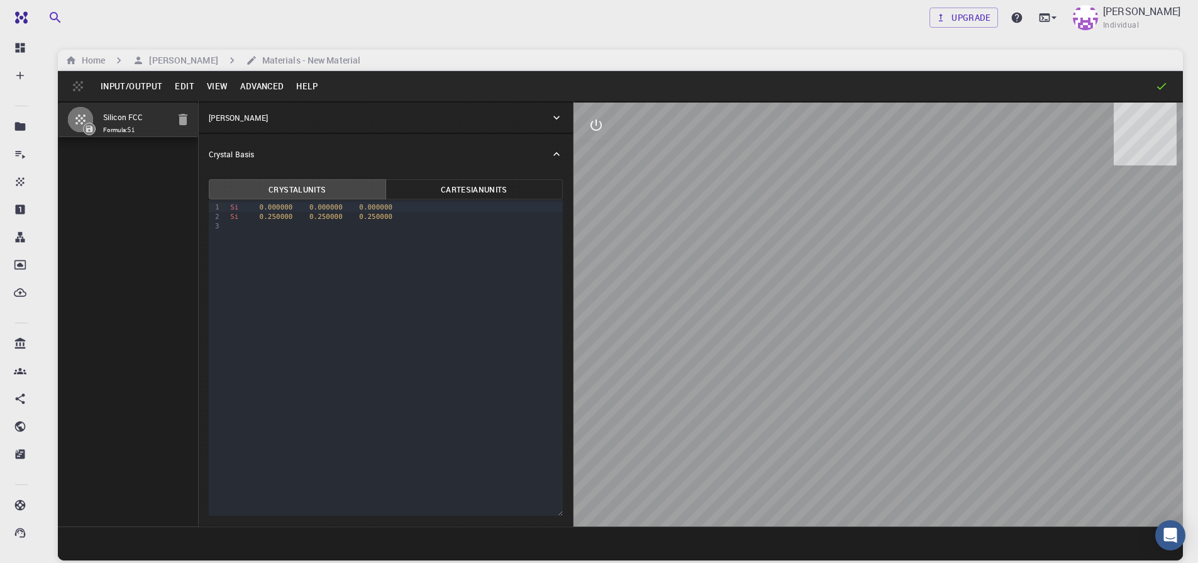
click at [118, 86] on button "Input/Output" at bounding box center [131, 86] width 74 height 20
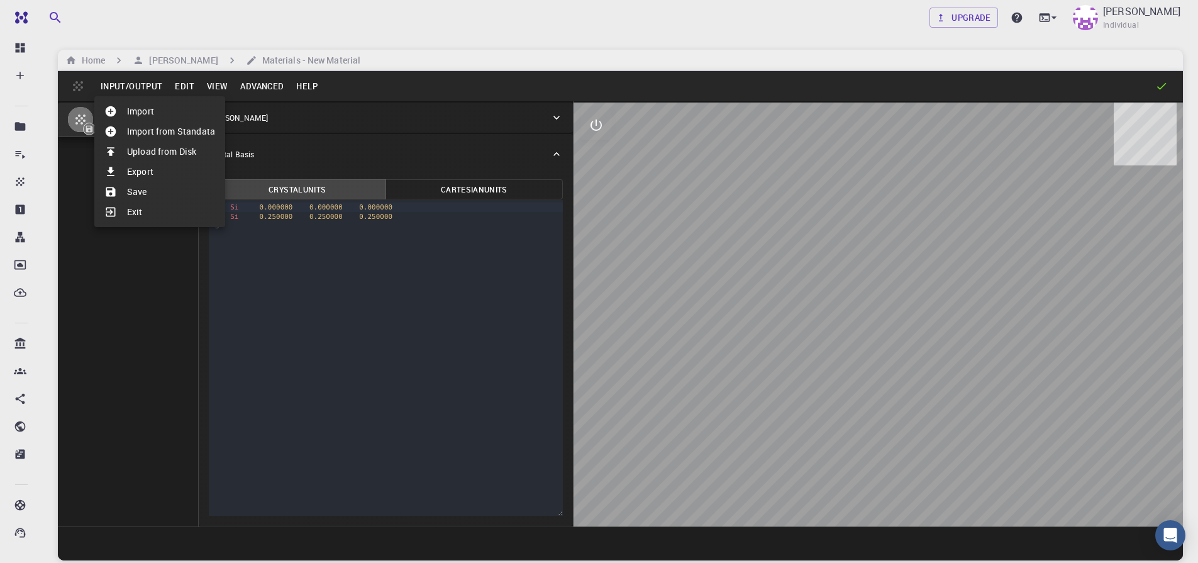
click at [140, 116] on li "Import" at bounding box center [159, 111] width 131 height 20
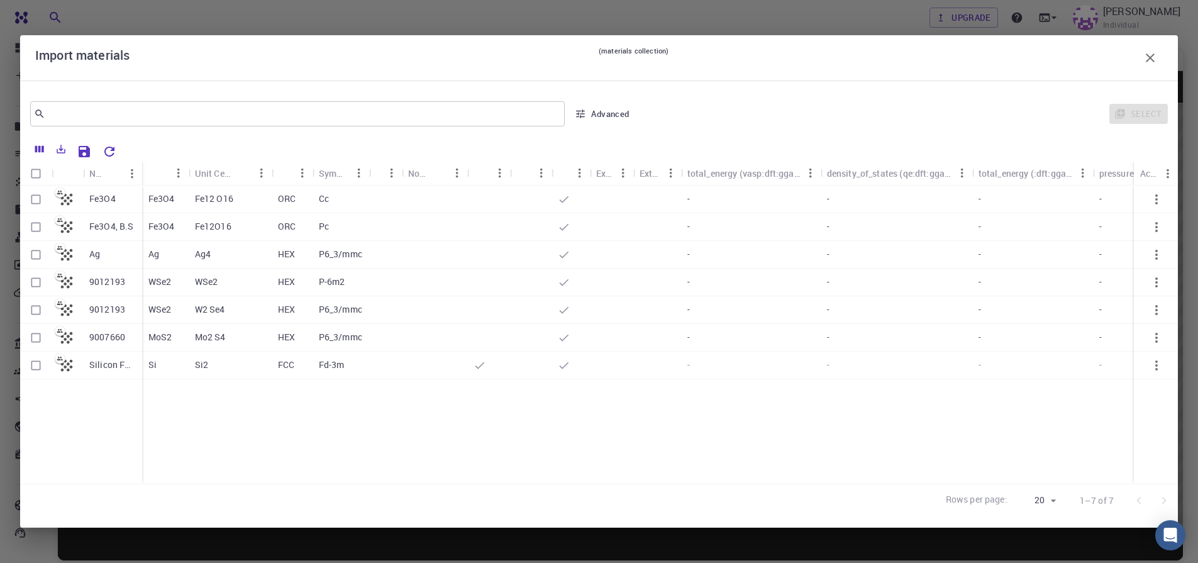
click at [33, 200] on input "Select row" at bounding box center [36, 199] width 24 height 24
checkbox input "true"
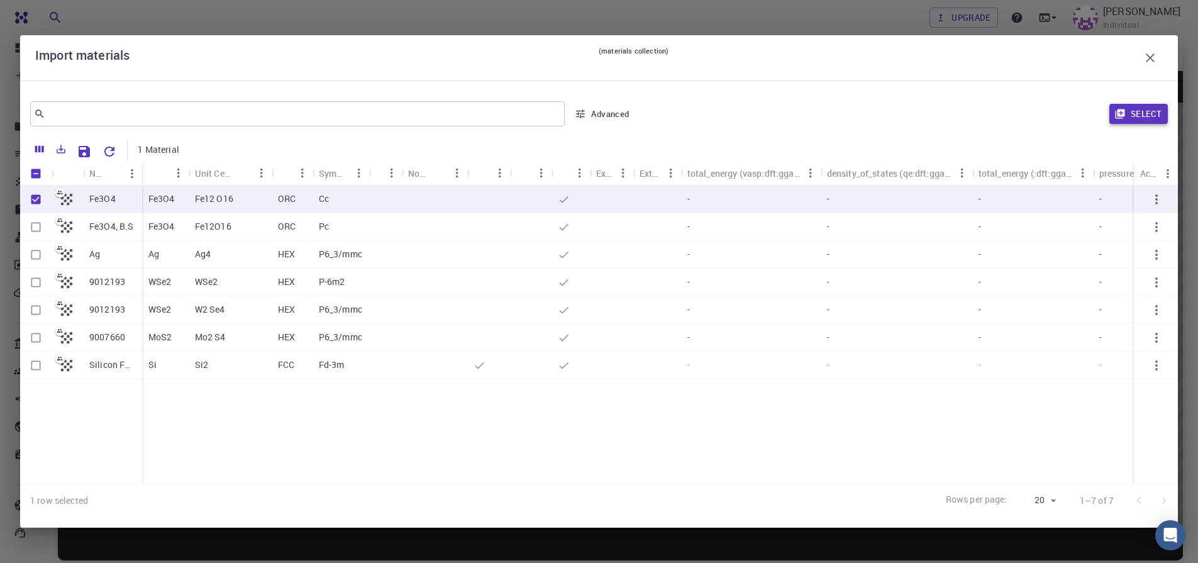
click at [1129, 114] on button "Select" at bounding box center [1138, 114] width 58 height 20
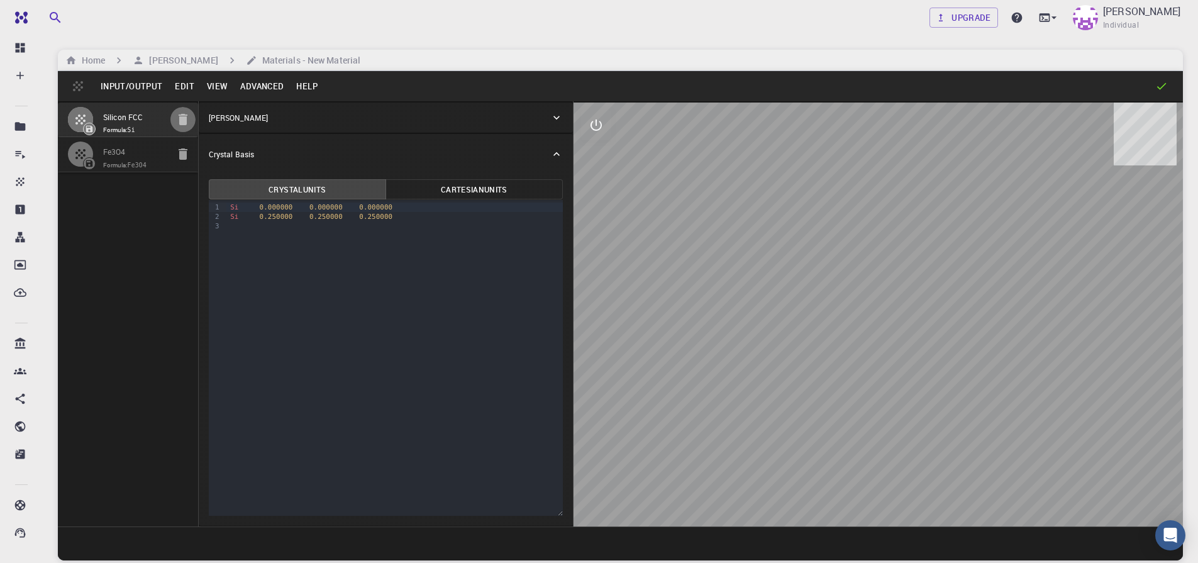
click at [184, 121] on icon "button" at bounding box center [183, 119] width 9 height 11
type input "ORC"
type input "8.50338548"
type input "8.60298261"
type input "5.99279781"
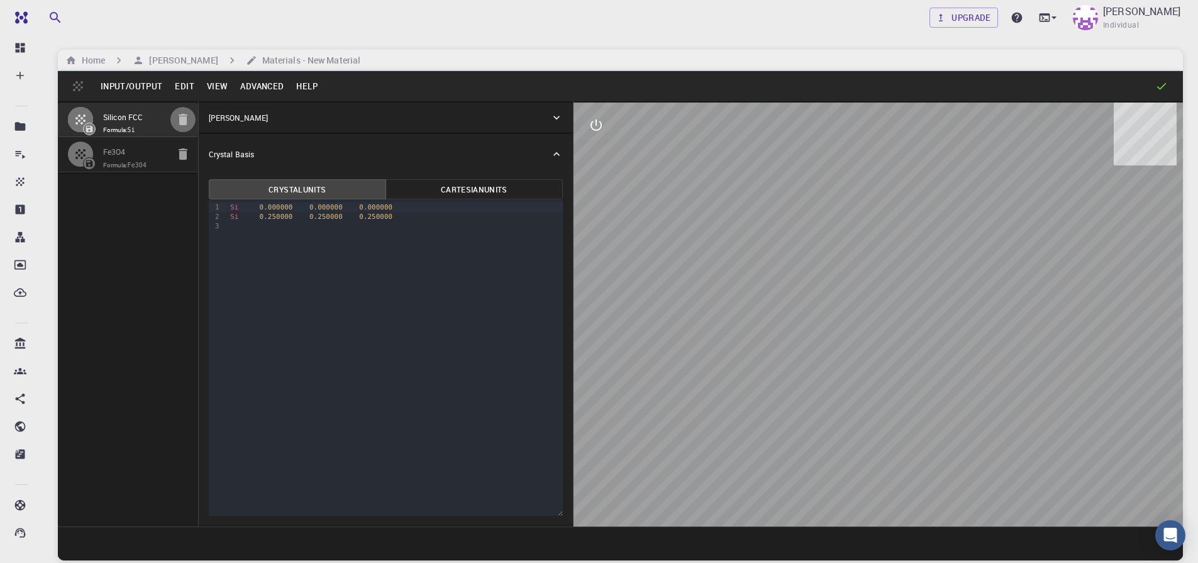
type input "90"
type input "134.31224146"
type input "90"
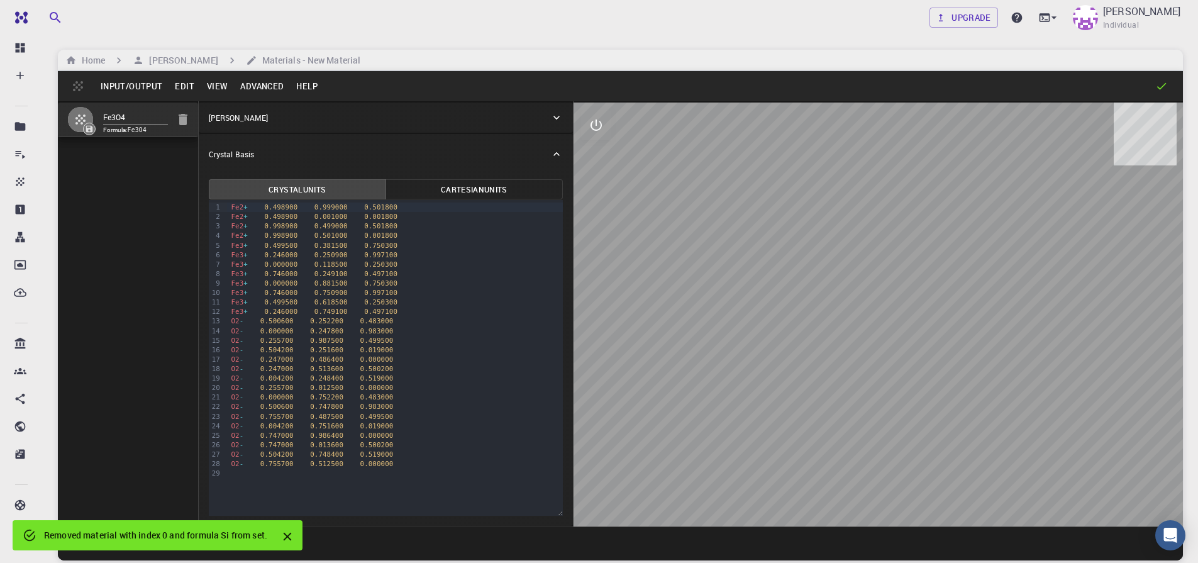
click at [87, 126] on icon at bounding box center [89, 128] width 7 height 7
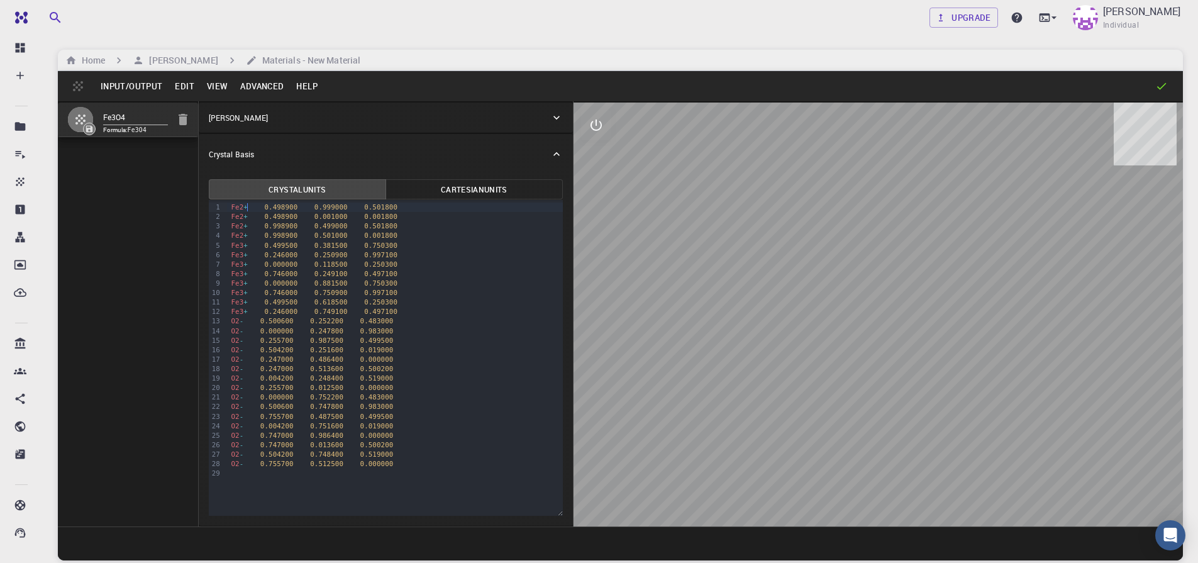
click at [250, 208] on div "Fe2 + 0.498900 0.999000 0.501800" at bounding box center [394, 207] width 335 height 9
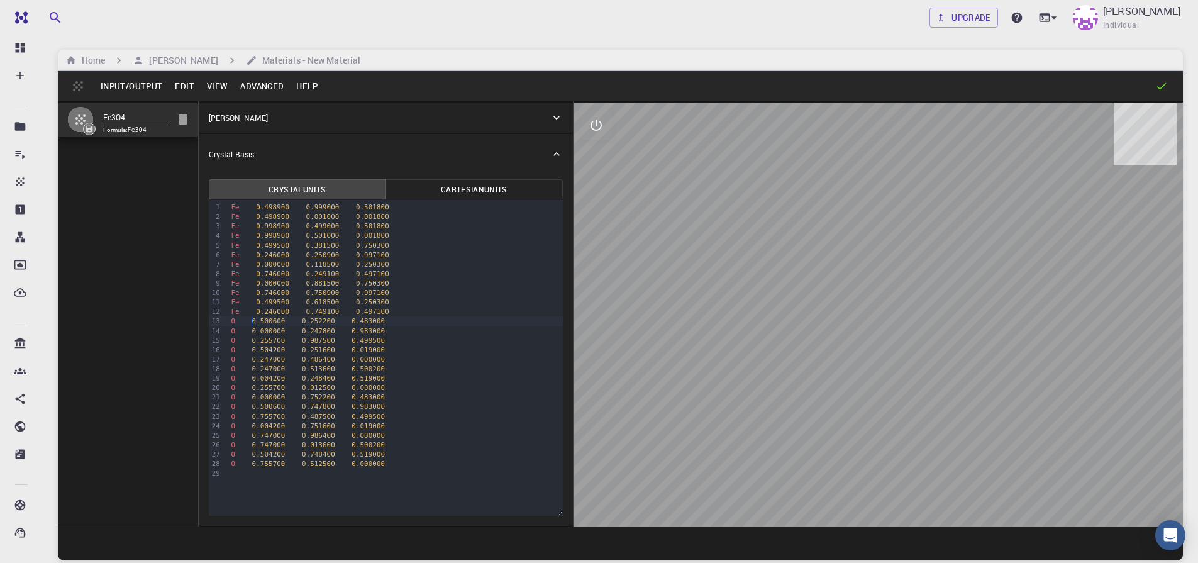
click at [252, 321] on span "0.500600" at bounding box center [268, 321] width 33 height 8
click at [250, 335] on div "O 0.000000 0.247800 0.983000" at bounding box center [394, 330] width 335 height 9
click at [127, 85] on button "Input/Output" at bounding box center [131, 86] width 74 height 20
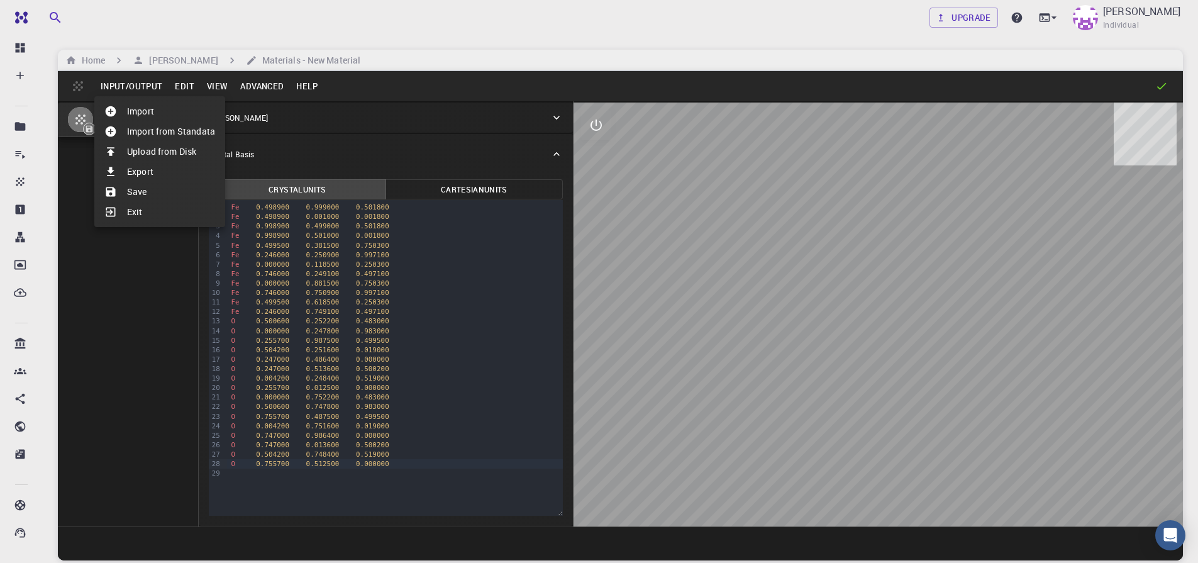
click at [112, 191] on icon at bounding box center [110, 191] width 9 height 9
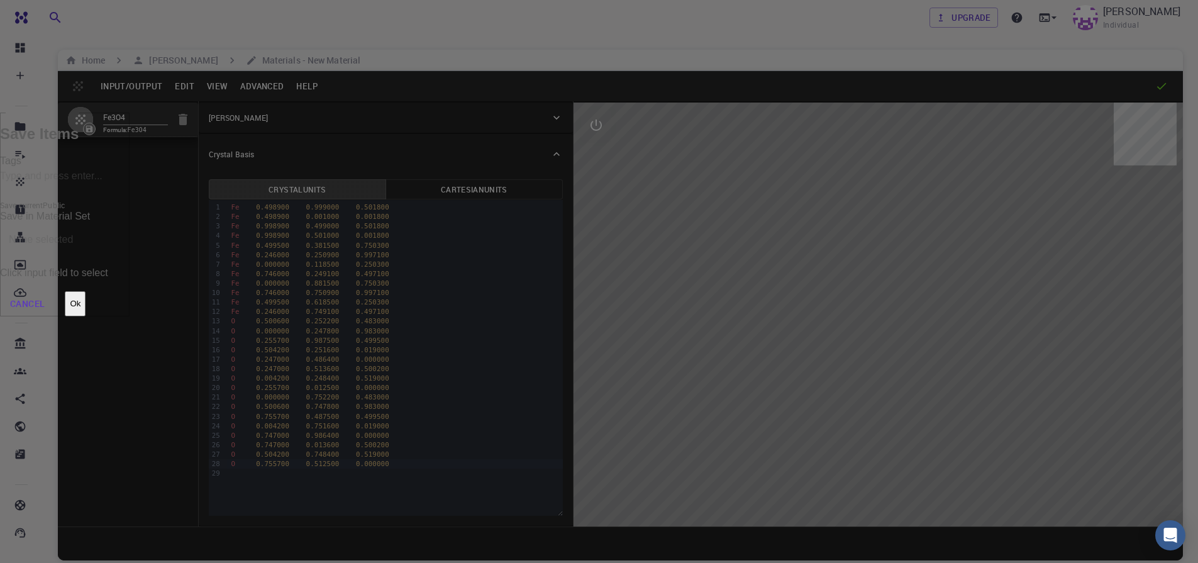
click at [133, 0] on div "Save Items Tags Save current Public Save in Material Set Save in Material Set C…" at bounding box center [599, 0] width 1198 height 0
click at [55, 291] on button "Cancel" at bounding box center [27, 303] width 55 height 25
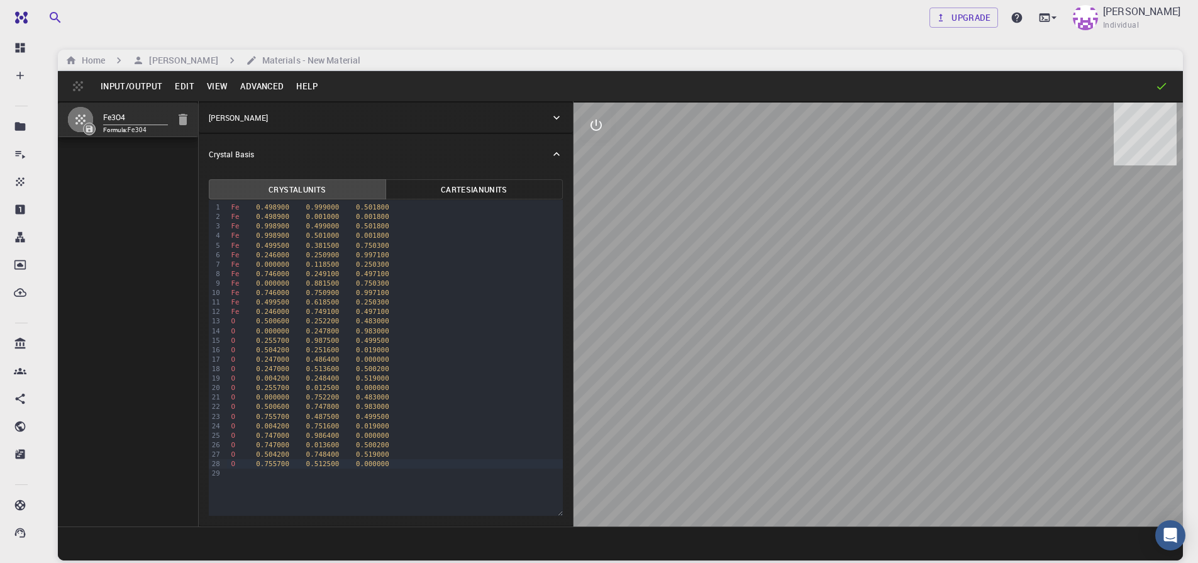
click at [264, 85] on button "Advanced" at bounding box center [262, 86] width 56 height 20
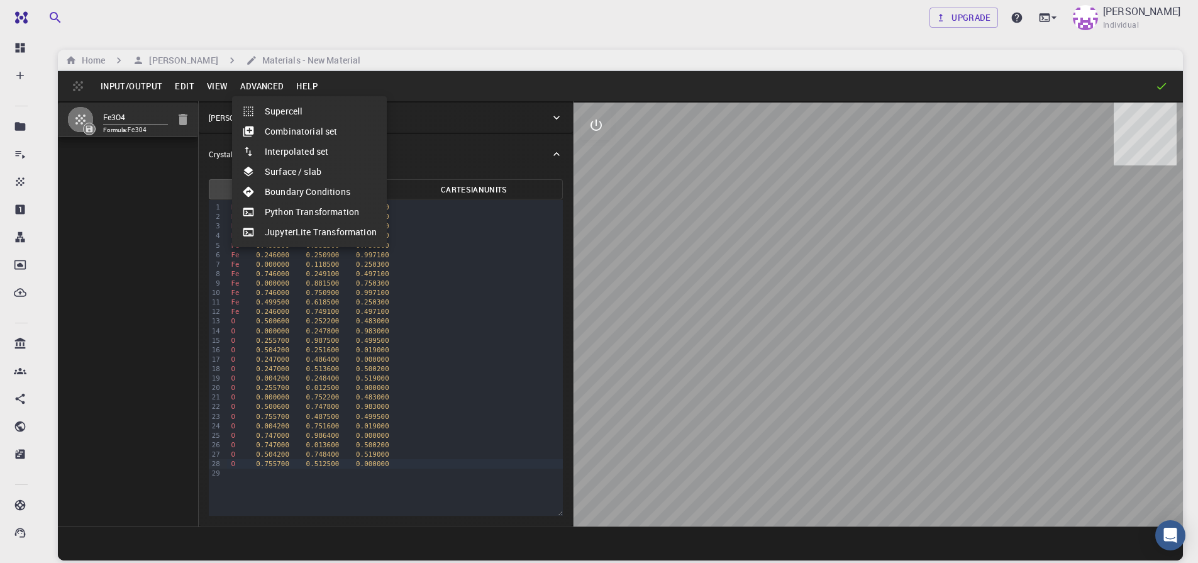
click at [277, 171] on li "Surface / slab" at bounding box center [309, 172] width 155 height 20
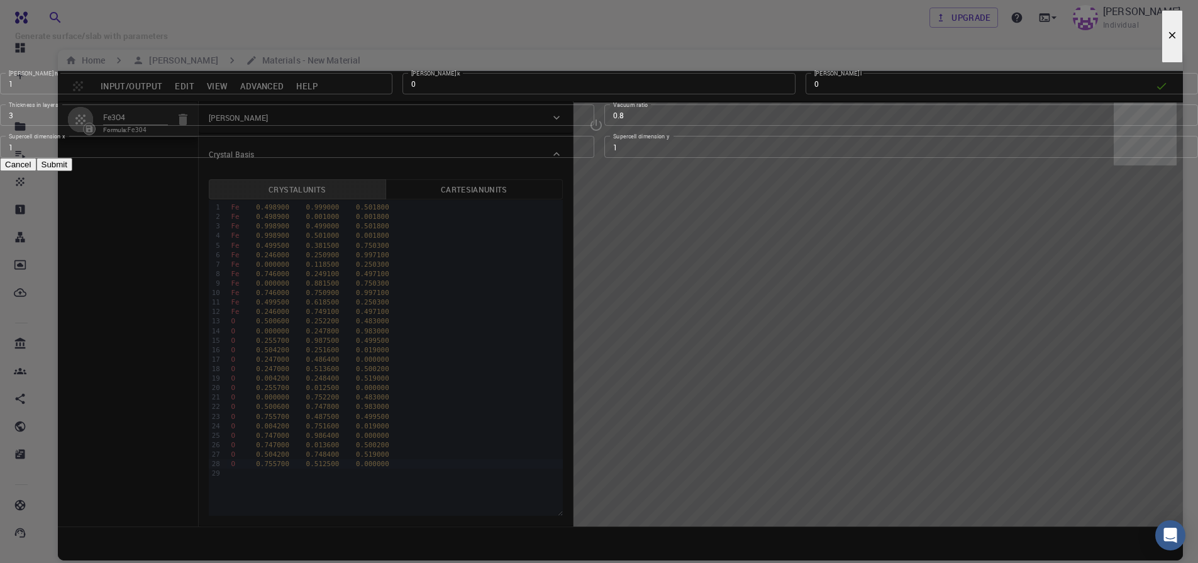
click at [392, 94] on input "1" at bounding box center [196, 83] width 392 height 21
type input "0"
click at [806, 94] on input "0" at bounding box center [1002, 83] width 392 height 21
type input "1"
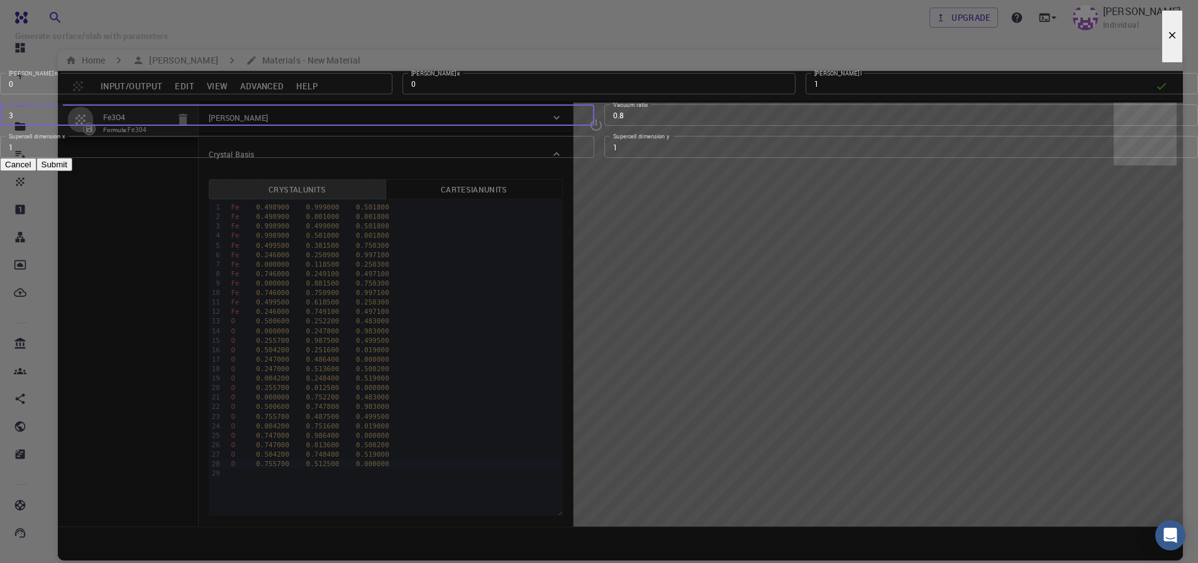
click at [451, 126] on input "3" at bounding box center [297, 114] width 594 height 21
type input "1"
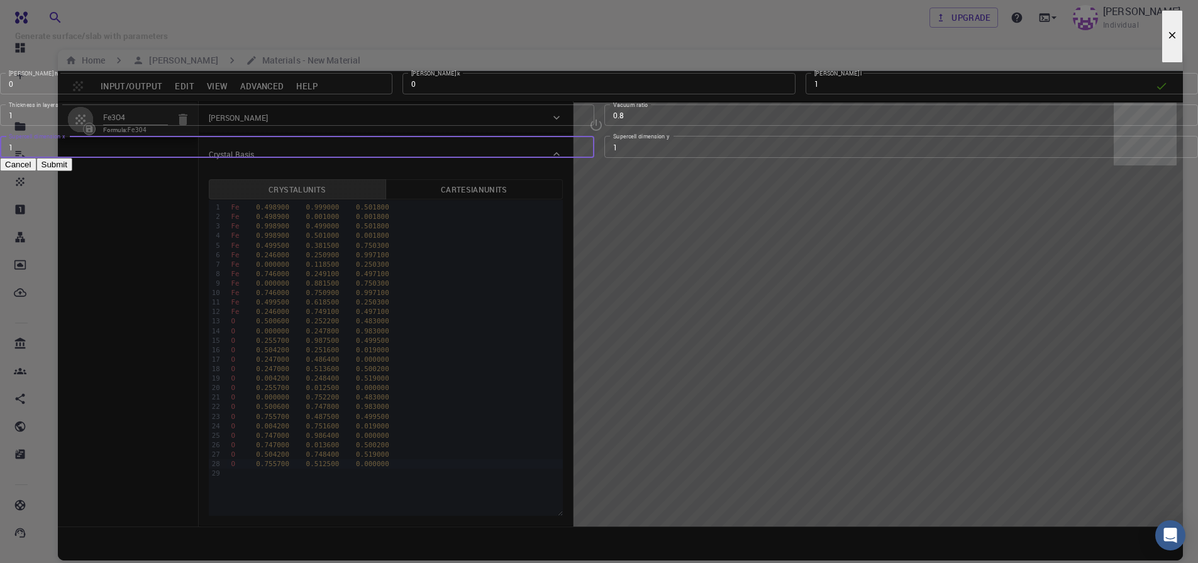
click at [460, 157] on input "1" at bounding box center [297, 146] width 594 height 21
type input "2"
click at [582, 157] on input "2" at bounding box center [297, 146] width 594 height 21
type input "2"
click at [759, 157] on input "2" at bounding box center [901, 146] width 594 height 21
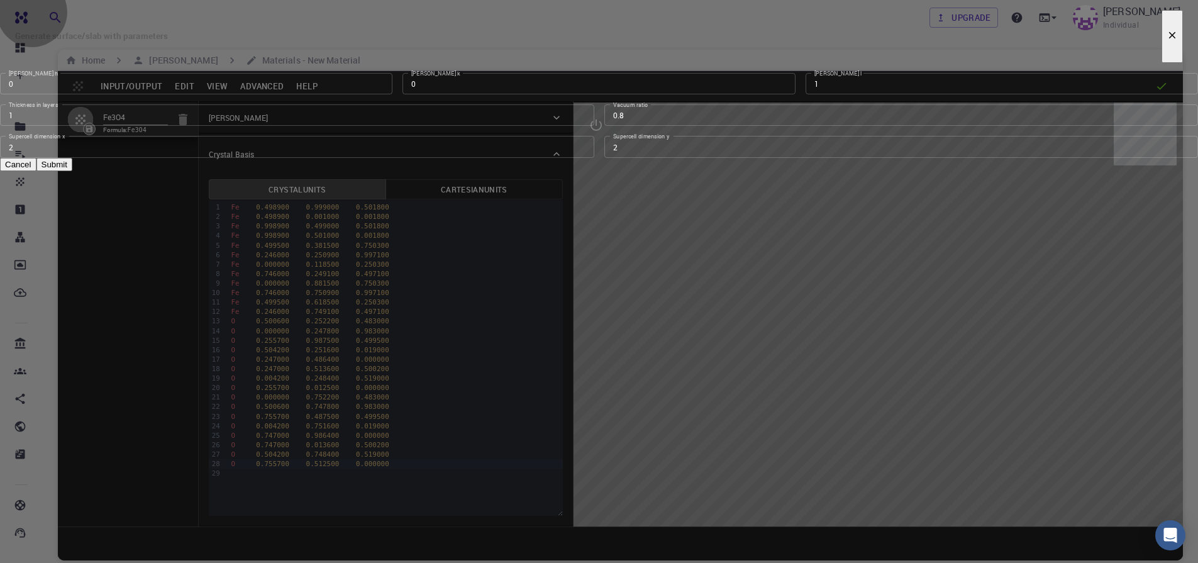
click at [72, 171] on button "Submit" at bounding box center [54, 164] width 36 height 13
type input "TRI"
type input "17.0067897902573"
type input "17.206"
type input "29.964000000000006"
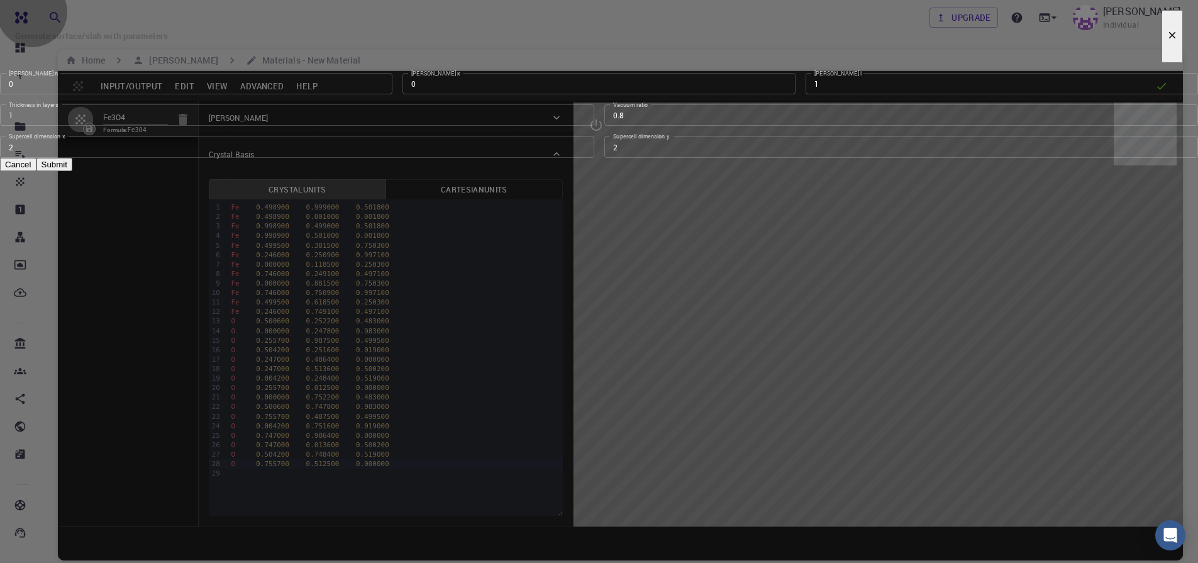
type input "134.31223114622912"
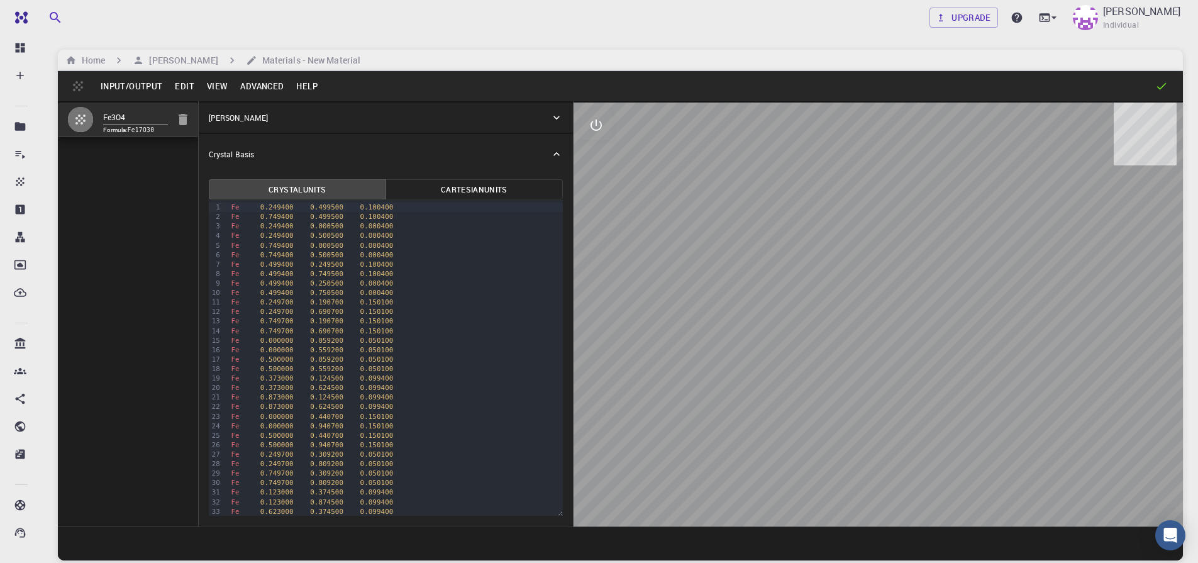
click at [256, 86] on button "Advanced" at bounding box center [262, 86] width 56 height 20
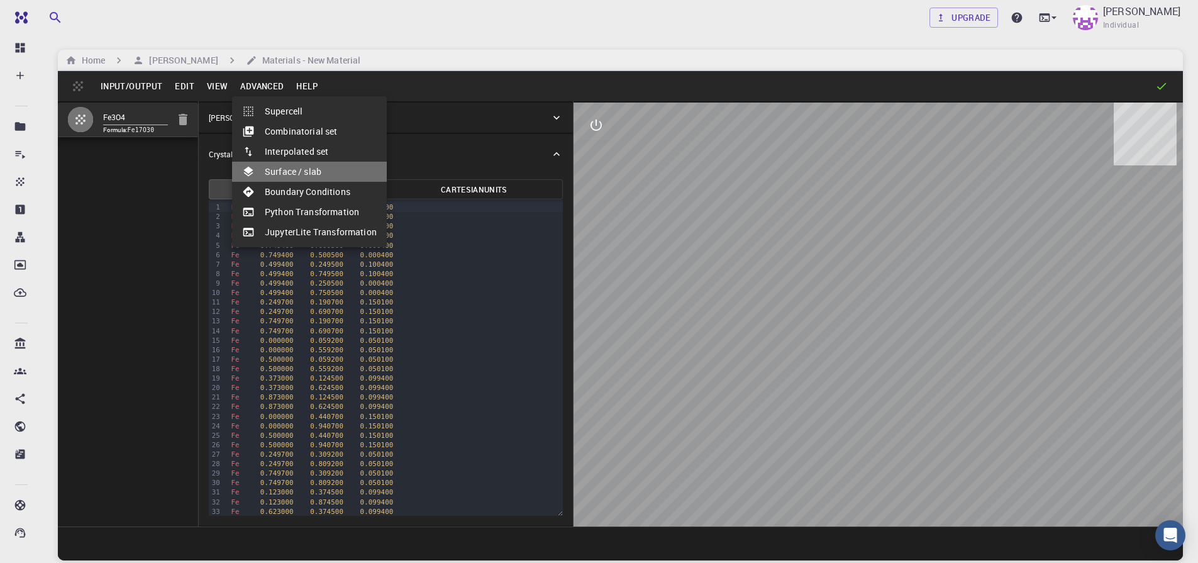
click at [331, 173] on li "Surface / slab" at bounding box center [309, 172] width 155 height 20
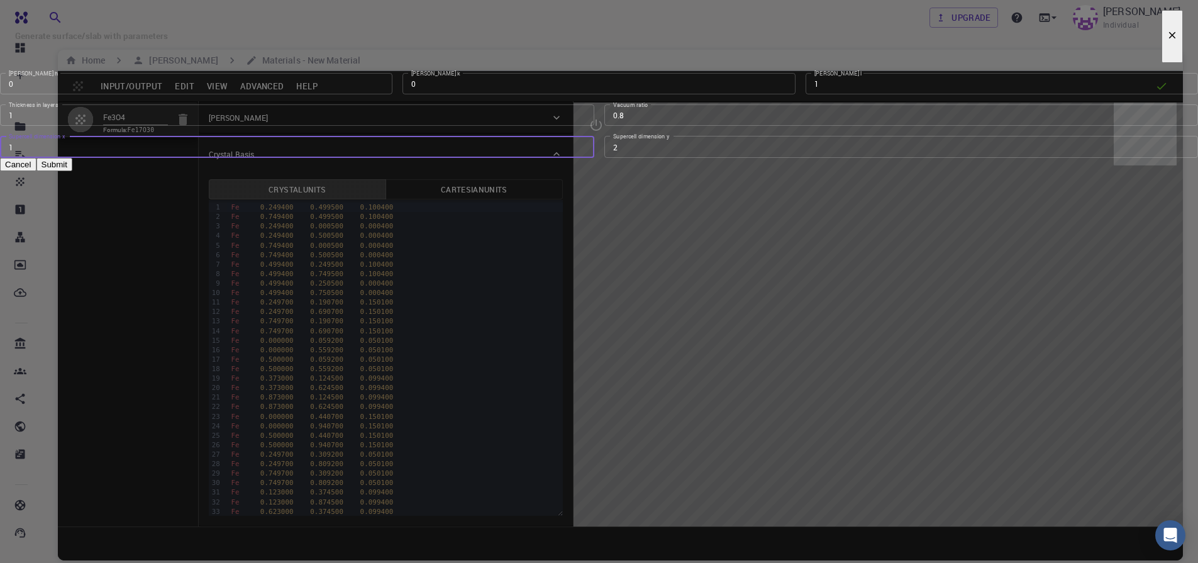
type input "1"
click at [580, 157] on input "1" at bounding box center [297, 146] width 594 height 21
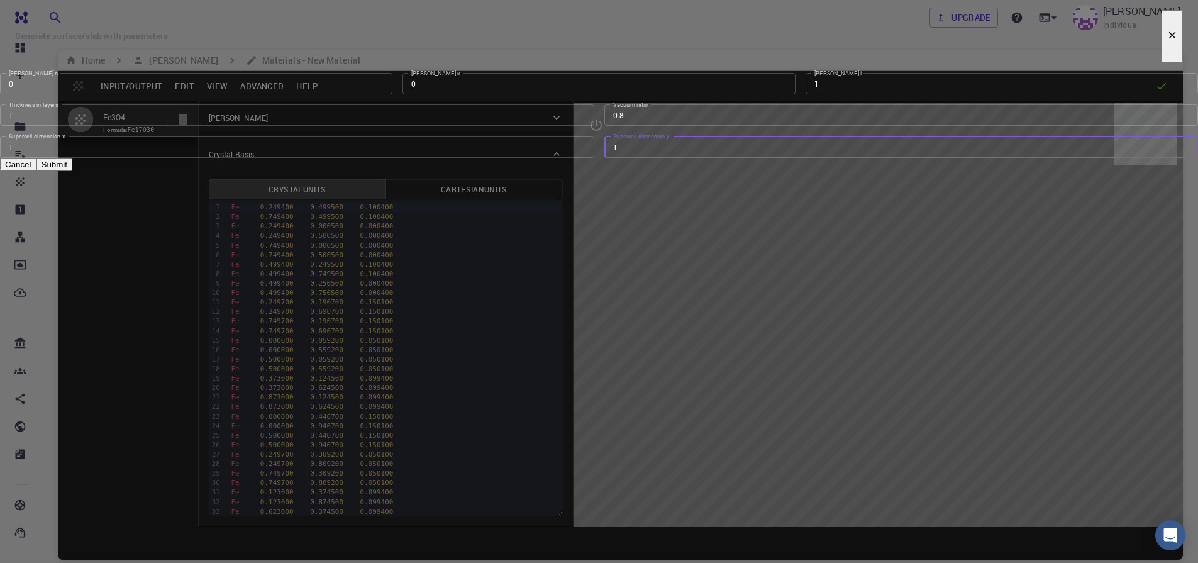
type input "1"
click at [757, 157] on input "1" at bounding box center [901, 146] width 594 height 21
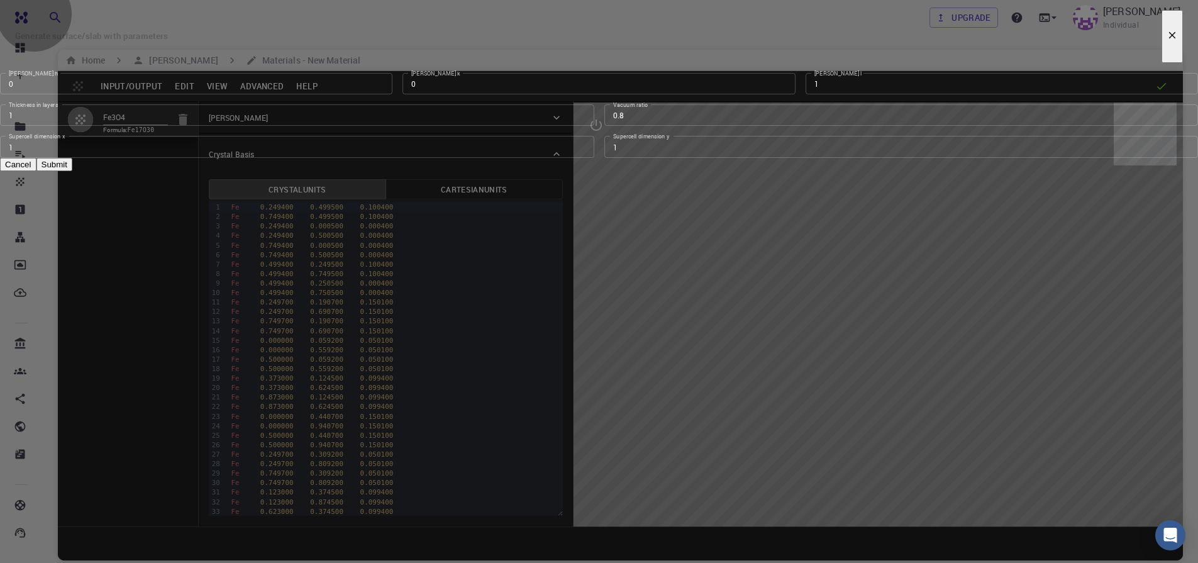
click at [72, 171] on button "Submit" at bounding box center [54, 164] width 36 height 13
type input "149.82000000000002"
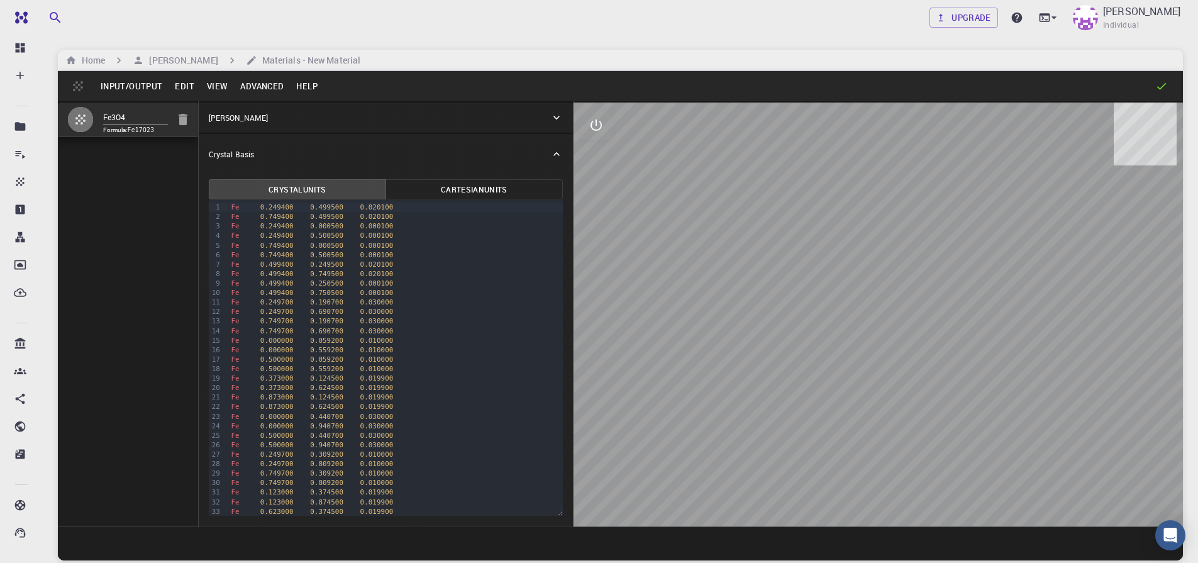
click at [261, 88] on button "Advanced" at bounding box center [262, 86] width 56 height 20
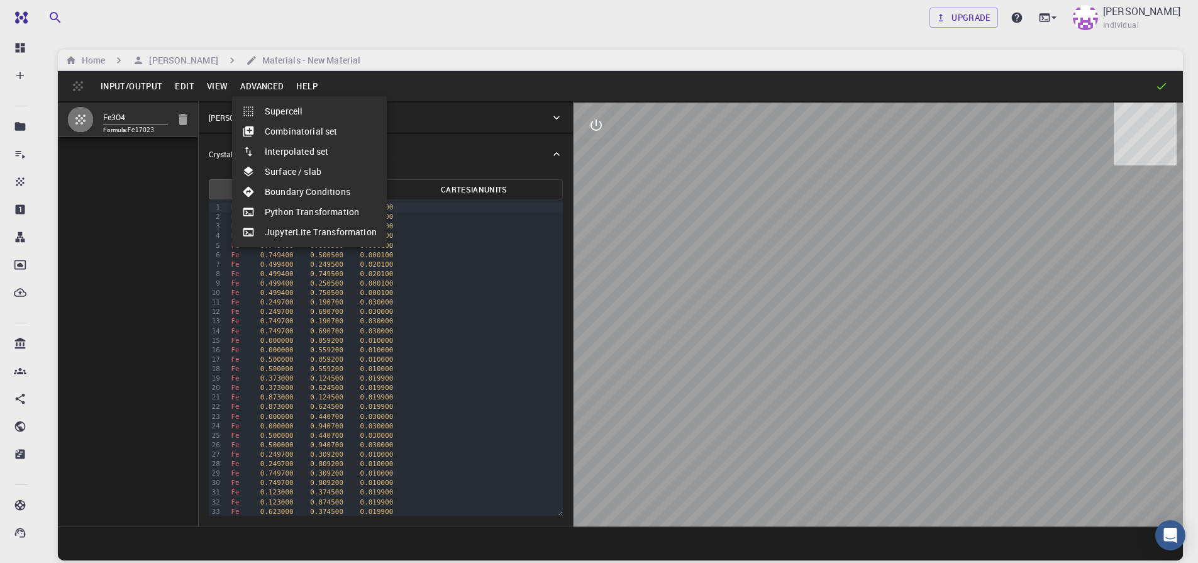
click at [741, 254] on div at bounding box center [599, 281] width 1198 height 563
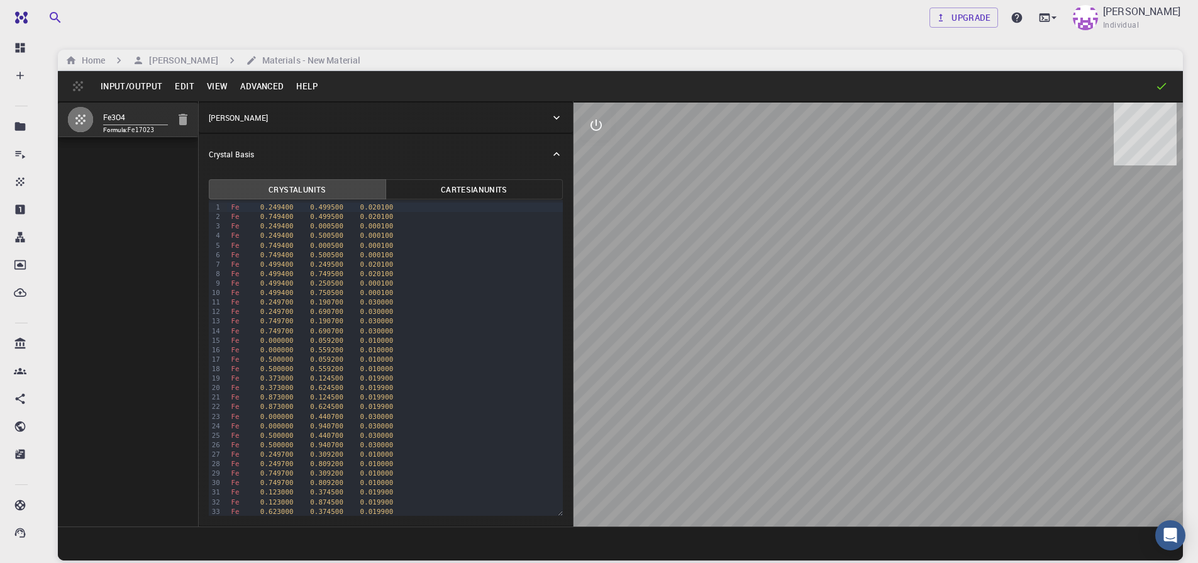
drag, startPoint x: 887, startPoint y: 493, endPoint x: 890, endPoint y: 487, distance: 6.5
click at [252, 88] on button "Advanced" at bounding box center [262, 86] width 56 height 20
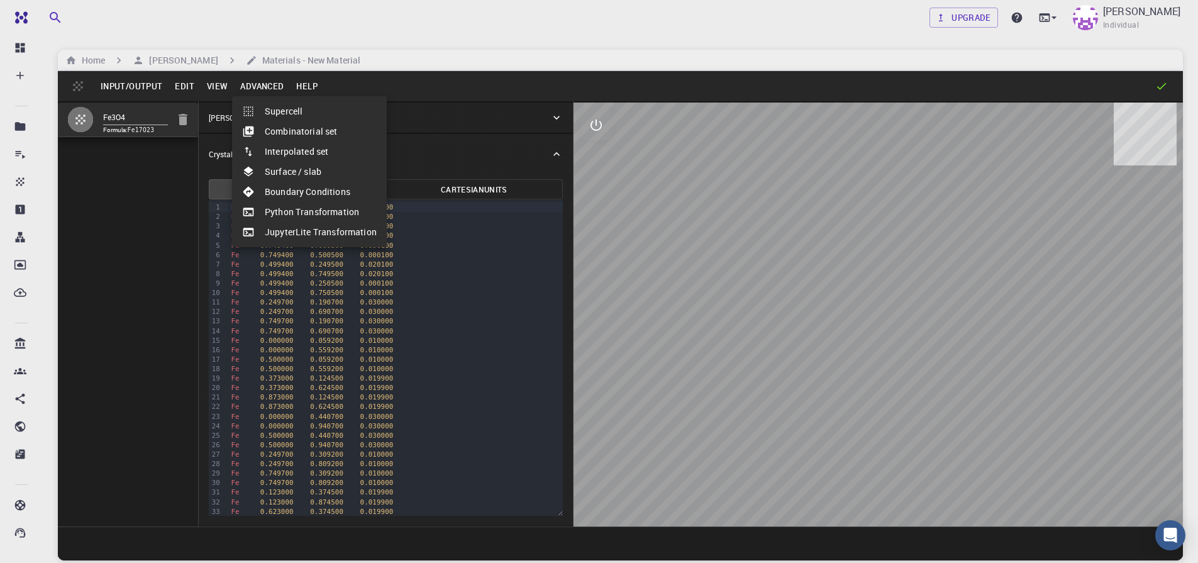
click at [500, 348] on div at bounding box center [599, 281] width 1198 height 563
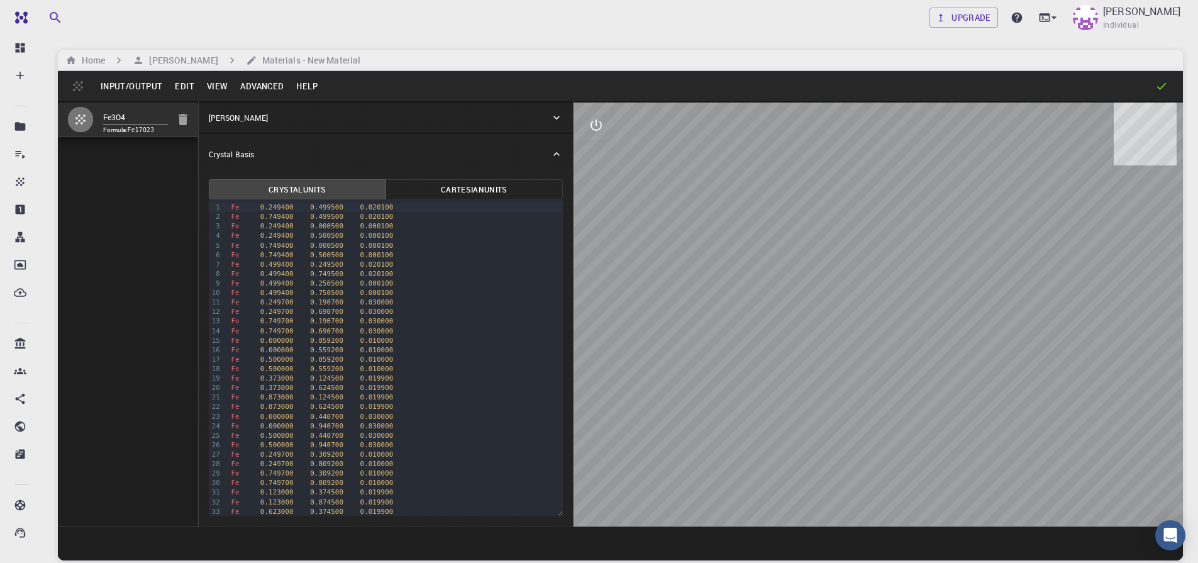
click at [116, 82] on button "Input/Output" at bounding box center [131, 86] width 74 height 20
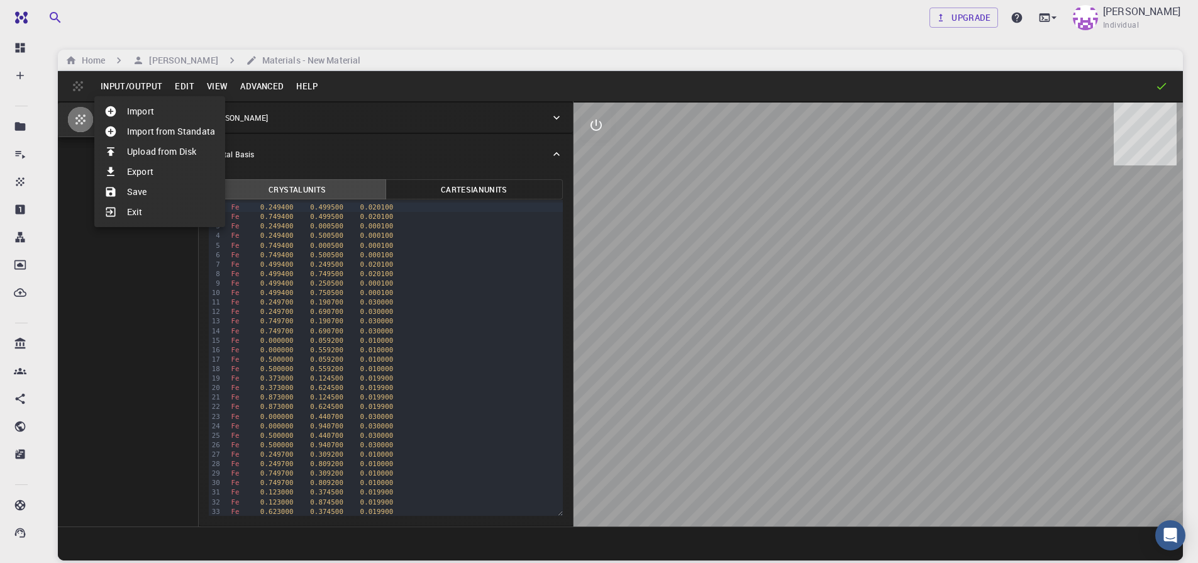
click at [121, 191] on div at bounding box center [115, 192] width 23 height 13
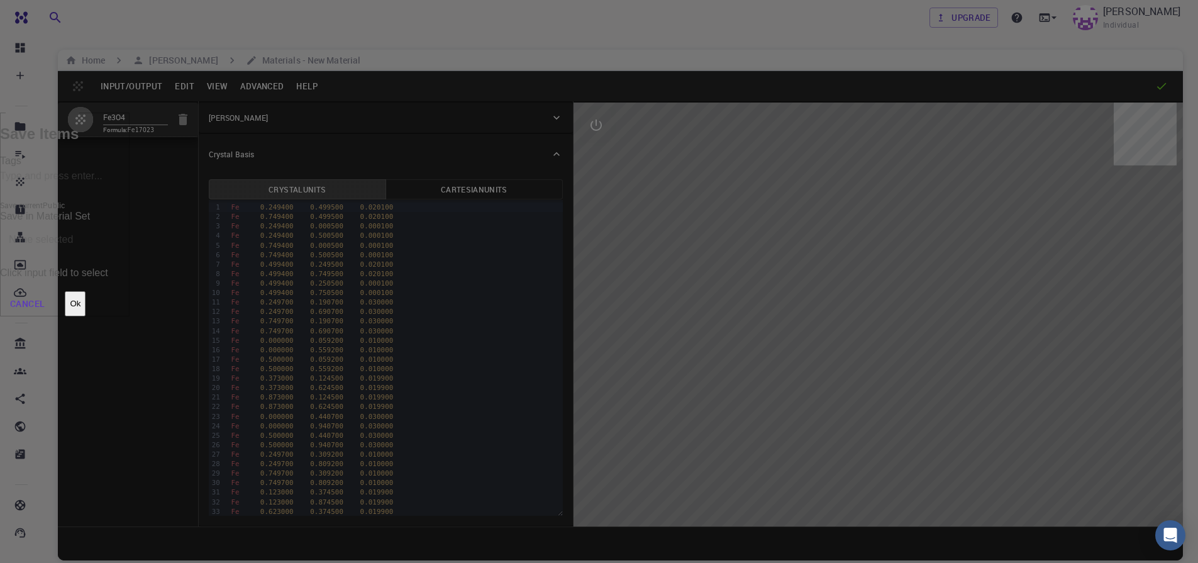
click at [130, 187] on input "Tags" at bounding box center [65, 177] width 130 height 20
type input "fe3o4,ortho"
click at [86, 291] on button "Ok" at bounding box center [75, 303] width 21 height 25
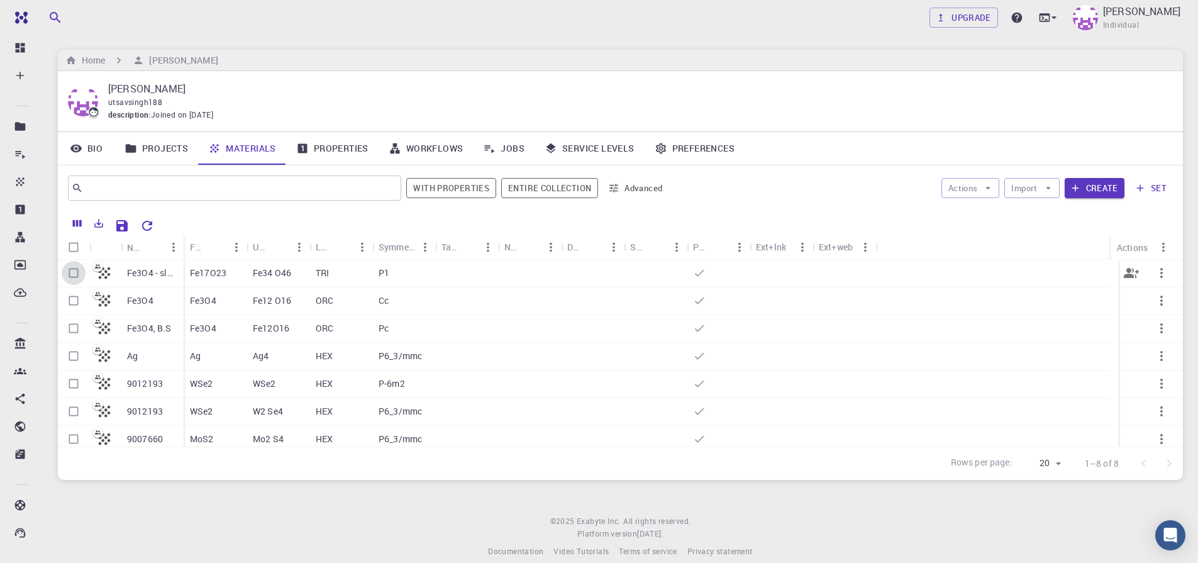
click at [73, 278] on input "Select row" at bounding box center [74, 273] width 24 height 24
checkbox input "true"
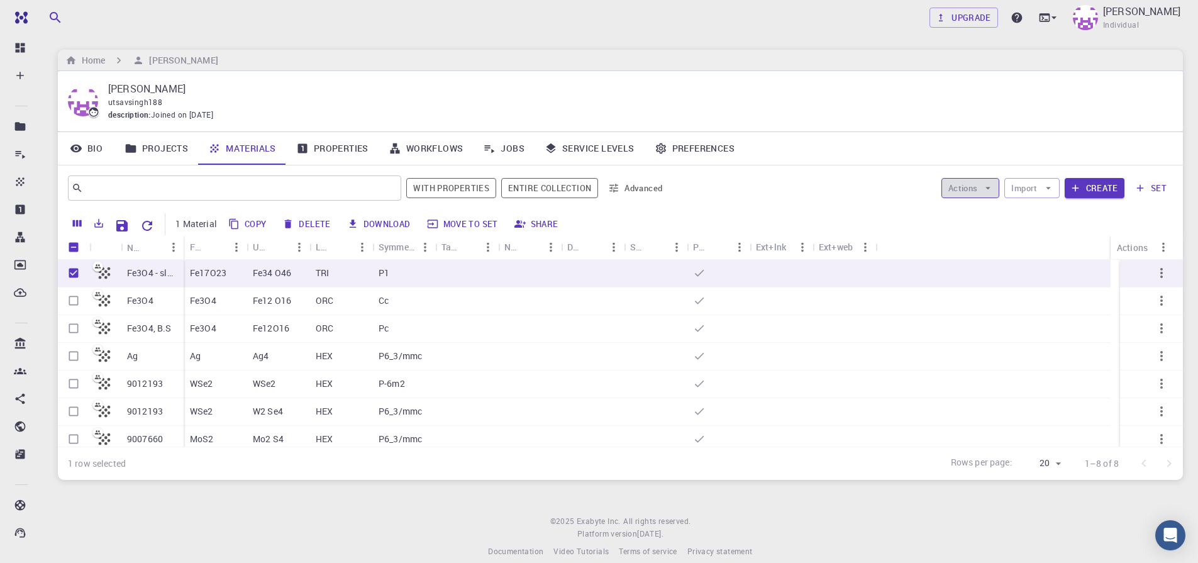
click at [985, 187] on icon "button" at bounding box center [987, 187] width 11 height 11
click at [972, 216] on div at bounding box center [963, 213] width 23 height 13
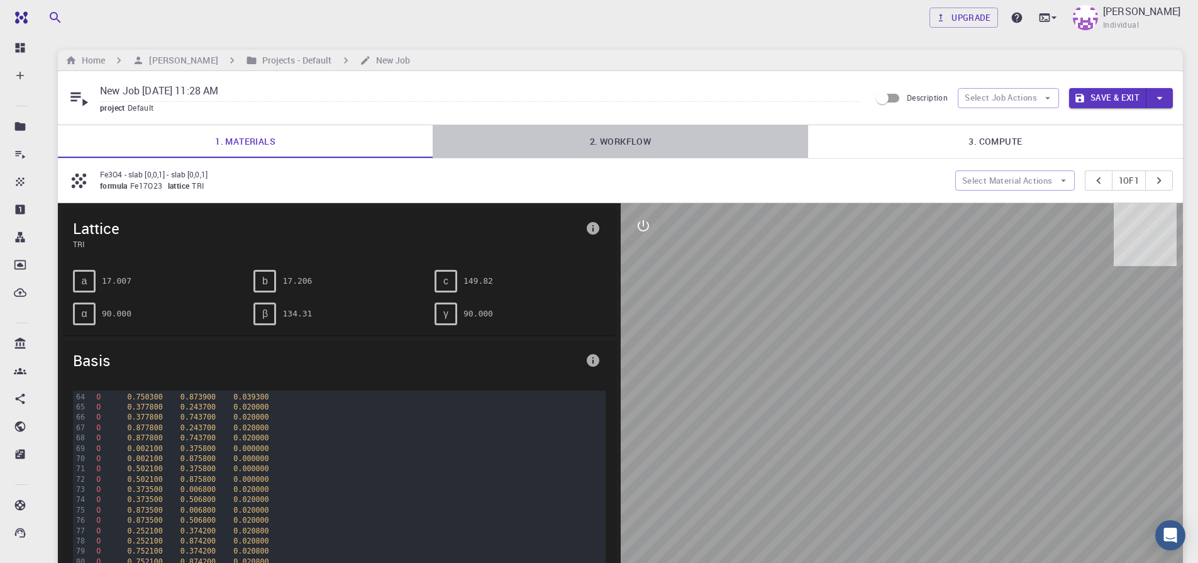
click at [627, 141] on link "2. Workflow" at bounding box center [620, 141] width 375 height 33
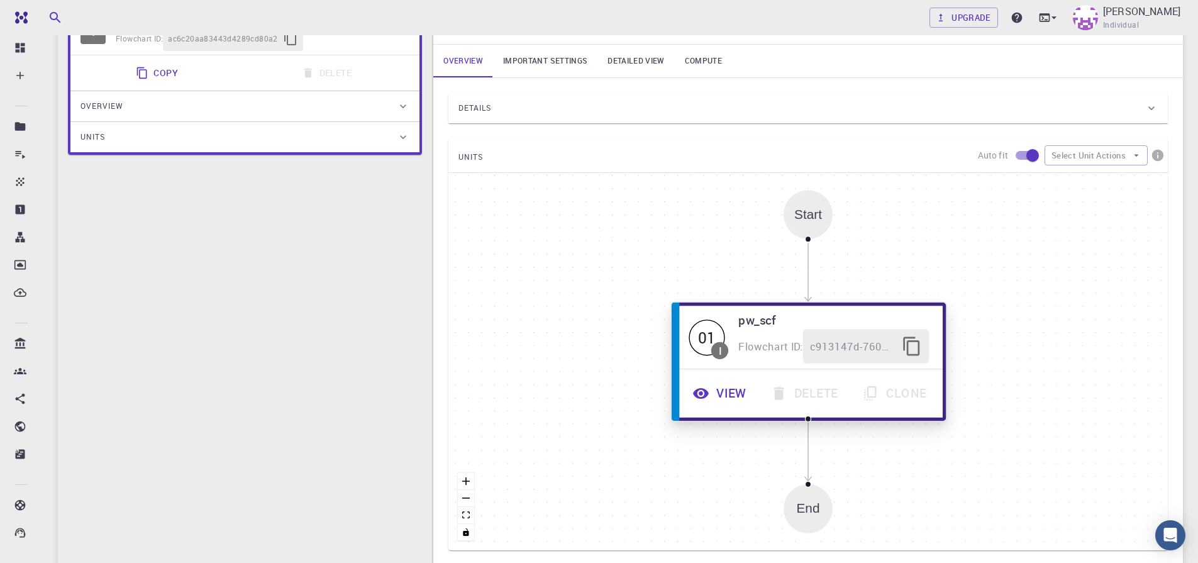
scroll to position [226, 0]
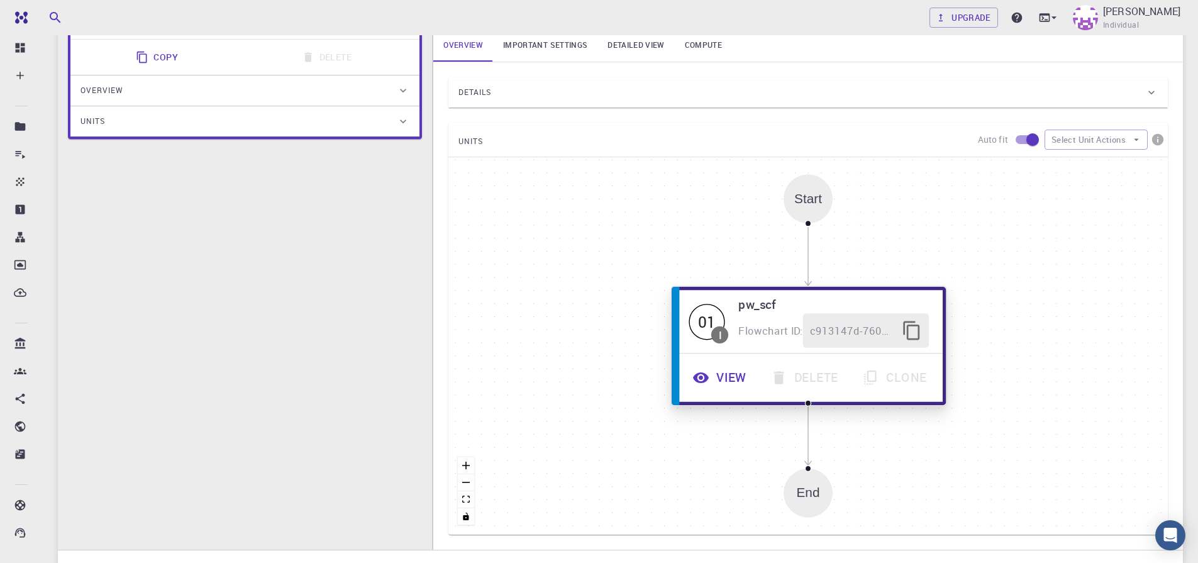
click at [701, 379] on icon "button" at bounding box center [701, 377] width 16 height 11
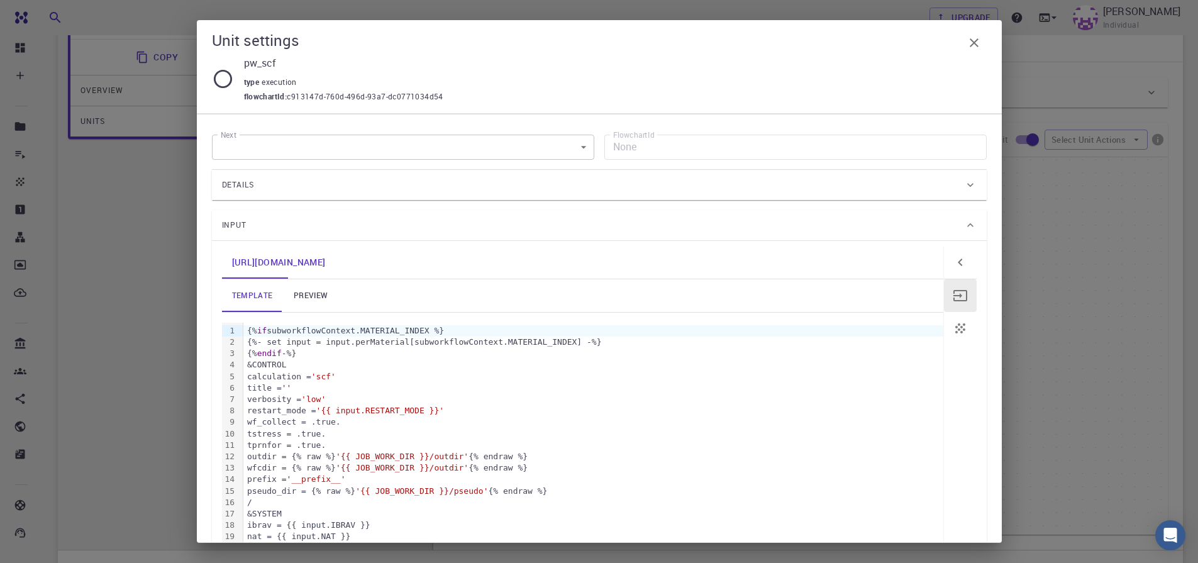
click at [314, 299] on link "preview" at bounding box center [310, 295] width 57 height 33
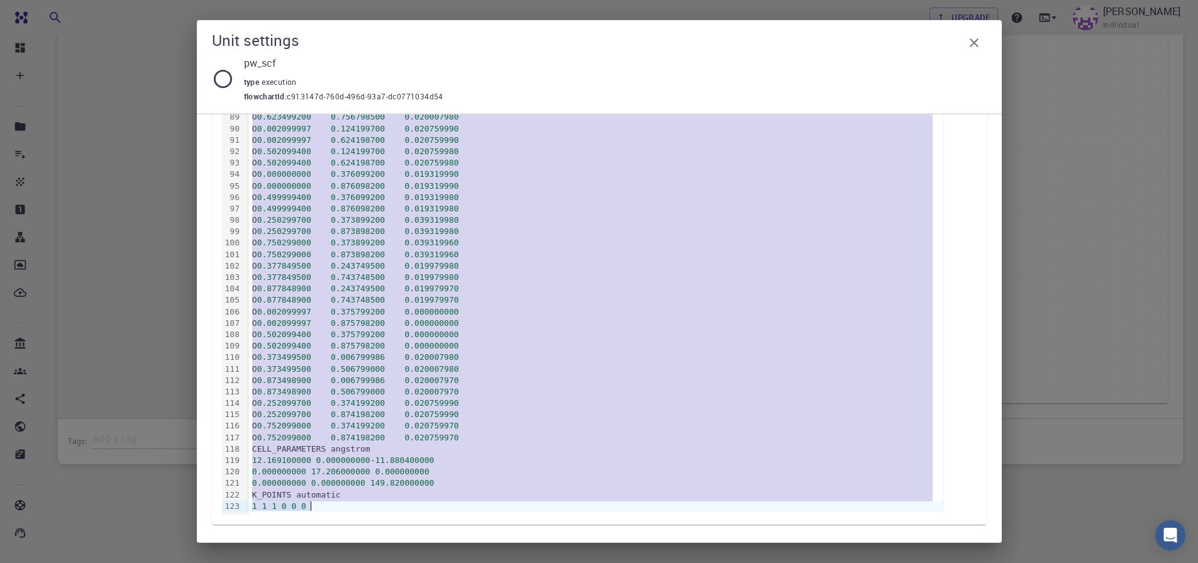
scroll to position [1268, 0]
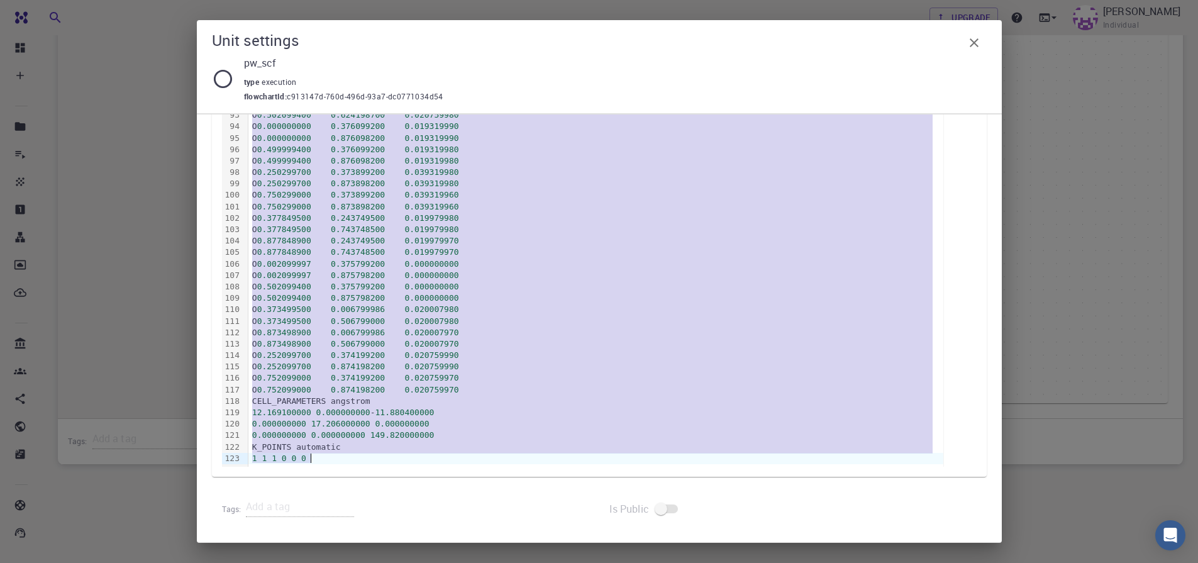
drag, startPoint x: 252, startPoint y: 323, endPoint x: 420, endPoint y: 604, distance: 326.9
click at [420, 562] on html "Free Dashboard Create New Job New Material Create Material Upload File Import f…" at bounding box center [599, 102] width 1198 height 921
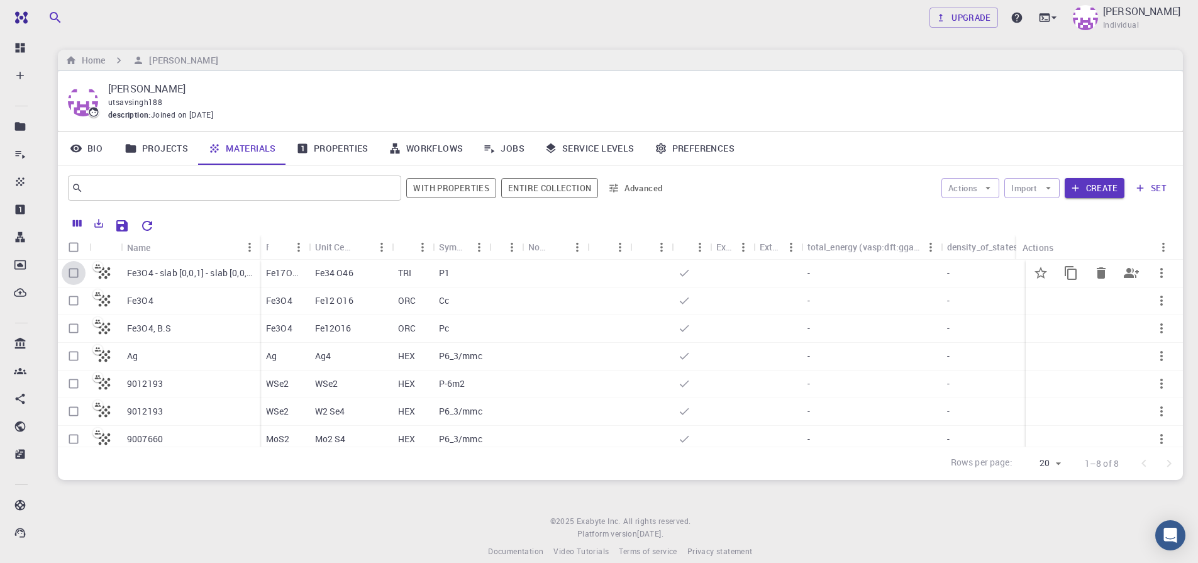
click at [74, 275] on input "Select row" at bounding box center [74, 273] width 24 height 24
checkbox input "true"
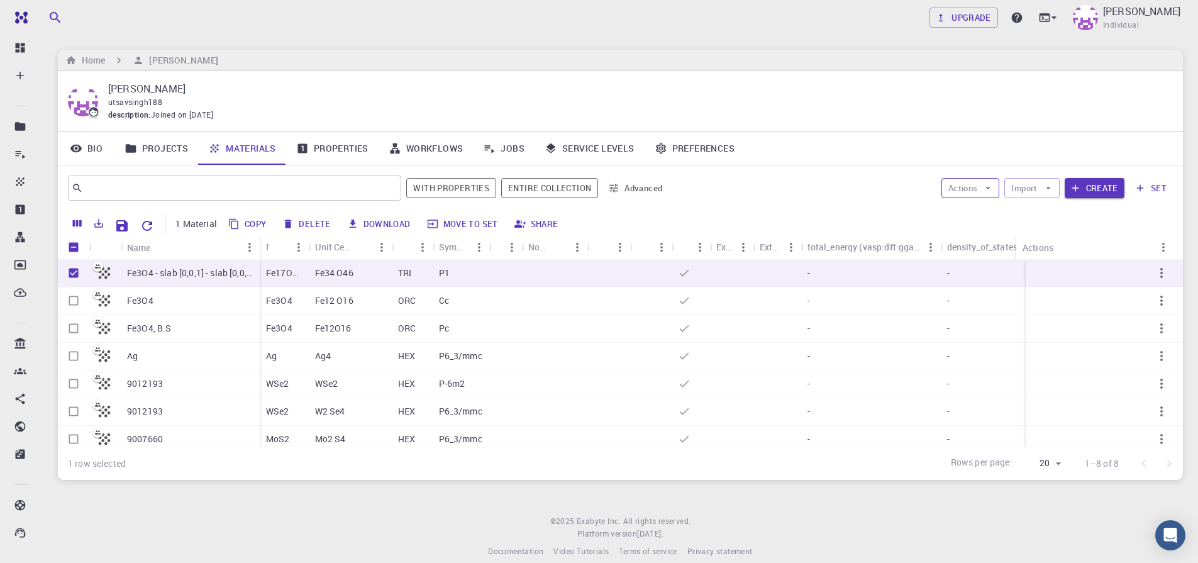
click at [933, 187] on icon "button" at bounding box center [987, 187] width 11 height 11
click at [933, 216] on div at bounding box center [963, 213] width 23 height 13
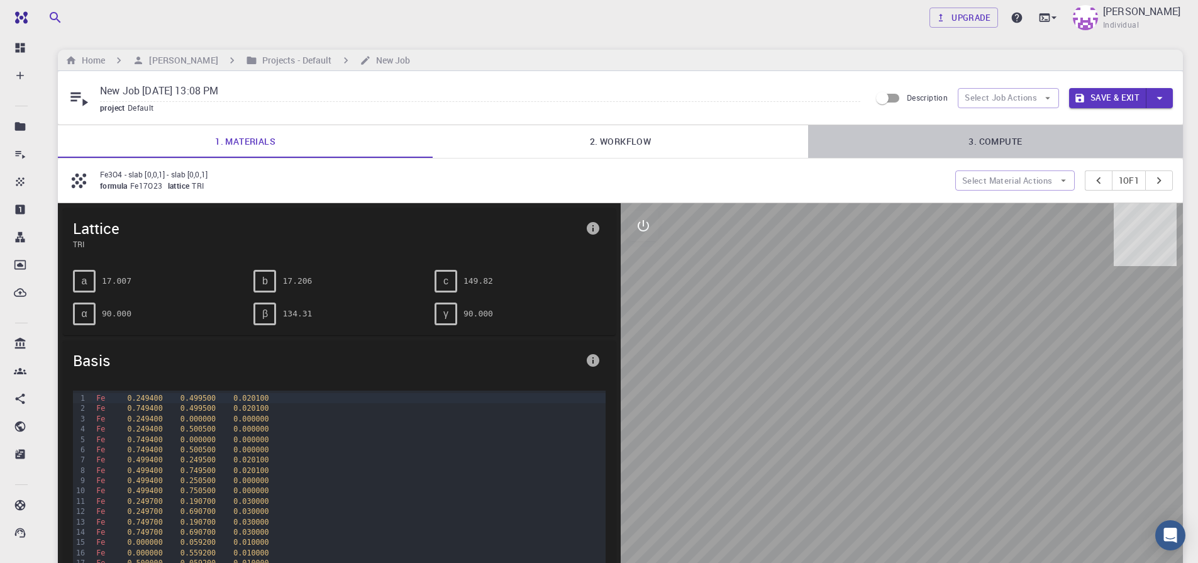
click at [933, 136] on link "3. Compute" at bounding box center [995, 141] width 375 height 33
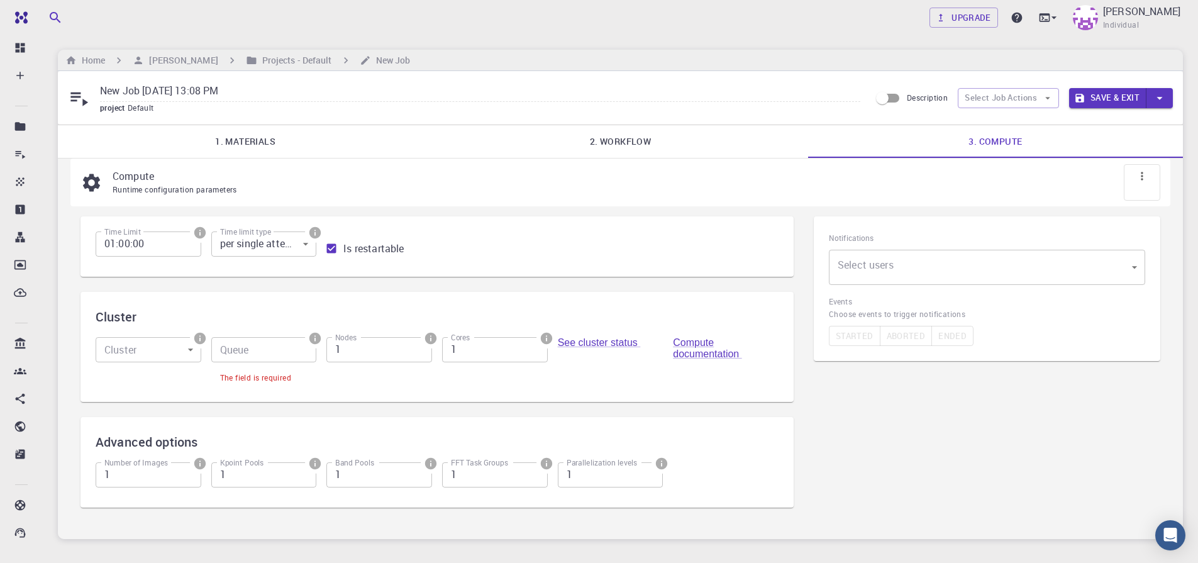
click at [604, 140] on link "2. Workflow" at bounding box center [620, 141] width 375 height 33
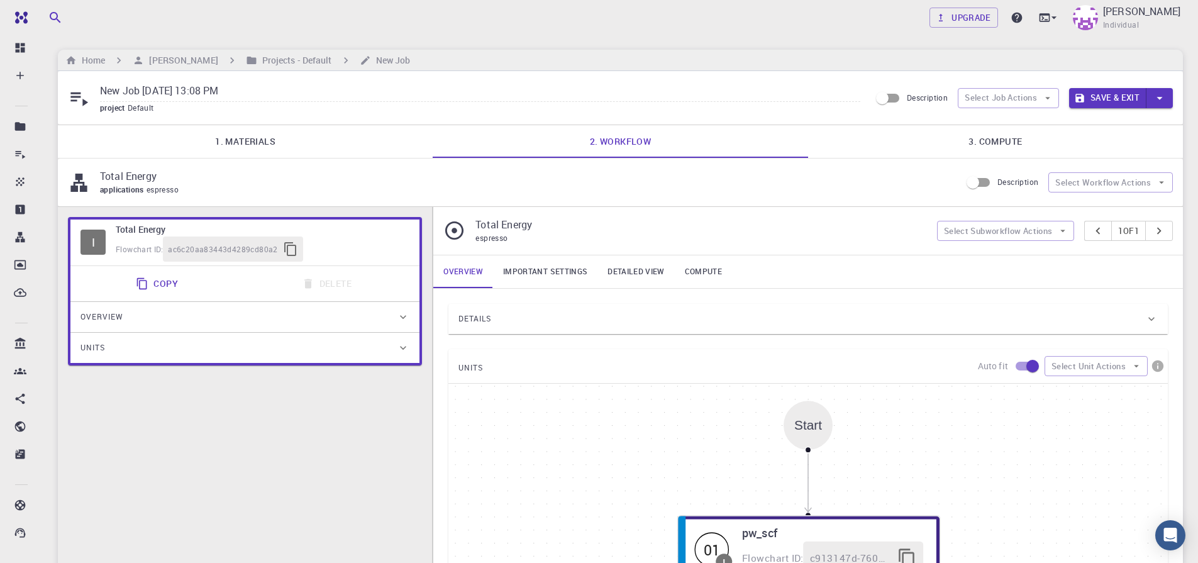
click at [219, 141] on link "1. Materials" at bounding box center [245, 141] width 375 height 33
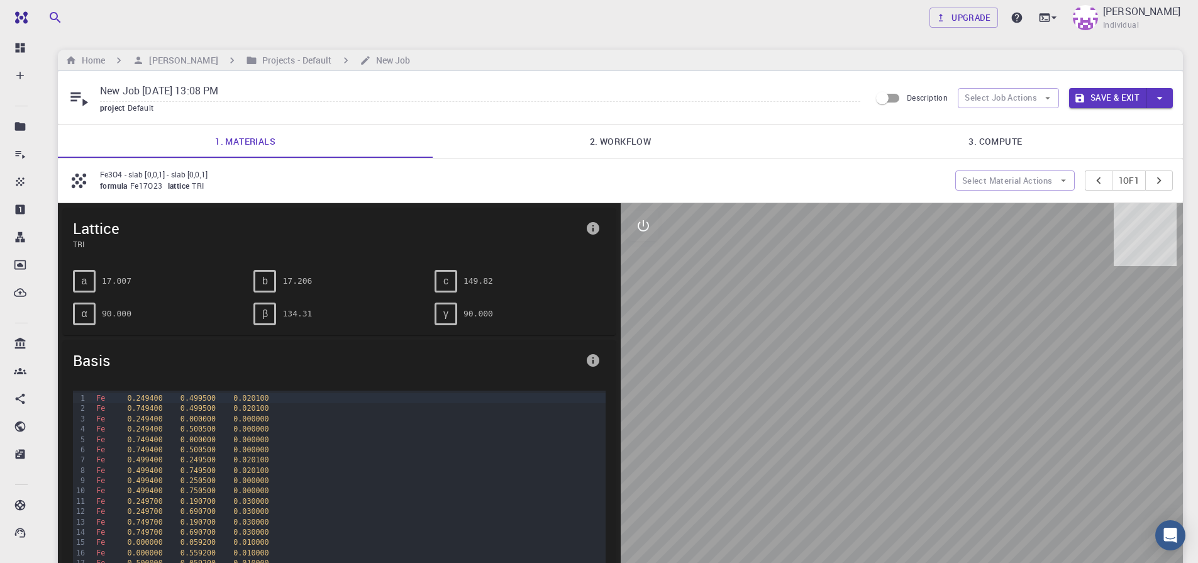
click at [118, 18] on div "Upgrade [PERSON_NAME] Individual" at bounding box center [620, 17] width 1155 height 33
drag, startPoint x: 109, startPoint y: 18, endPoint x: 116, endPoint y: 19, distance: 6.9
click at [110, 18] on div "Upgrade [PERSON_NAME] Individual" at bounding box center [620, 17] width 1155 height 33
click at [279, 52] on div "Home [PERSON_NAME] Projects - Default New Job" at bounding box center [620, 60] width 1125 height 21
click at [372, 59] on h6 "New Job" at bounding box center [391, 60] width 40 height 14
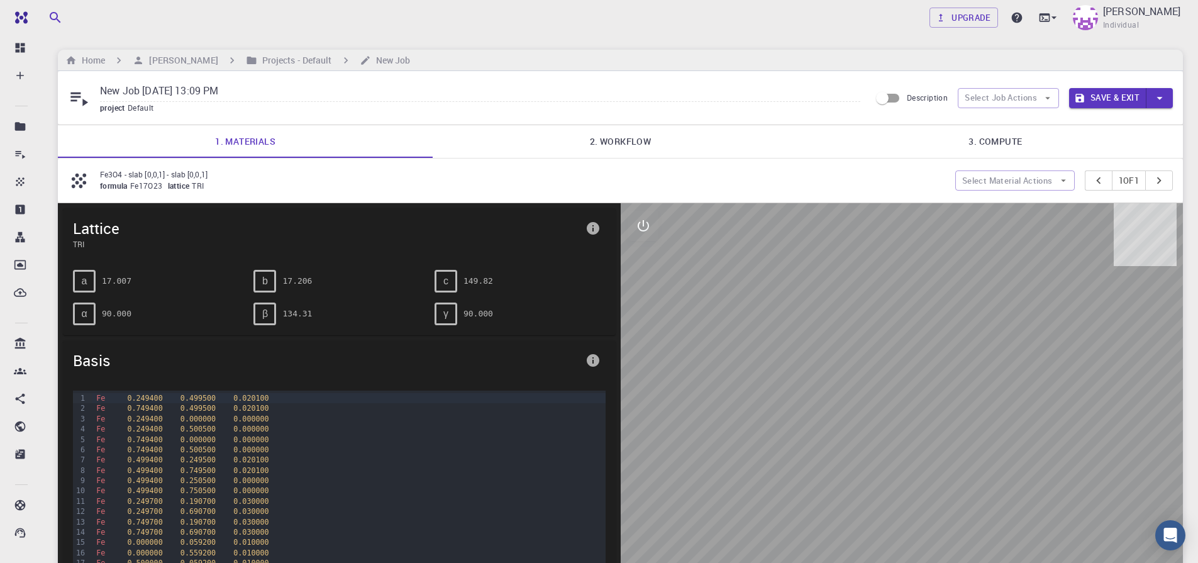
drag, startPoint x: 157, startPoint y: 58, endPoint x: 315, endPoint y: 68, distance: 158.8
click at [157, 58] on h6 "[PERSON_NAME]" at bounding box center [181, 60] width 74 height 14
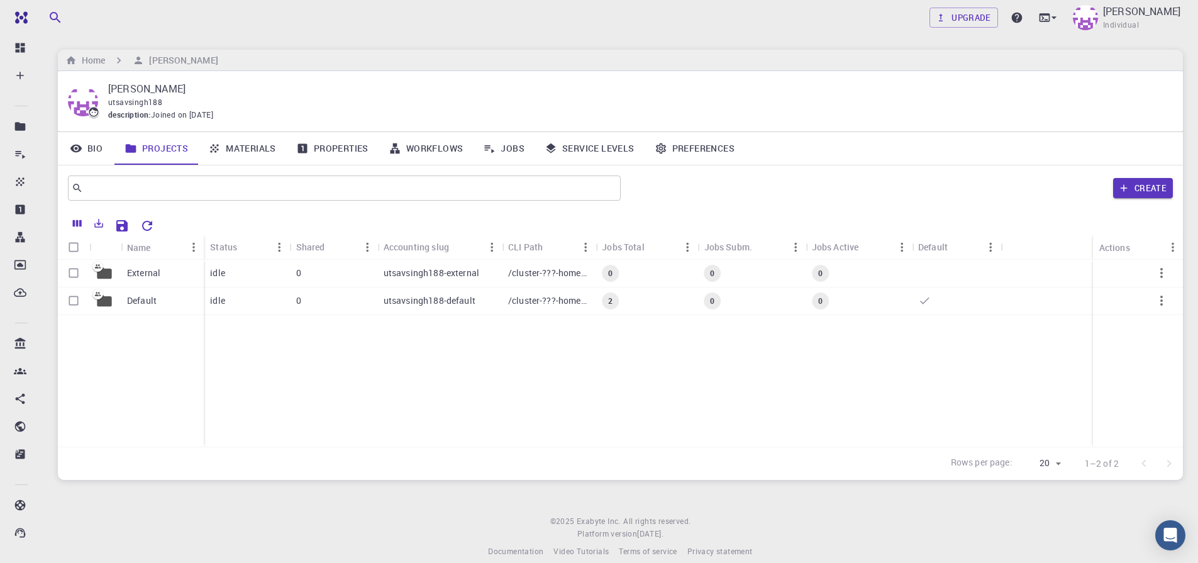
click at [248, 146] on link "Materials" at bounding box center [242, 148] width 88 height 33
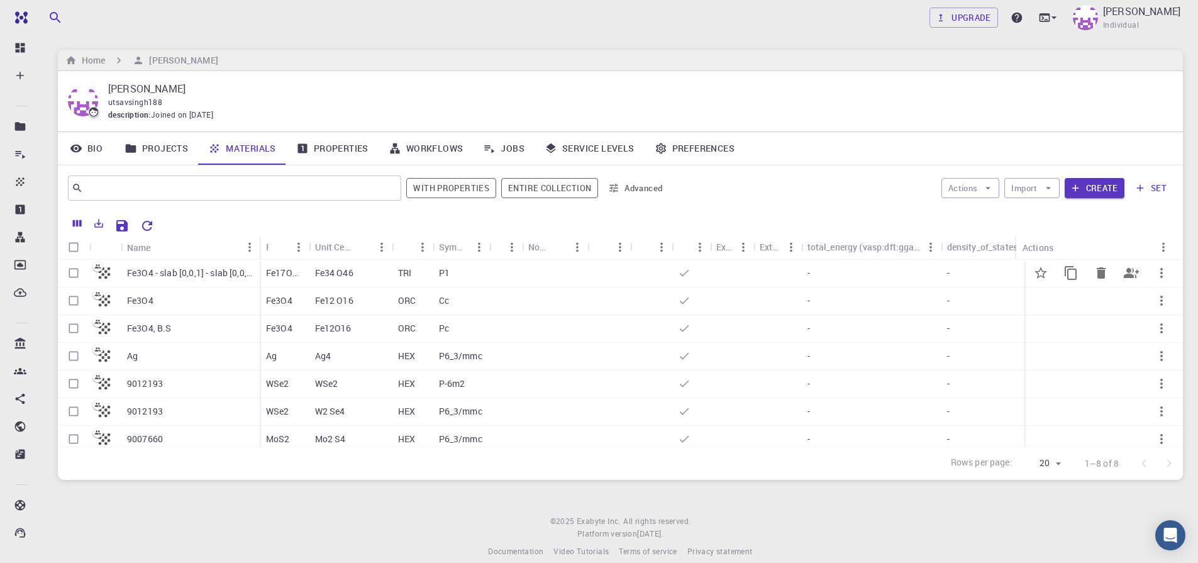
click at [72, 276] on input "Select row" at bounding box center [74, 273] width 24 height 24
checkbox input "true"
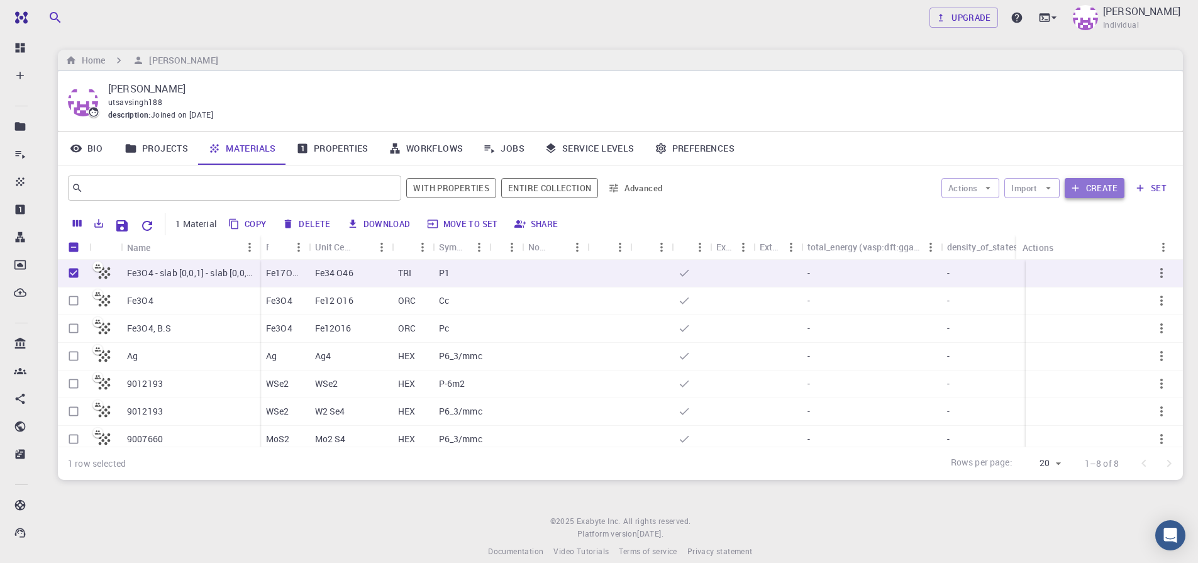
click at [1090, 185] on button "Create" at bounding box center [1095, 188] width 60 height 20
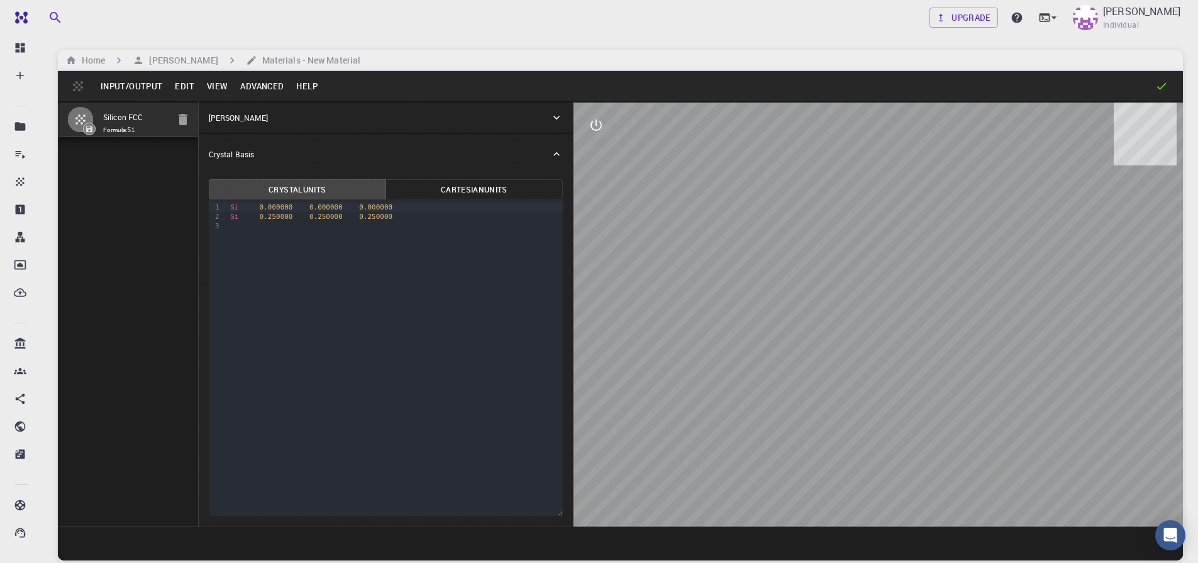
click at [134, 87] on button "Input/Output" at bounding box center [131, 86] width 74 height 20
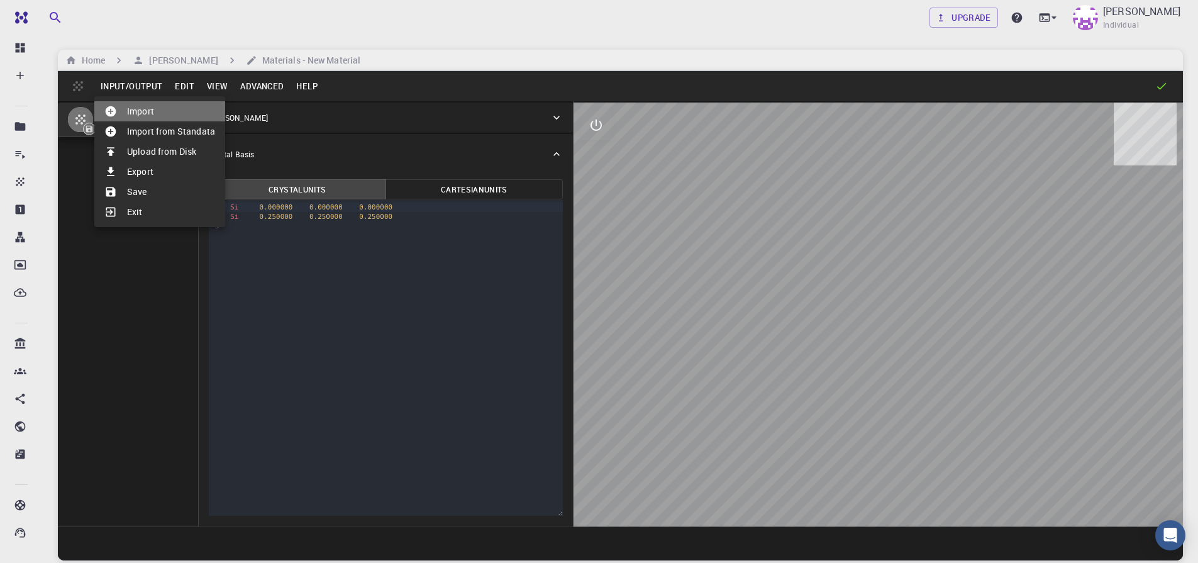
click at [127, 112] on li "Import" at bounding box center [159, 111] width 131 height 20
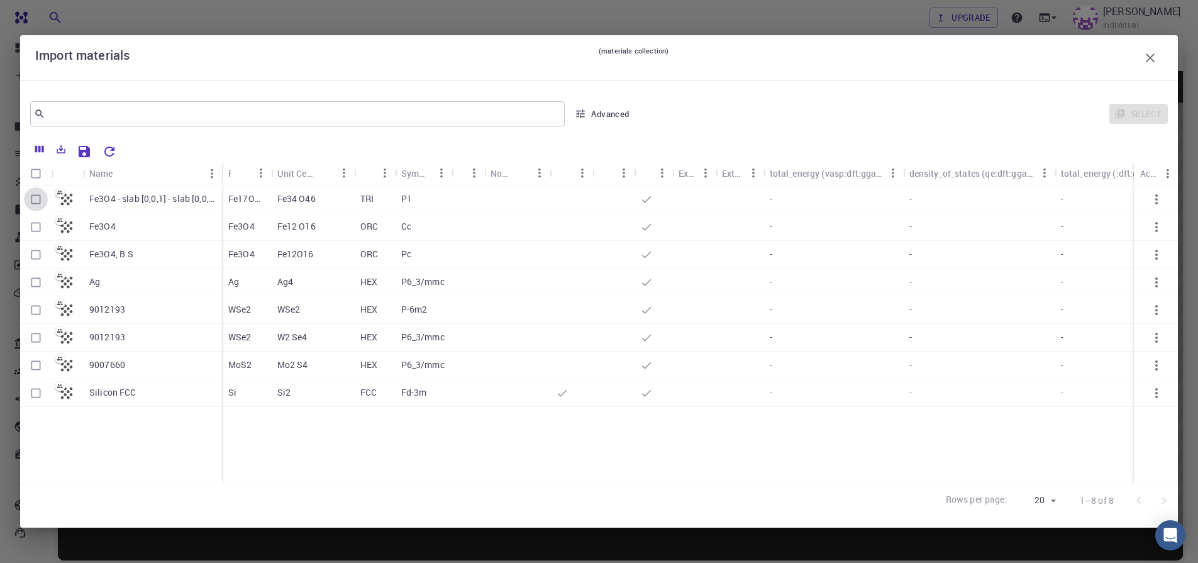
click at [33, 200] on input "Select row" at bounding box center [36, 199] width 24 height 24
checkbox input "true"
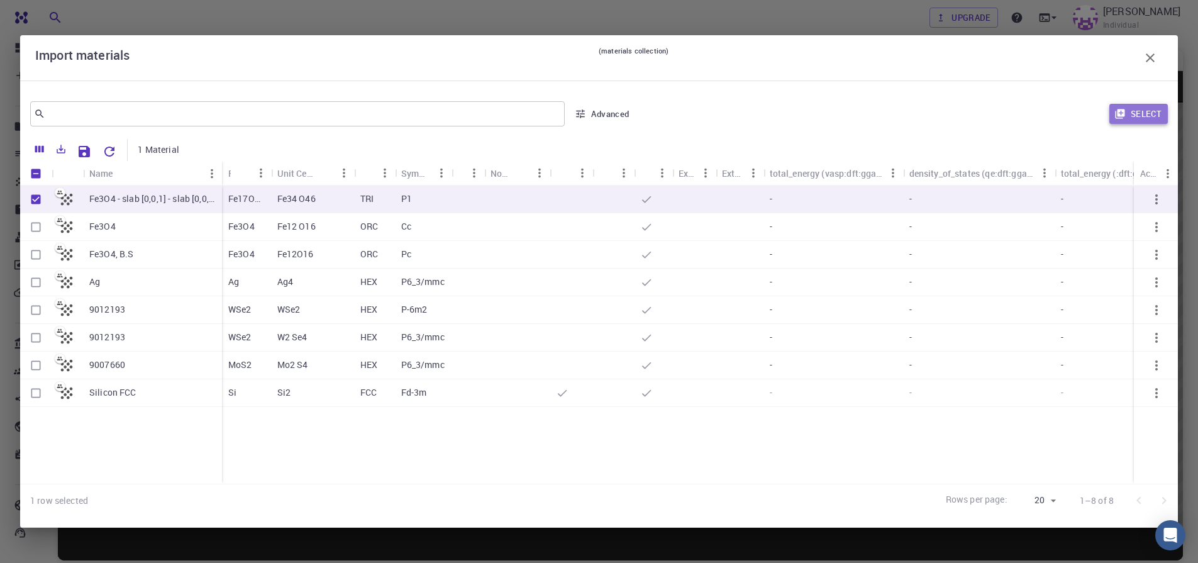
click at [1123, 117] on icon "button" at bounding box center [1119, 113] width 11 height 11
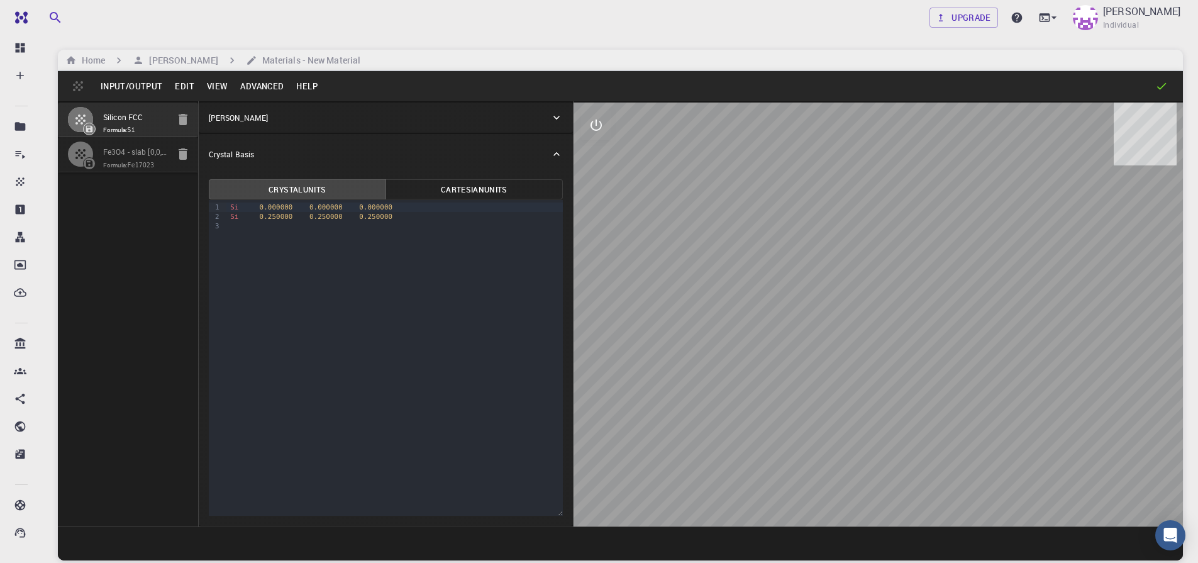
drag, startPoint x: 191, startPoint y: 121, endPoint x: 109, endPoint y: 308, distance: 204.7
click at [99, 308] on div "Silicon FCC Formula: Si Fe3O4 - slab [0,0,1] - slab [0,0,1] Formula: Fe17O23" at bounding box center [128, 313] width 141 height 425
click at [77, 111] on button "button" at bounding box center [80, 119] width 26 height 26
click at [181, 124] on icon "button" at bounding box center [183, 119] width 9 height 11
type input "TRI"
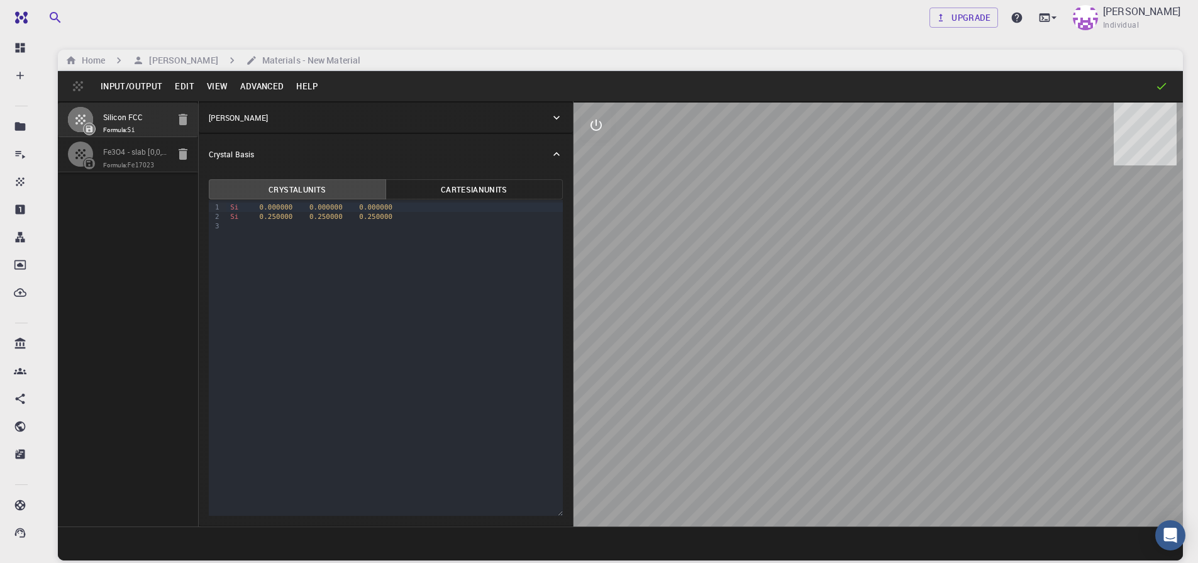
type input "17.0067897902573"
type input "17.206"
type input "149.82"
type input "90"
type input "134.3122311462291"
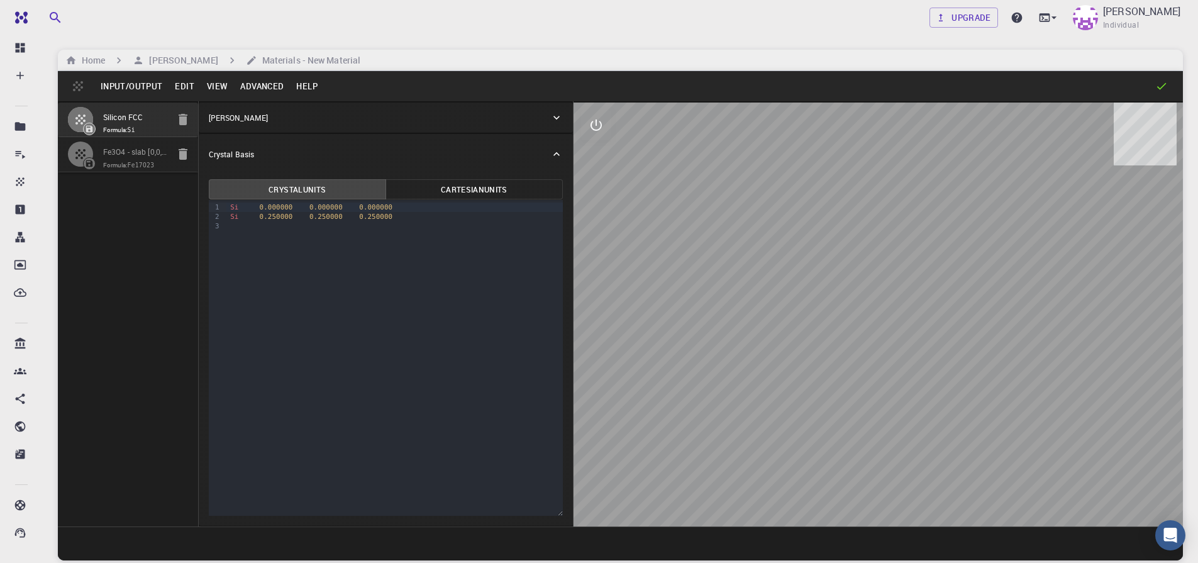
type input "90"
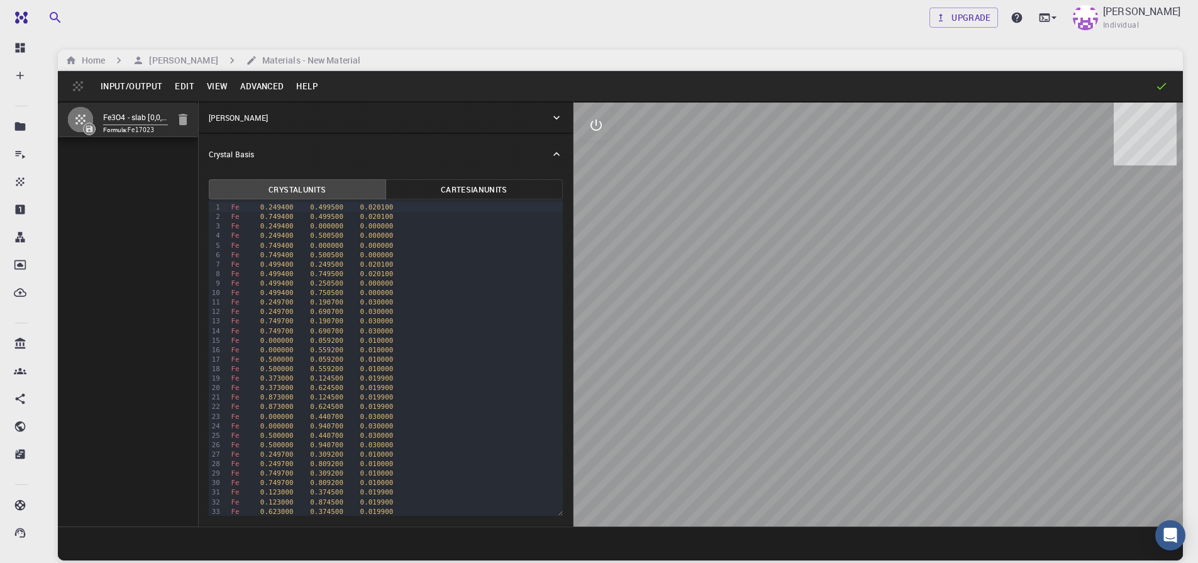
click at [257, 91] on button "Advanced" at bounding box center [262, 86] width 56 height 20
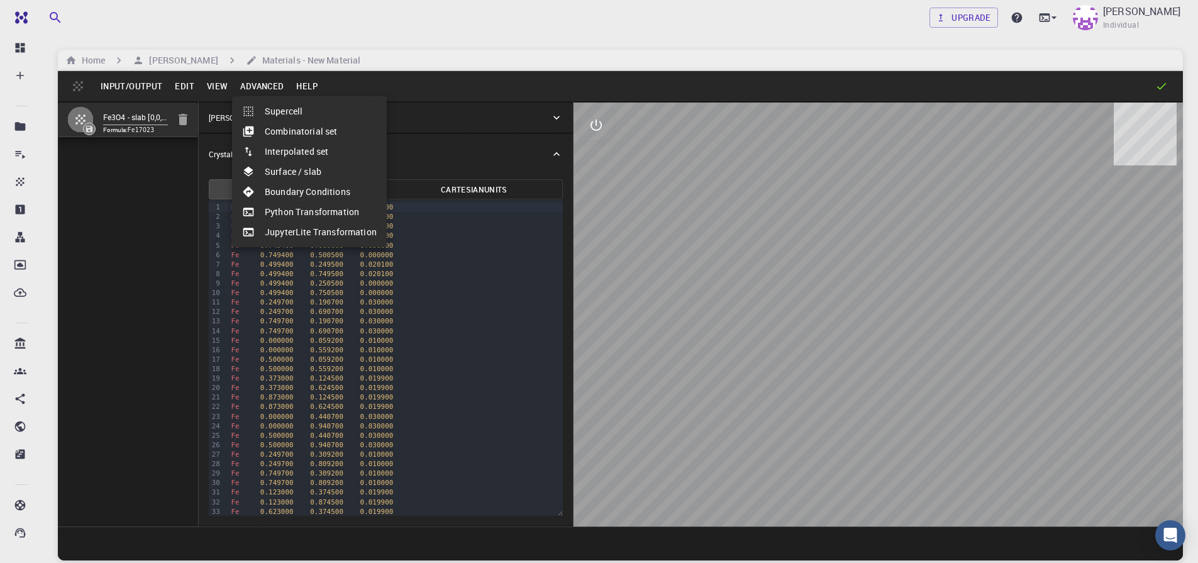
click at [100, 348] on div at bounding box center [599, 281] width 1198 height 563
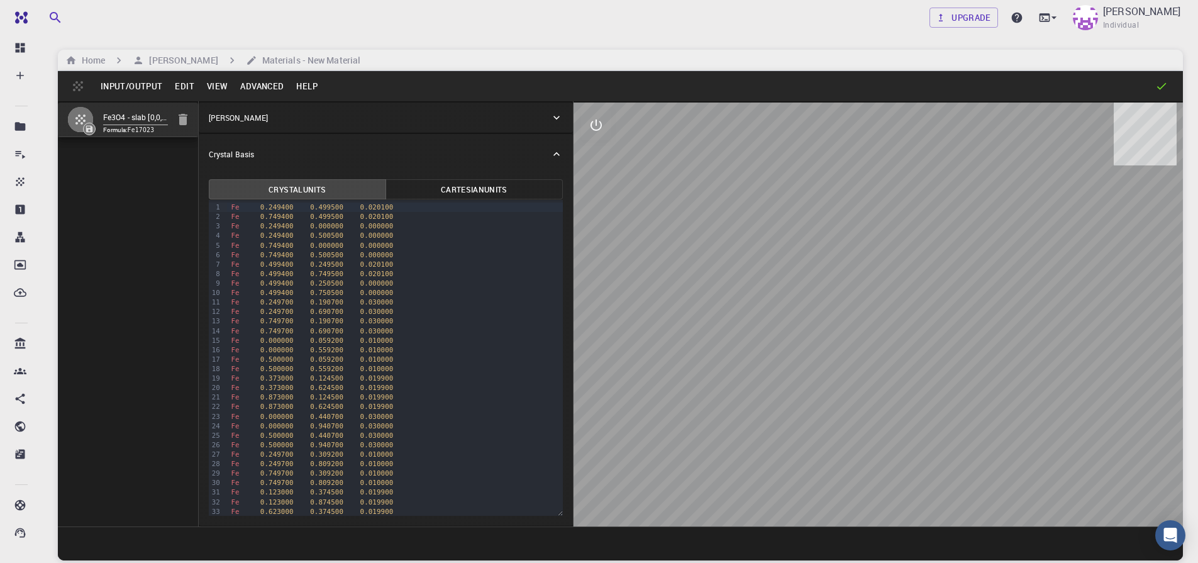
click at [262, 88] on button "Advanced" at bounding box center [262, 86] width 56 height 20
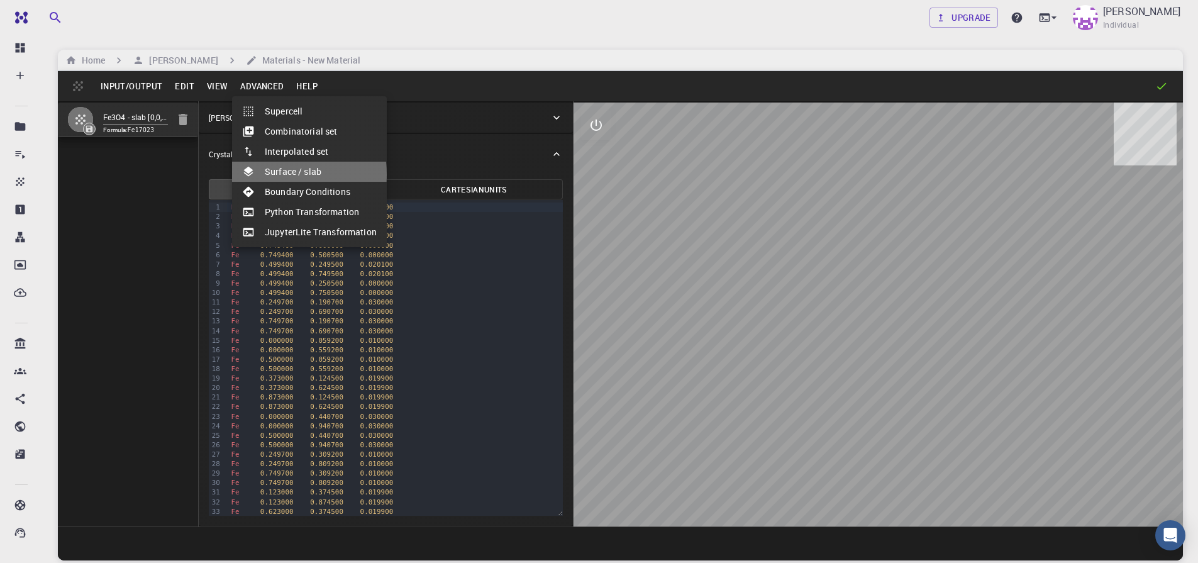
click at [265, 174] on li "Surface / slab" at bounding box center [309, 172] width 155 height 20
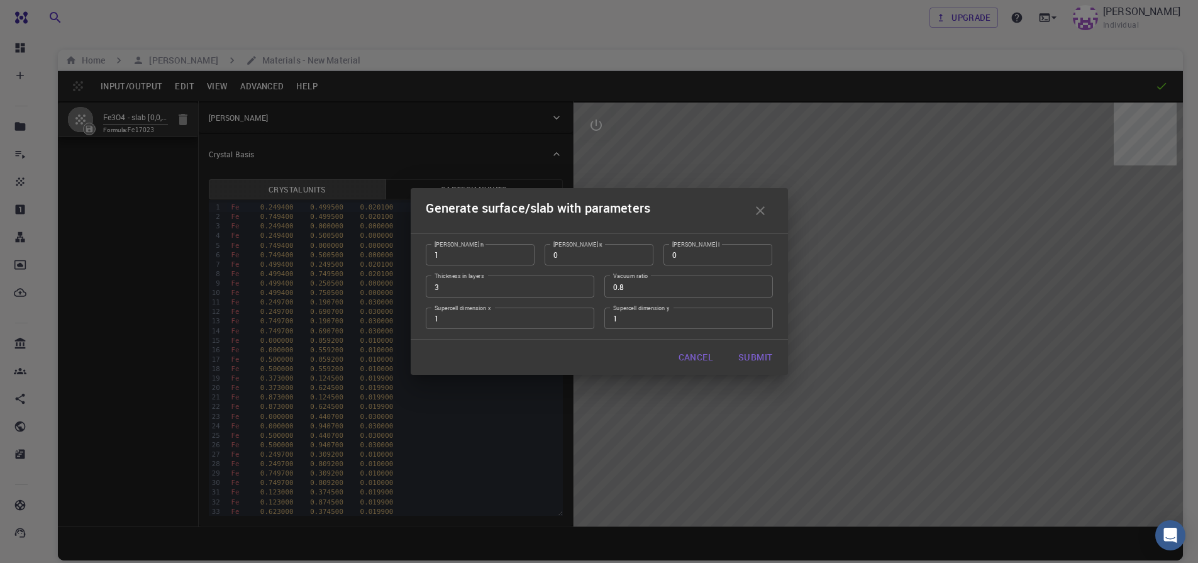
click at [142, 345] on div "Generate surface/slab with parameters [PERSON_NAME] h 1 [PERSON_NAME] h [PERSON…" at bounding box center [599, 281] width 1198 height 563
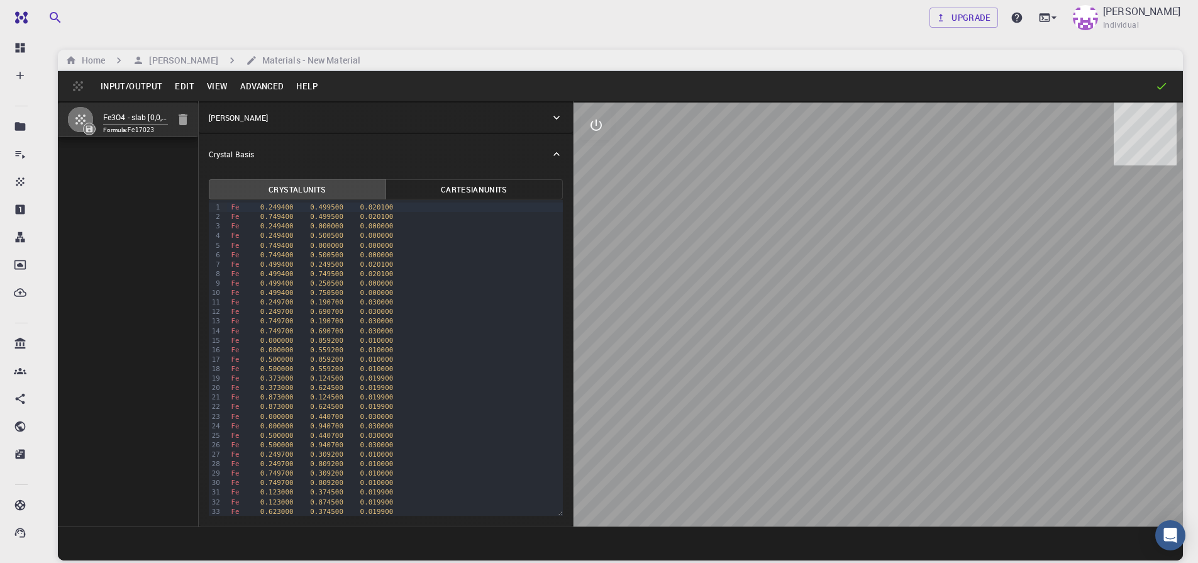
click at [184, 90] on button "Edit" at bounding box center [185, 86] width 32 height 20
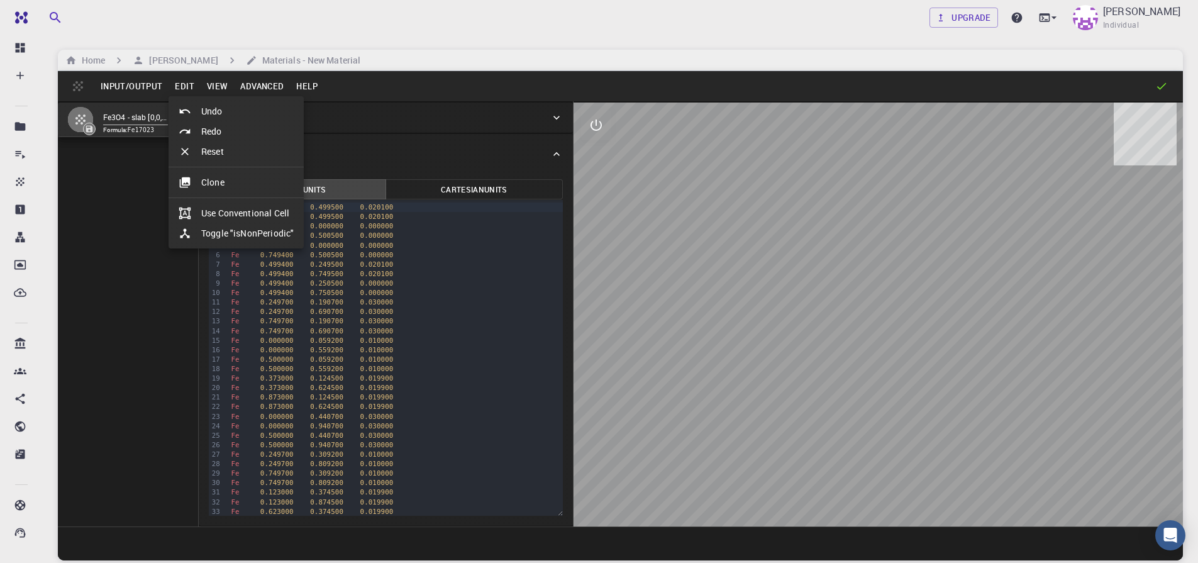
drag, startPoint x: 149, startPoint y: 317, endPoint x: 149, endPoint y: 306, distance: 10.7
click at [149, 309] on div at bounding box center [599, 281] width 1198 height 563
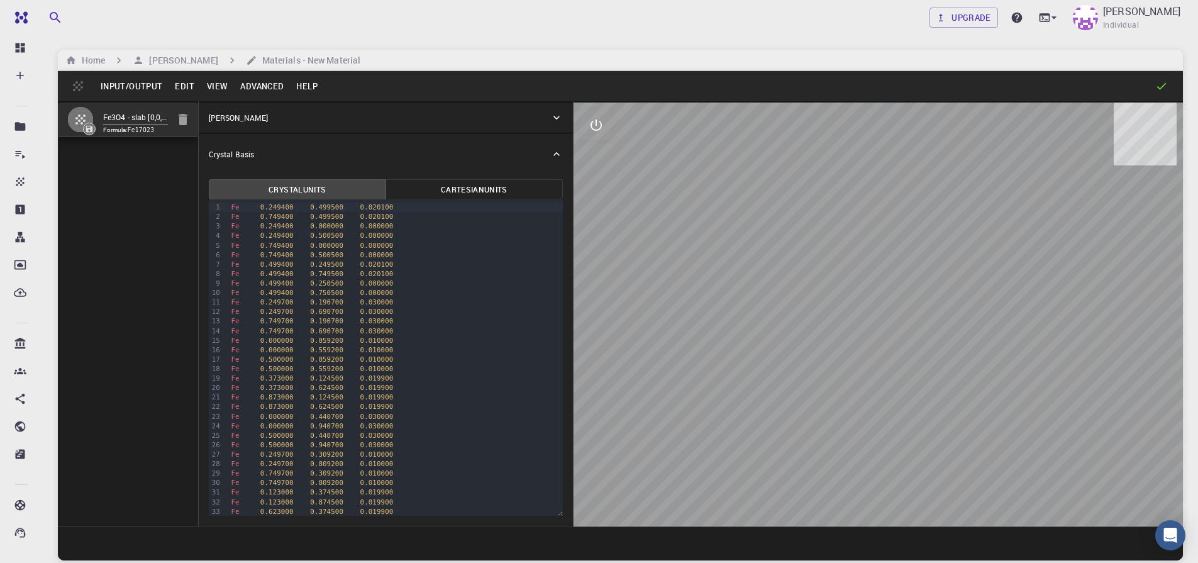
click at [219, 87] on button "View" at bounding box center [218, 86] width 34 height 20
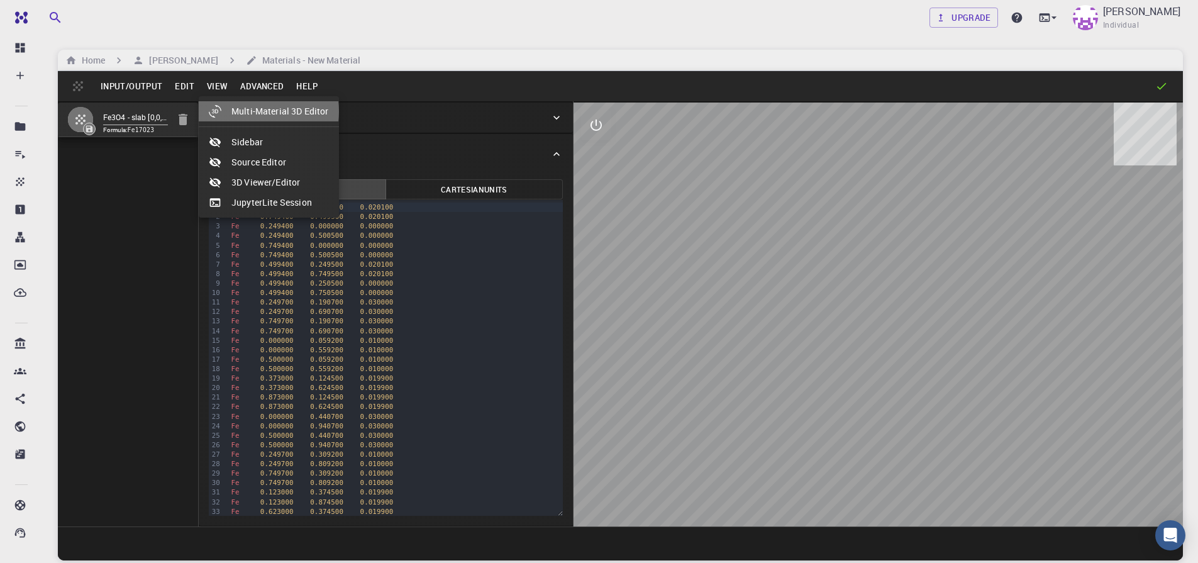
click at [248, 111] on li "Multi-Material 3D Editor" at bounding box center [269, 111] width 140 height 20
select select "Color"
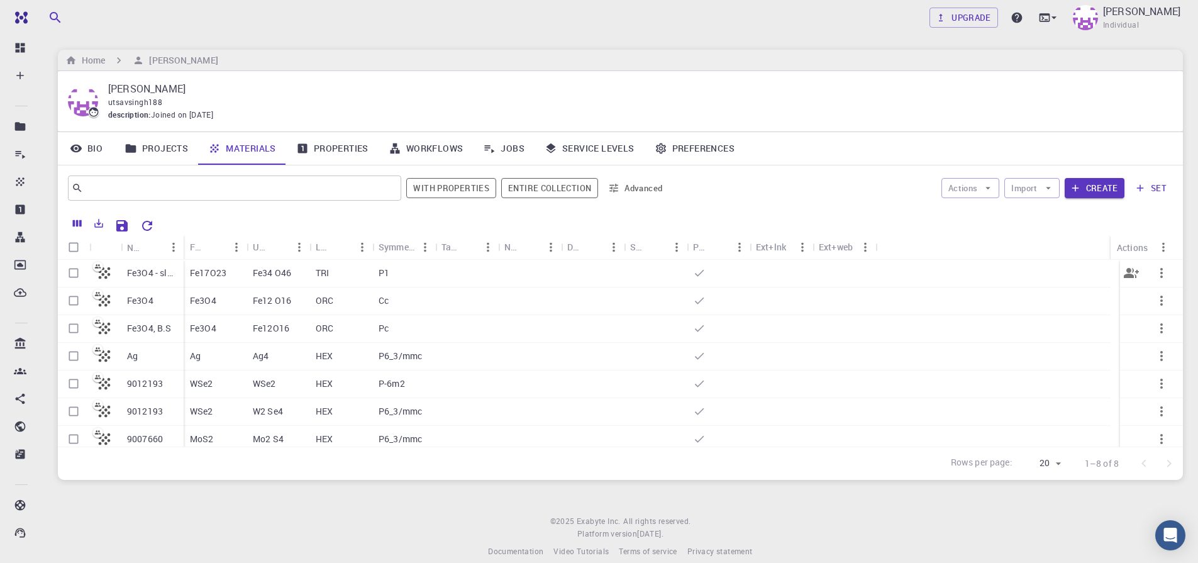
click at [72, 273] on input "Select row" at bounding box center [74, 273] width 24 height 24
checkbox input "true"
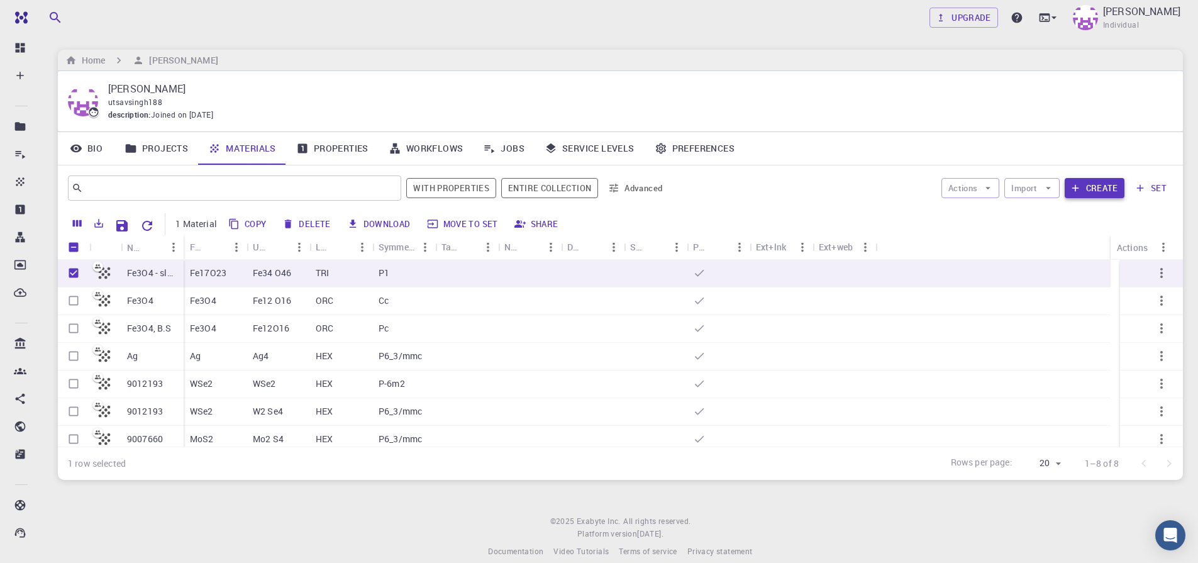
click at [1109, 187] on button "Create" at bounding box center [1095, 188] width 60 height 20
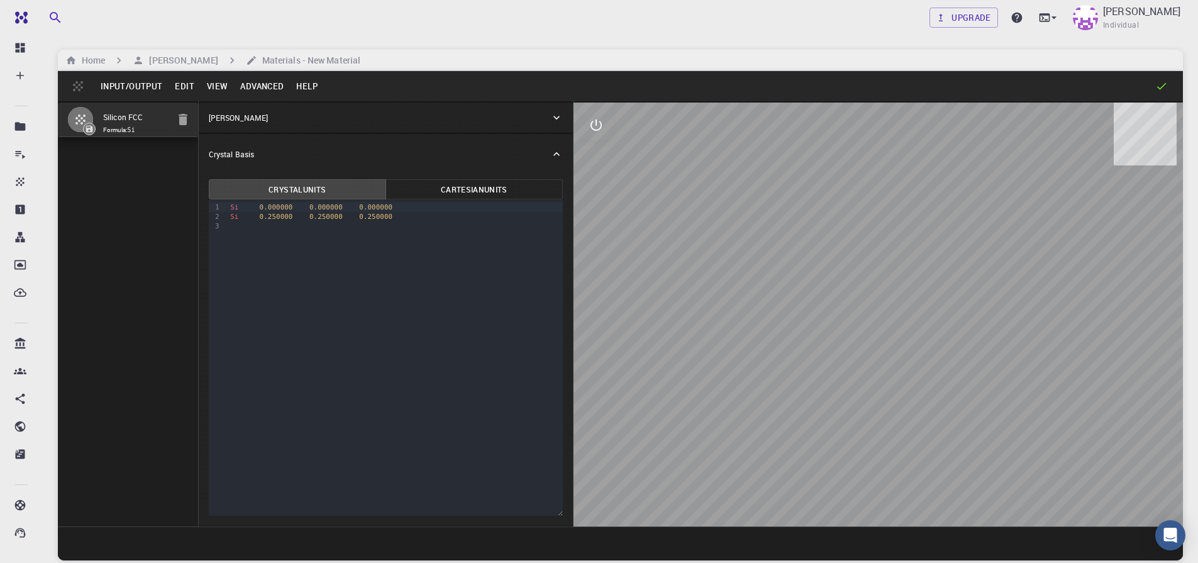
click at [115, 90] on button "Input/Output" at bounding box center [131, 86] width 74 height 20
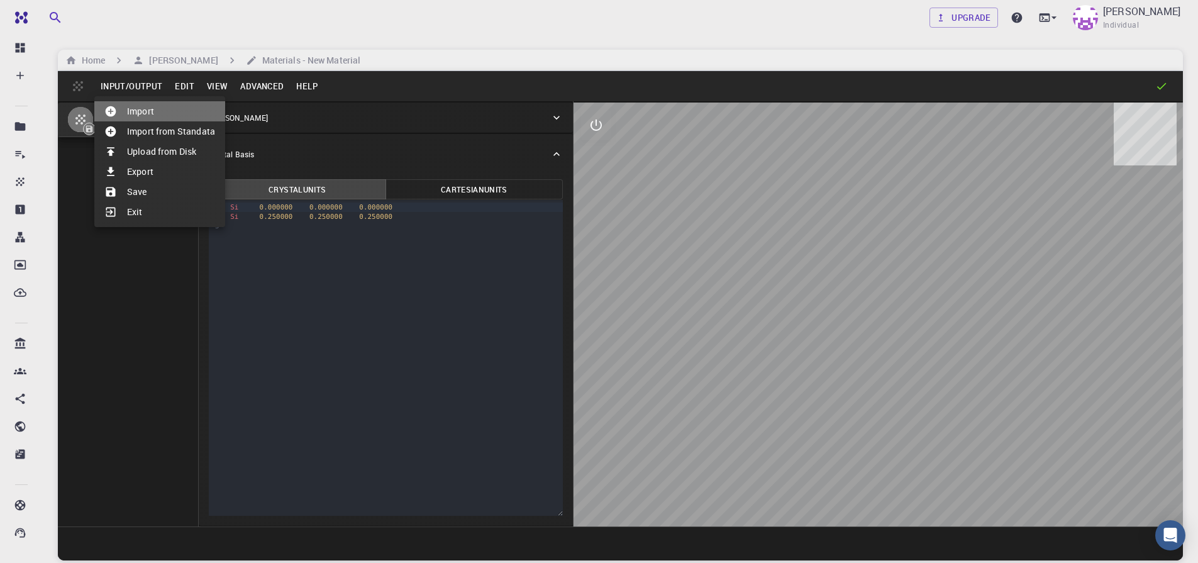
click at [127, 111] on li "Import" at bounding box center [159, 111] width 131 height 20
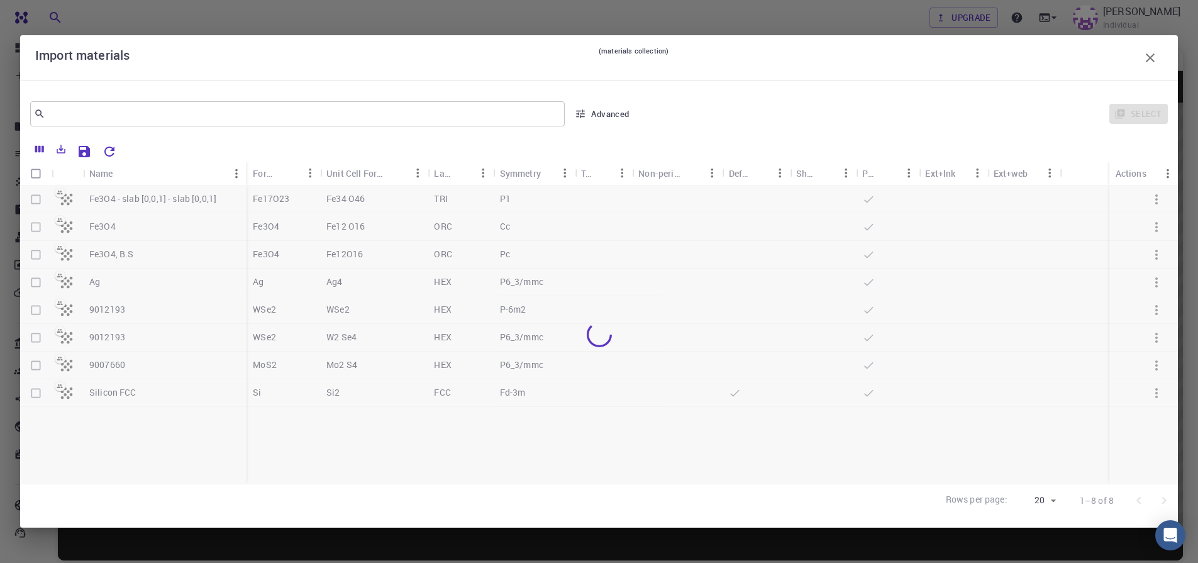
click at [36, 199] on div at bounding box center [599, 335] width 1158 height 298
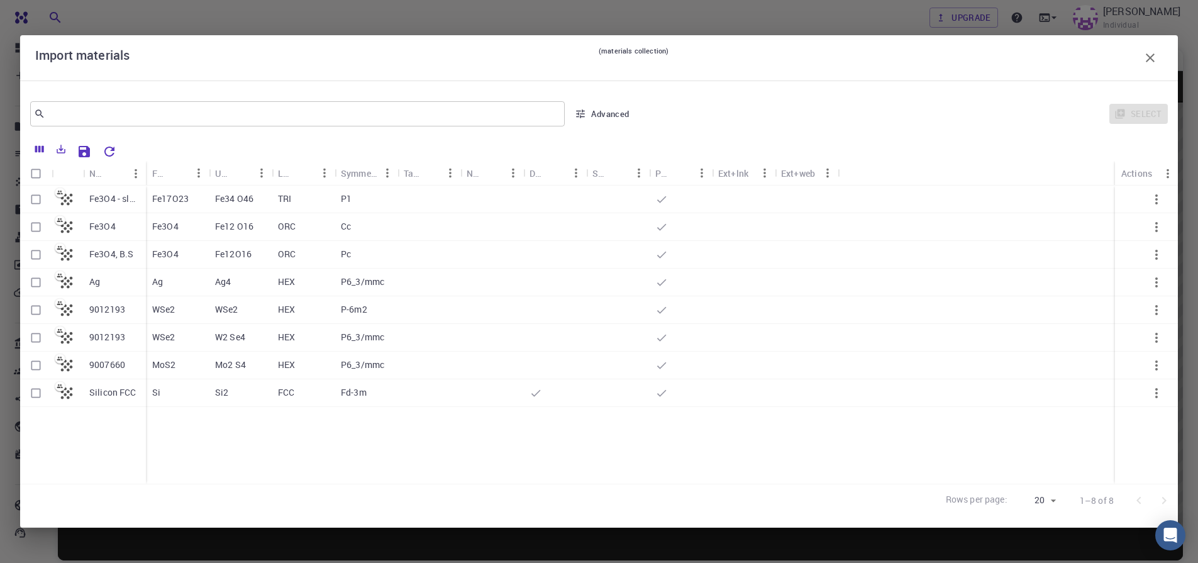
click at [35, 197] on input "Select row" at bounding box center [36, 199] width 24 height 24
checkbox input "true"
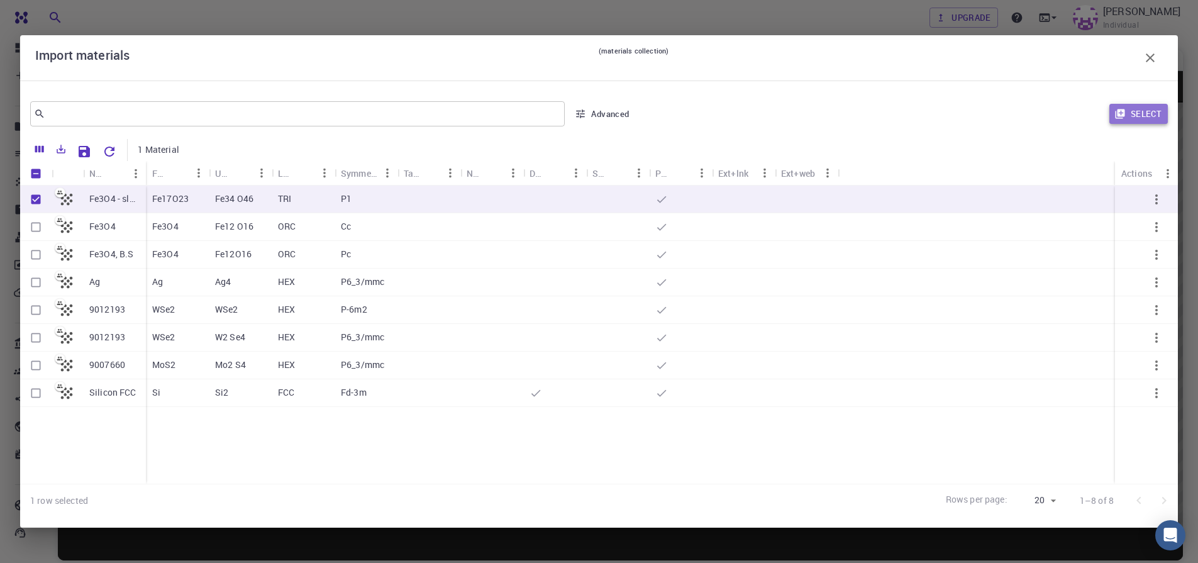
click at [1133, 114] on button "Select" at bounding box center [1138, 114] width 58 height 20
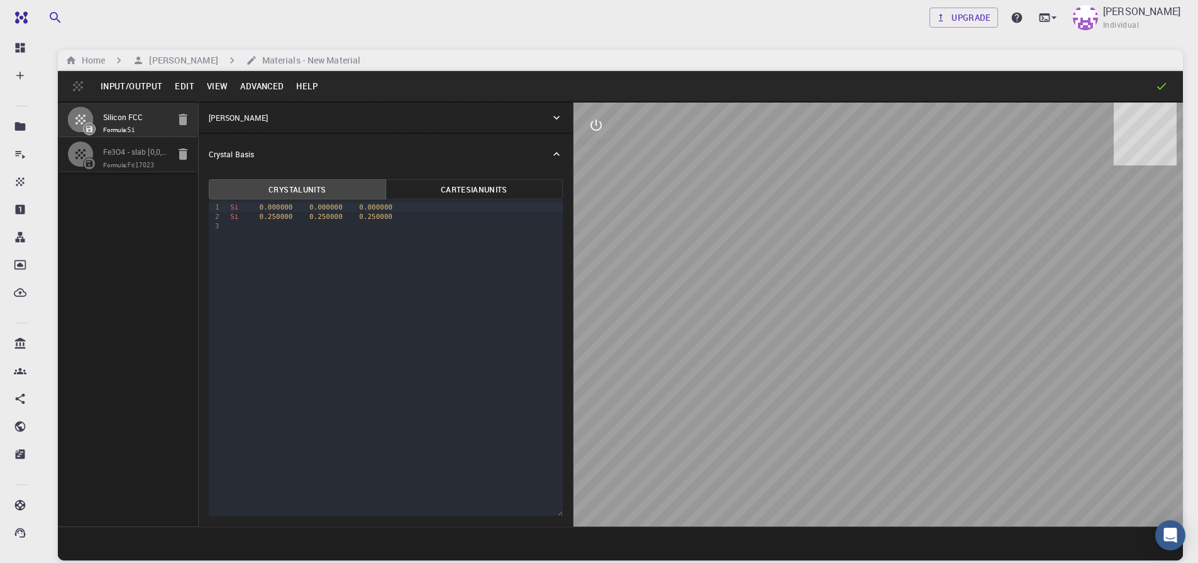
click at [131, 125] on input "Silicon FCC" at bounding box center [135, 118] width 65 height 14
click at [179, 116] on icon "button" at bounding box center [182, 119] width 15 height 15
type input "TRI"
type input "17.0067897902573"
type input "17.206"
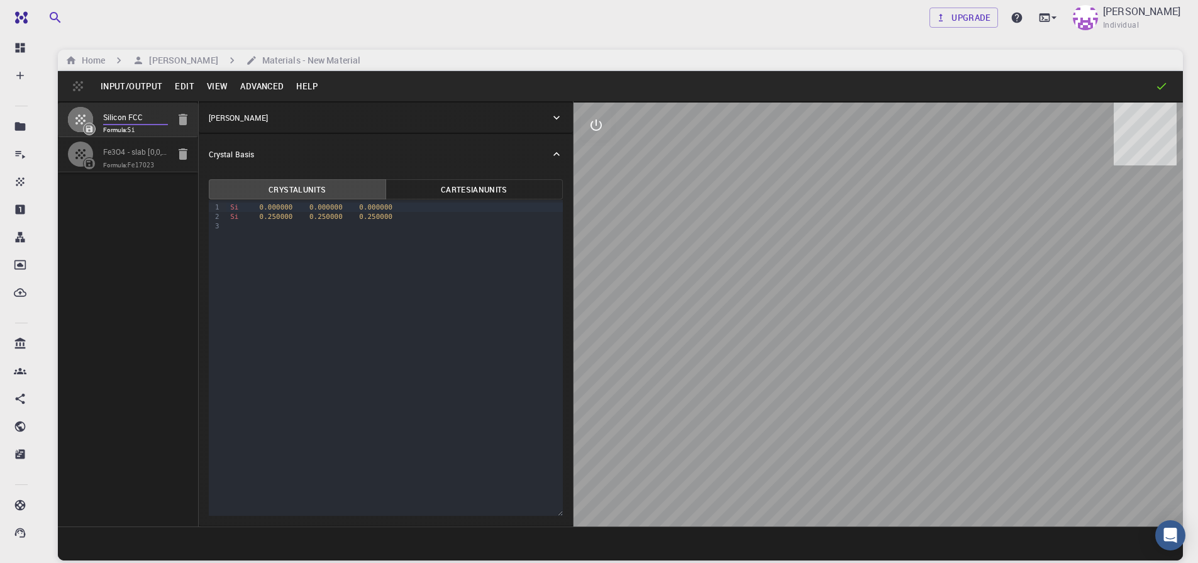
type input "149.82"
type input "90"
type input "134.3122311462291"
type input "90"
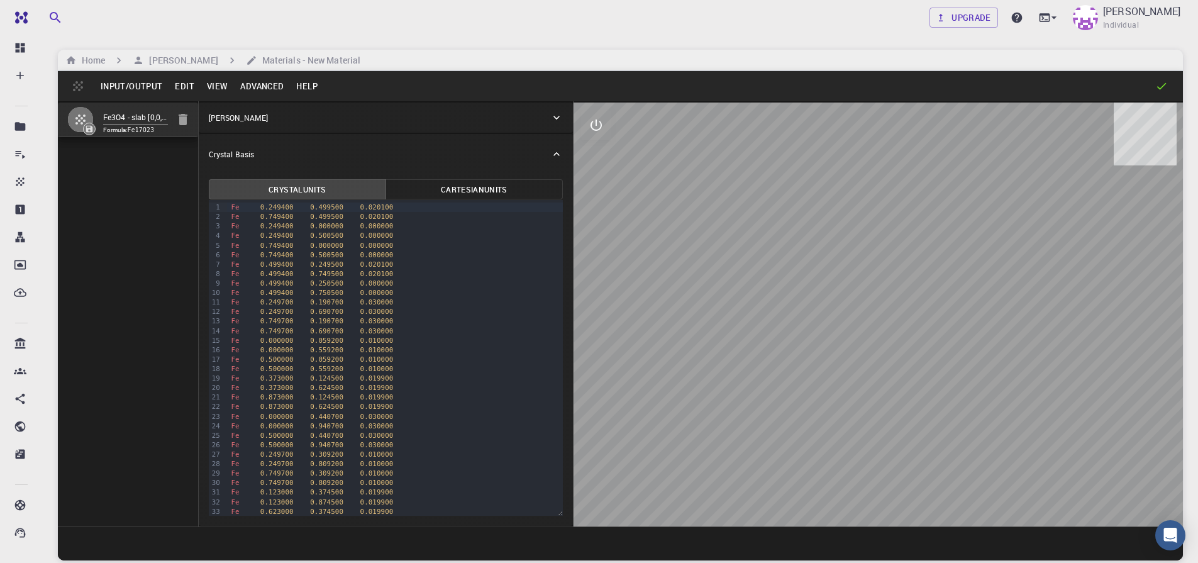
click at [215, 88] on button "View" at bounding box center [218, 86] width 34 height 20
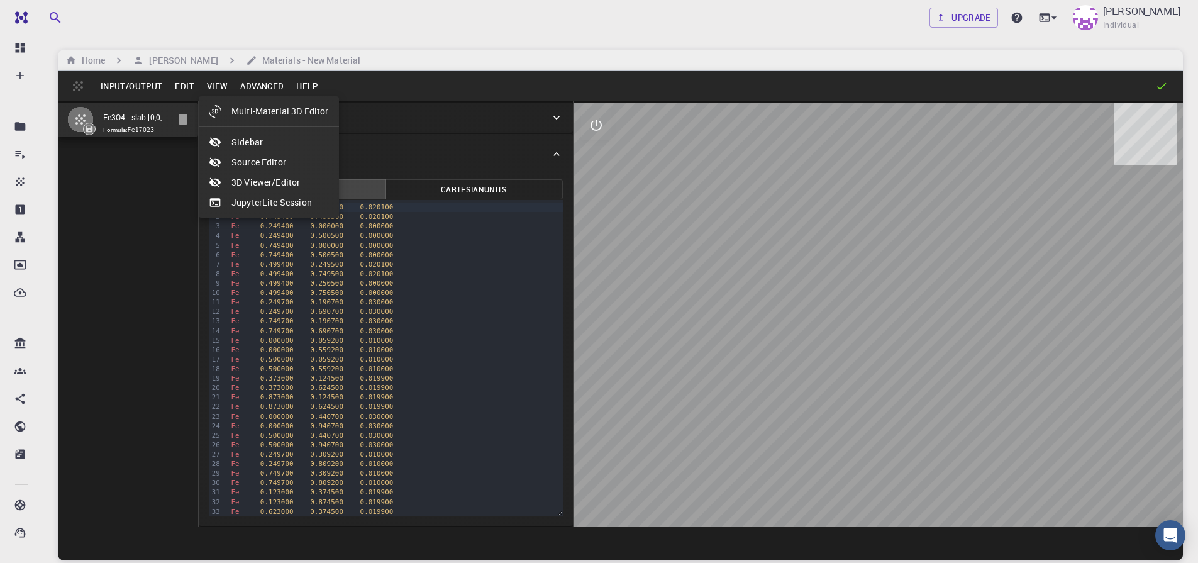
click at [250, 86] on div at bounding box center [599, 281] width 1198 height 563
